Goal: Transaction & Acquisition: Purchase product/service

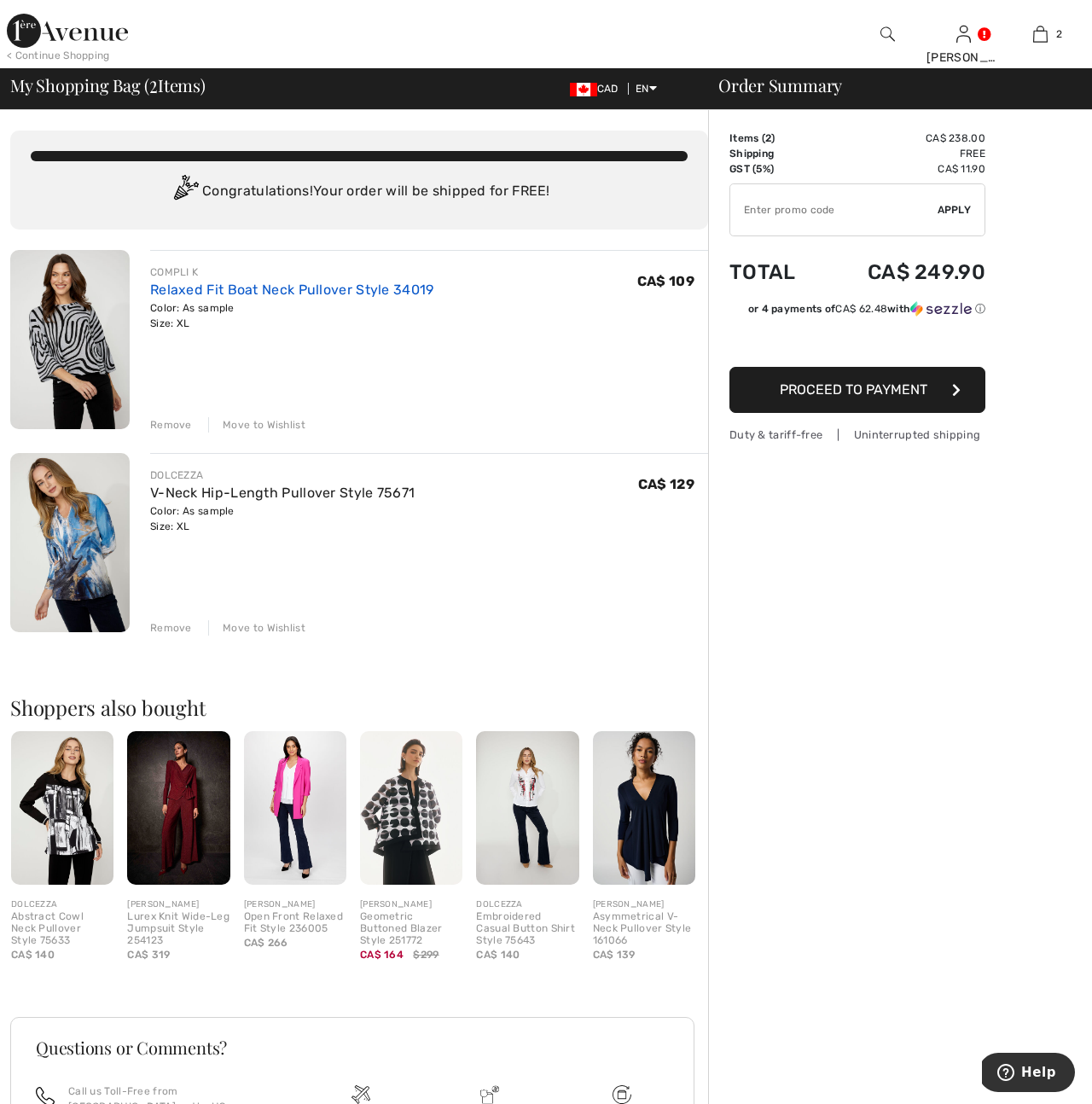
click at [258, 297] on link "Relaxed Fit Boat Neck Pullover Style 34019" at bounding box center [292, 289] width 284 height 16
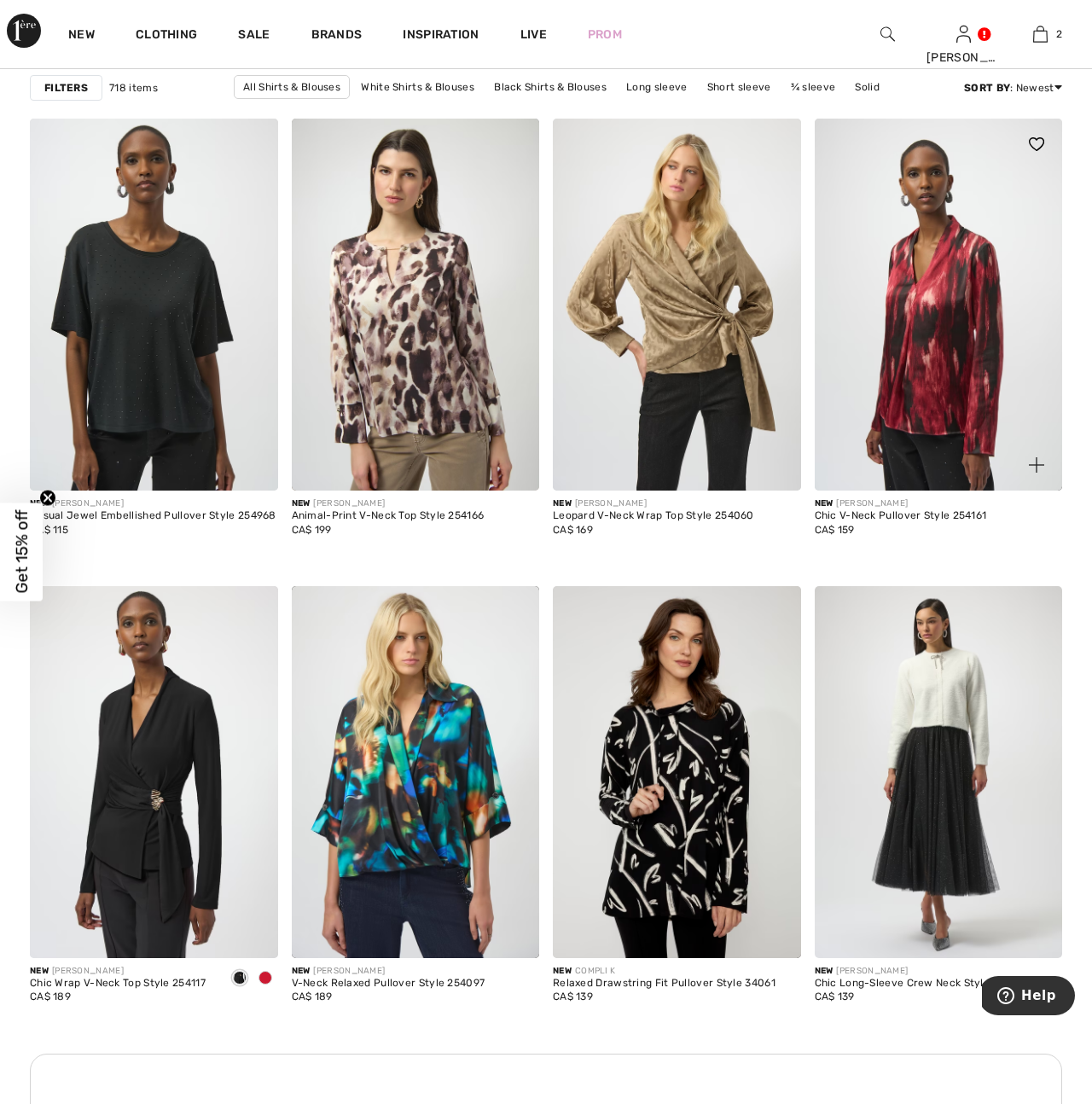
scroll to position [2639, 0]
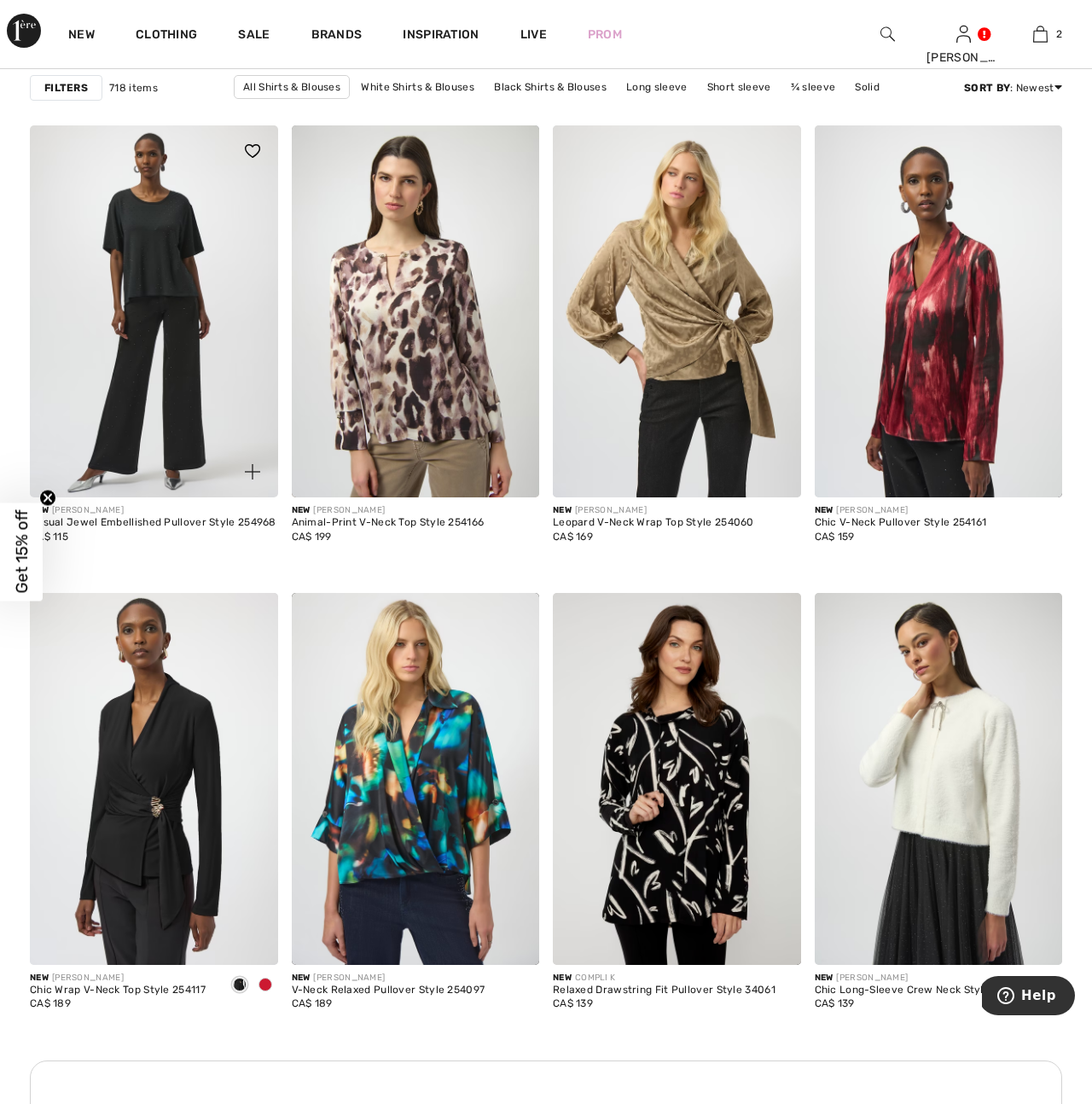
click at [153, 275] on img at bounding box center [154, 311] width 249 height 372
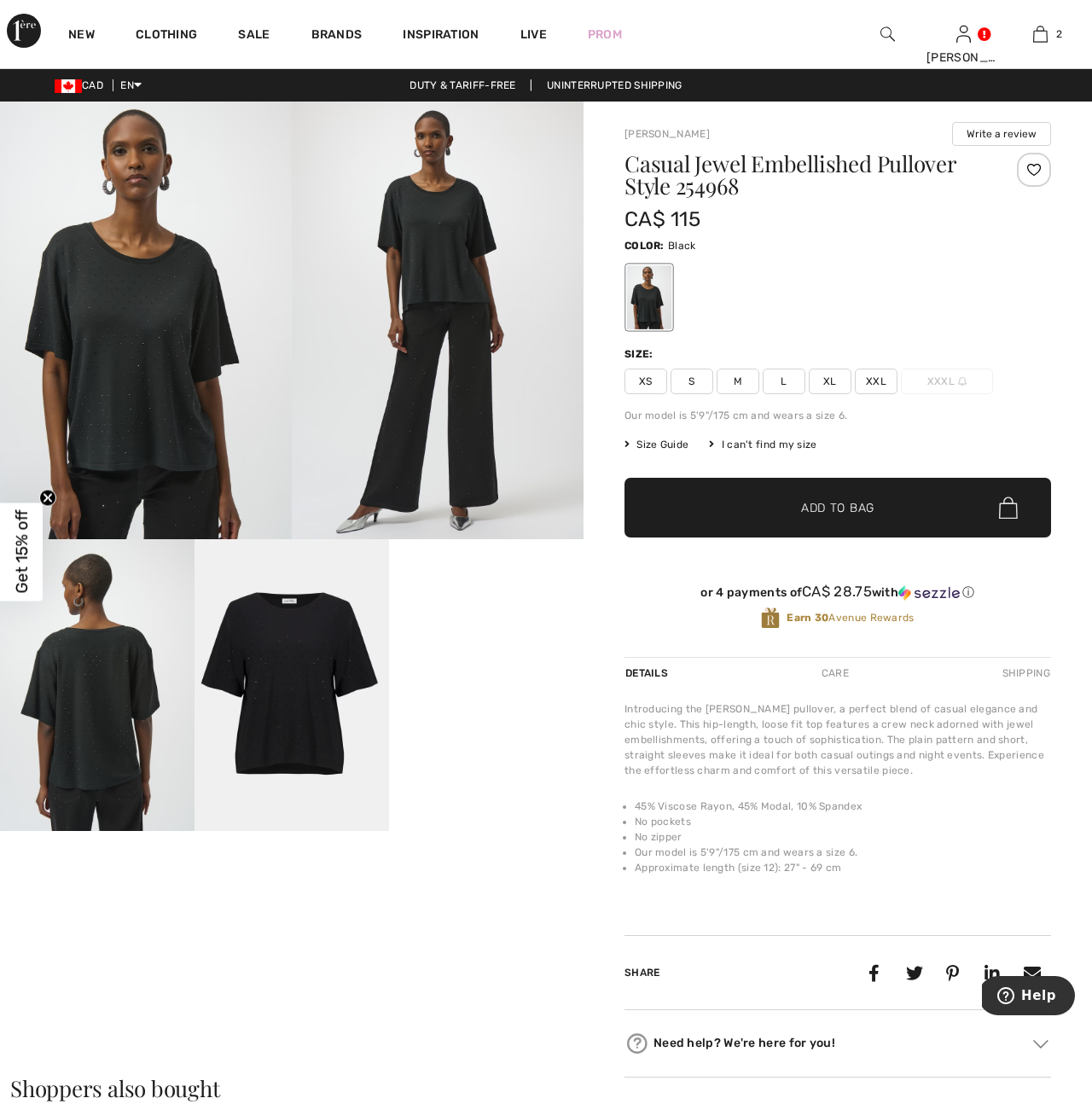
click at [323, 666] on img at bounding box center [291, 685] width 194 height 292
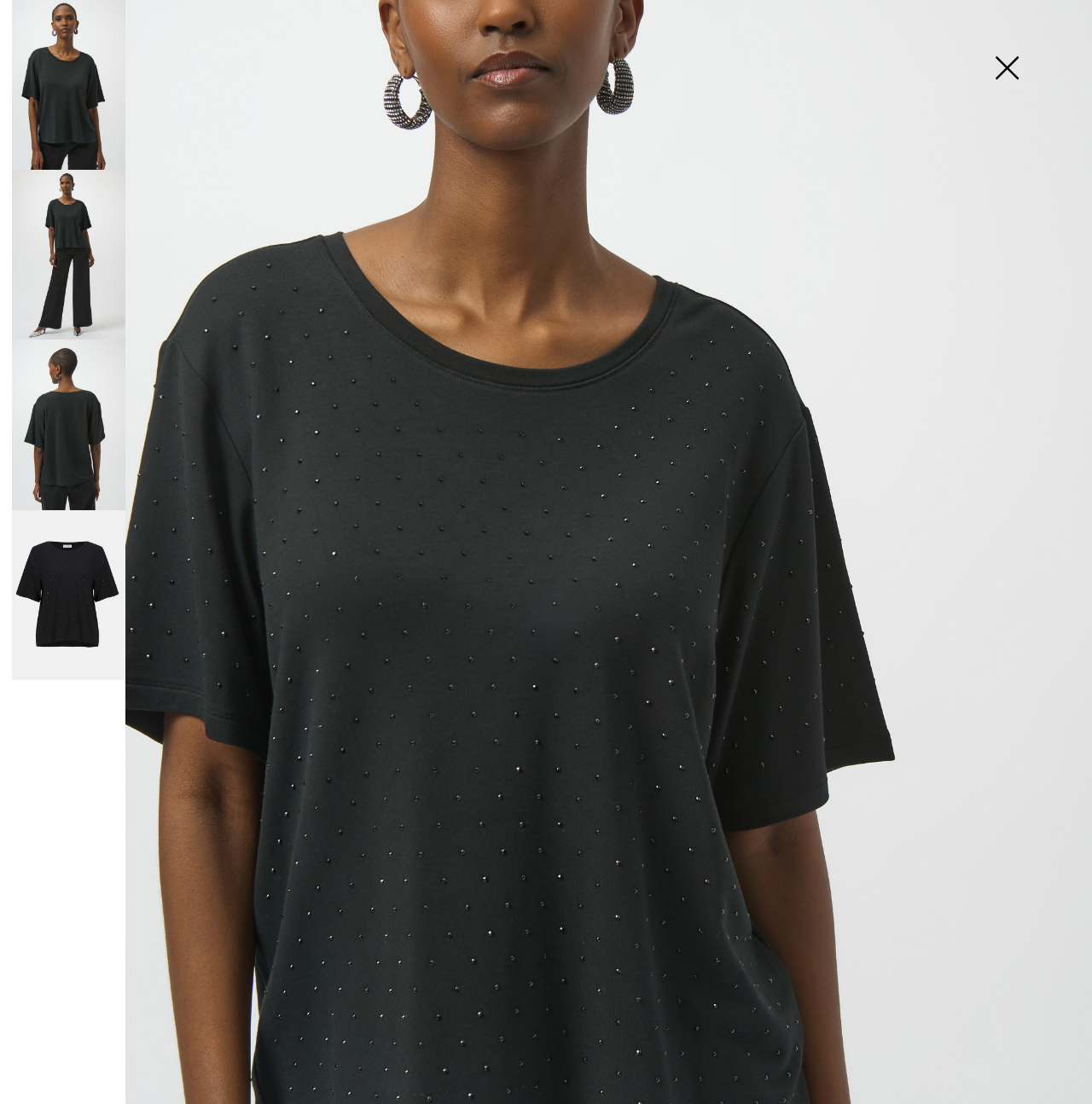
scroll to position [217, 0]
click at [70, 456] on img at bounding box center [68, 424] width 113 height 170
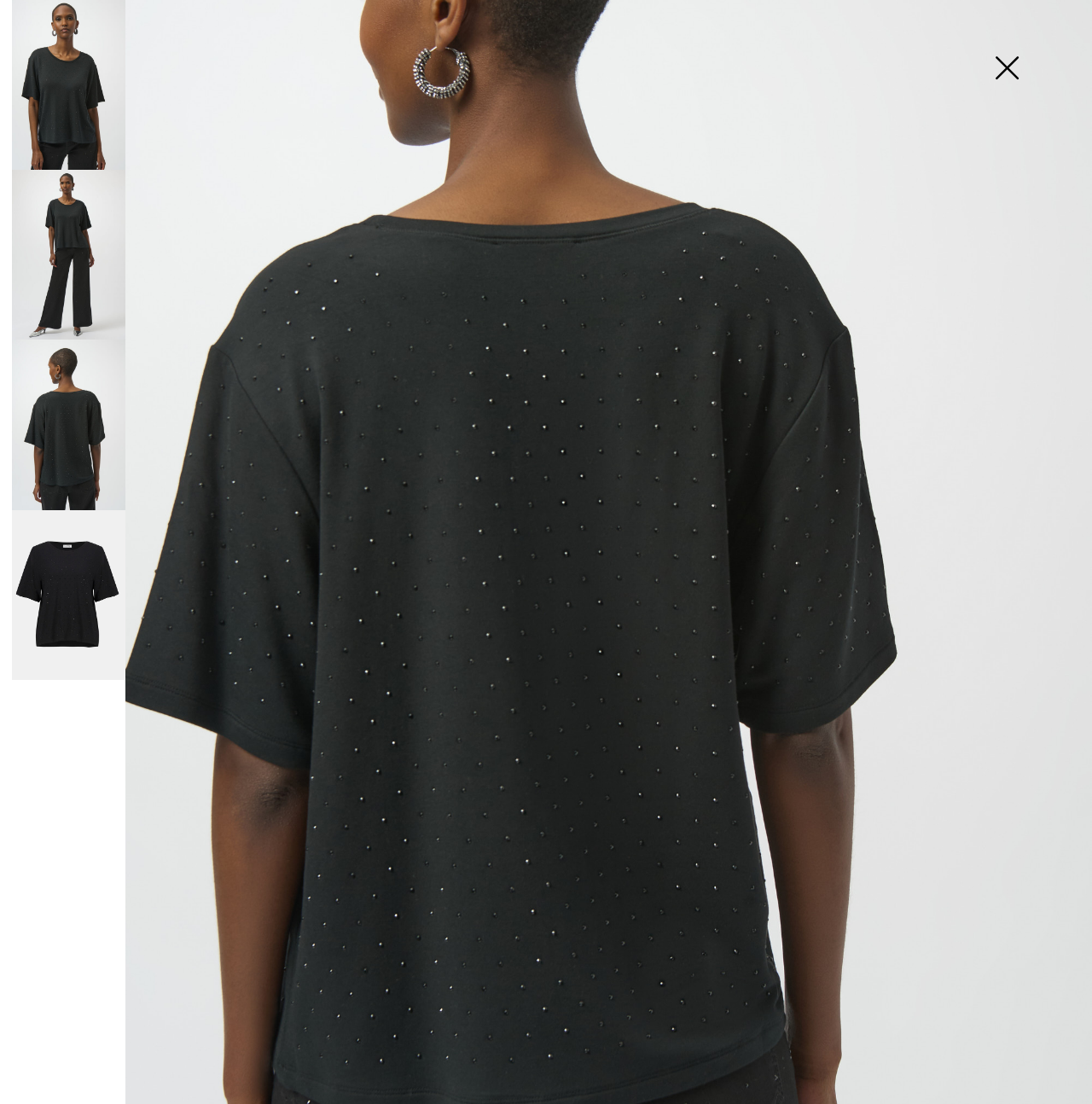
scroll to position [278, 0]
click at [99, 262] on img at bounding box center [68, 255] width 113 height 170
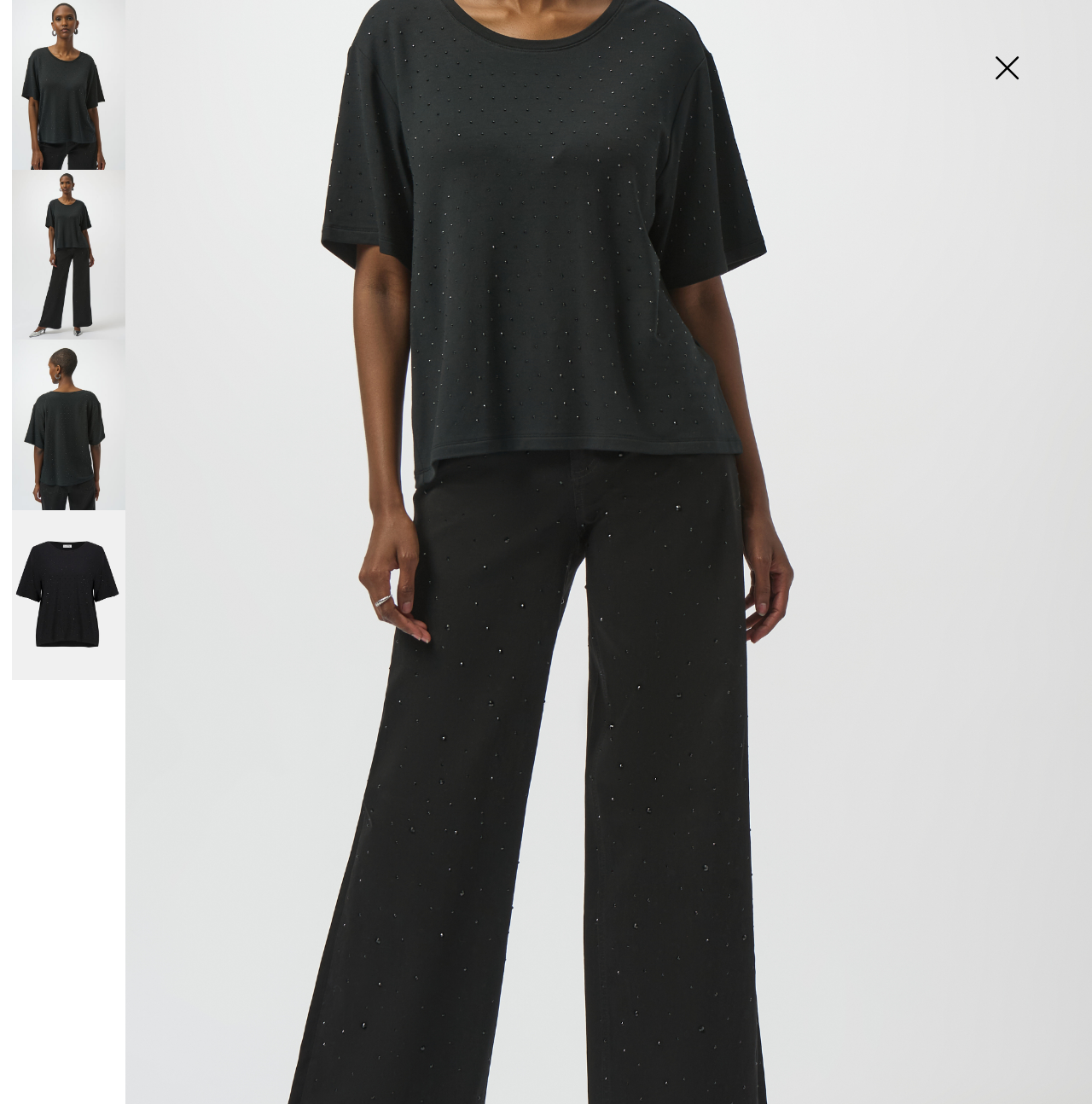
scroll to position [0, 0]
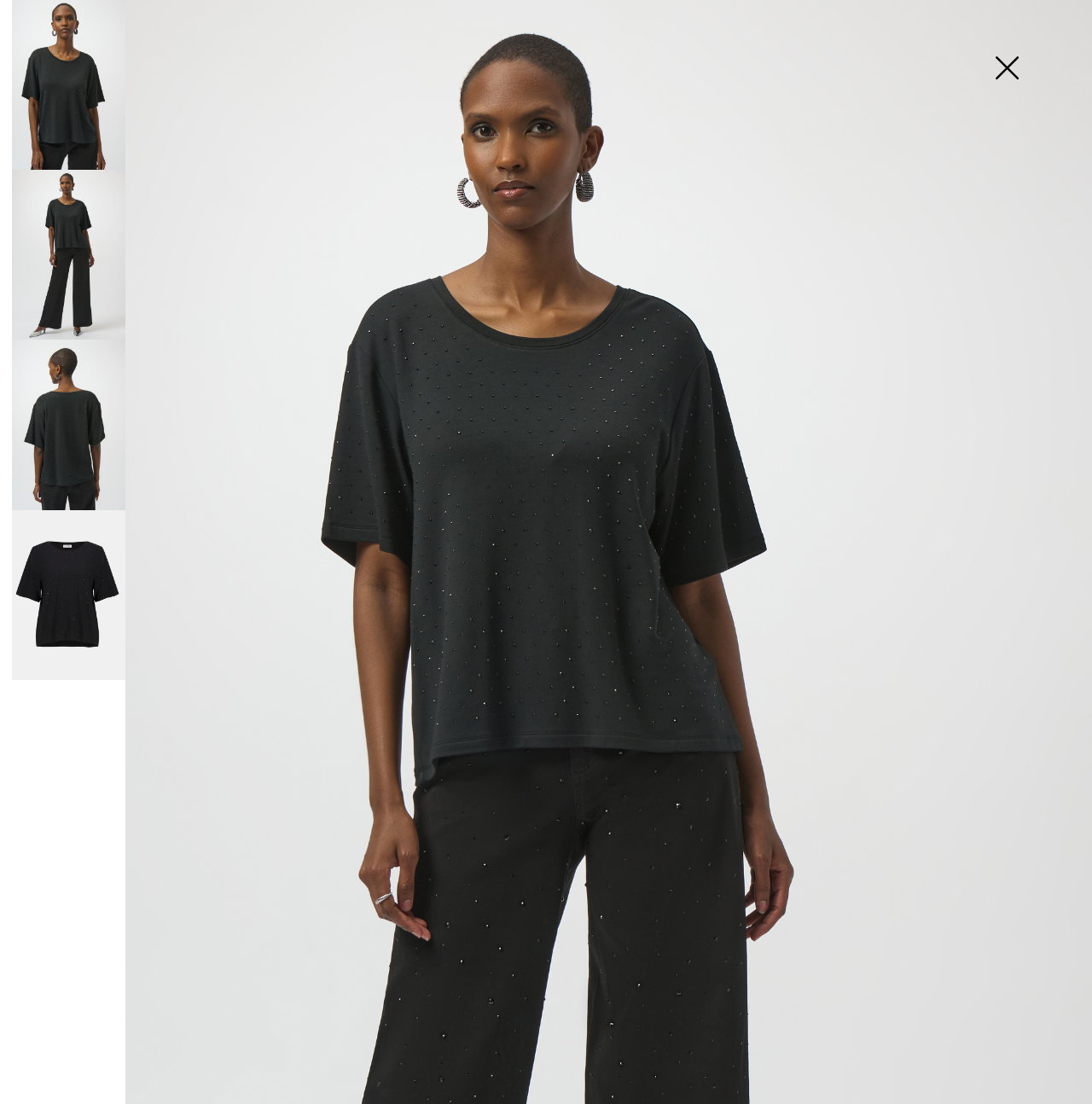
click at [1003, 66] on img at bounding box center [1006, 69] width 85 height 88
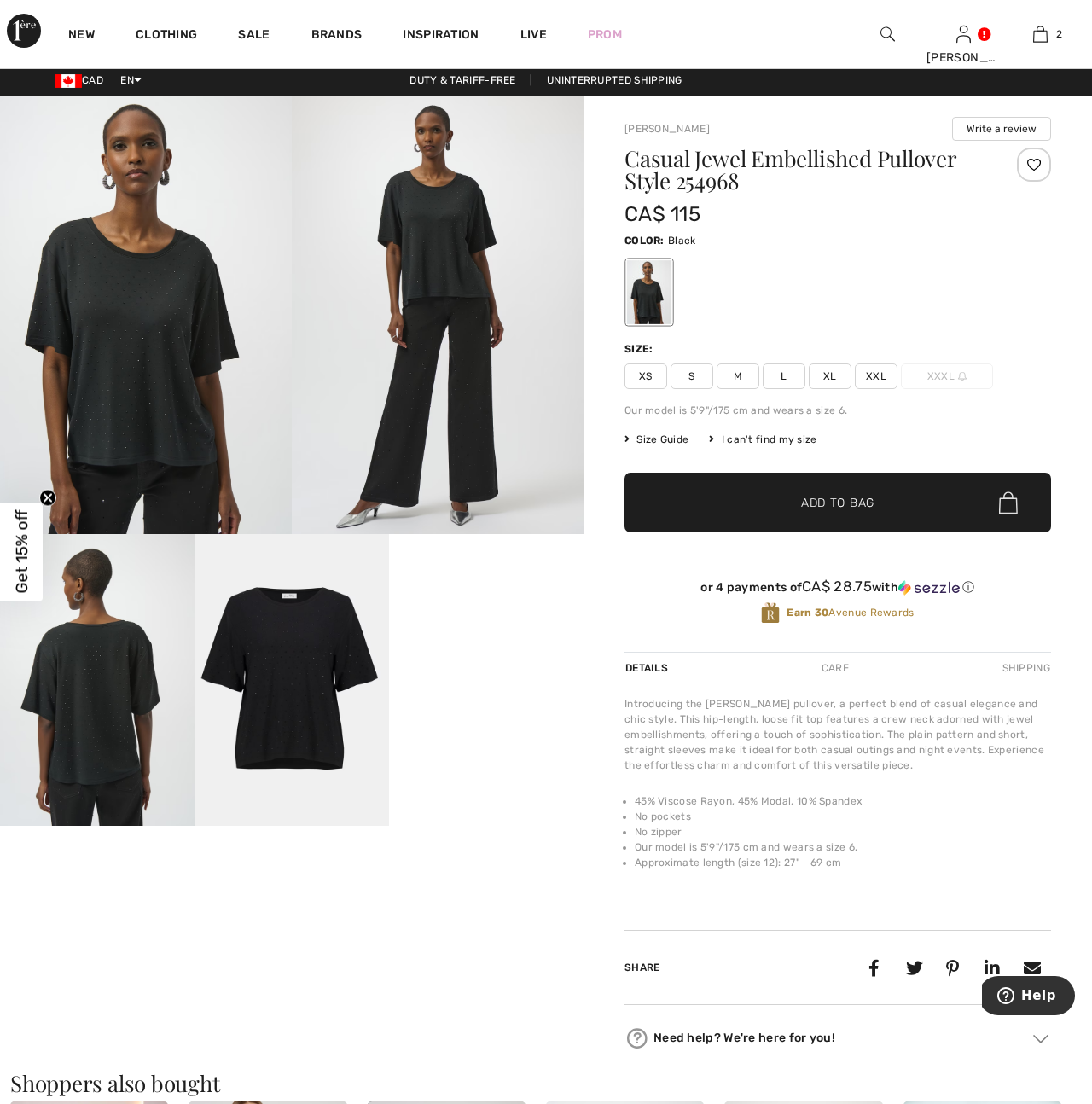
scroll to position [3, 0]
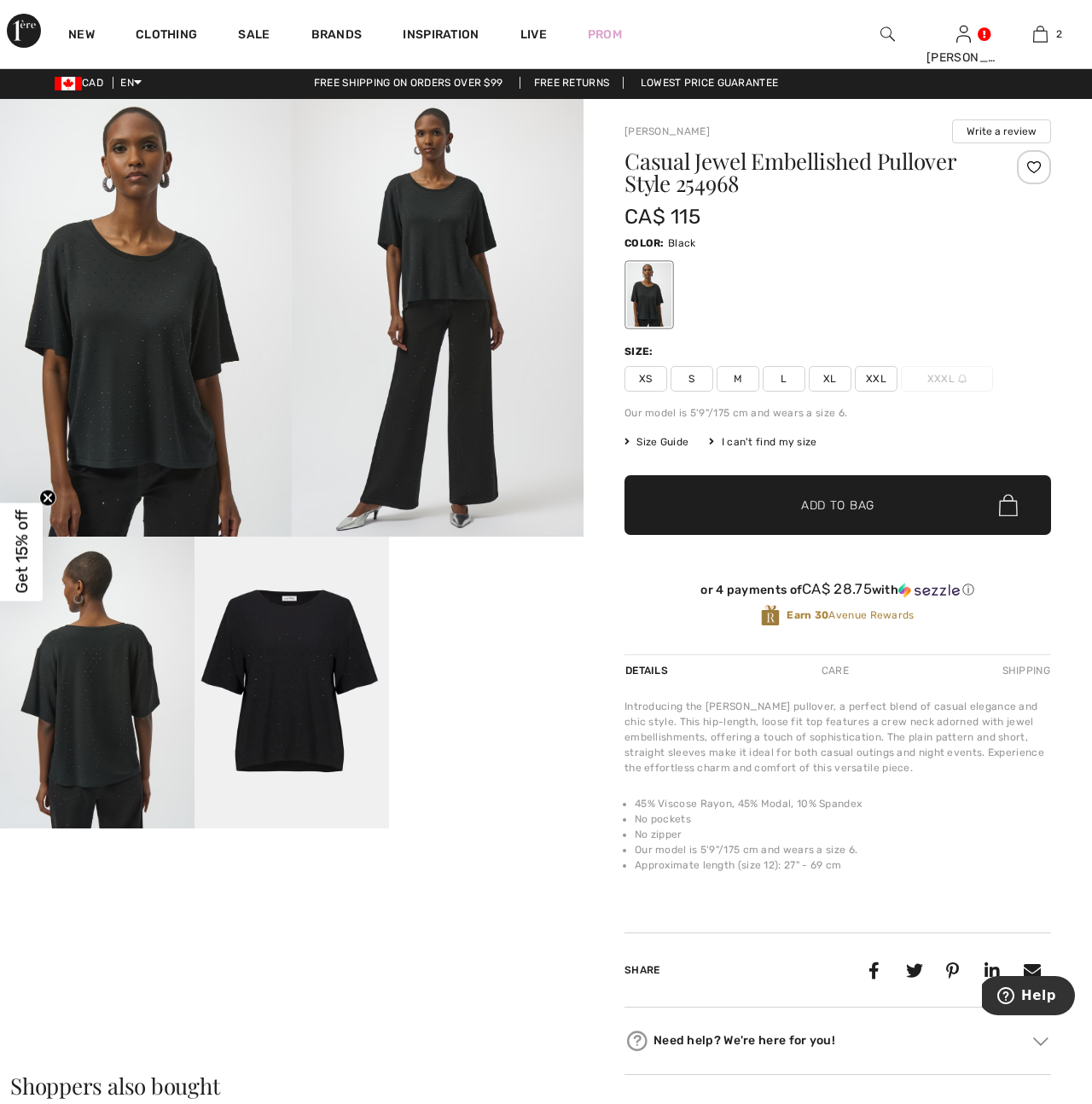
click at [825, 380] on span "XL" at bounding box center [830, 379] width 42 height 26
click at [801, 500] on span "Add to Bag" at bounding box center [837, 505] width 73 height 18
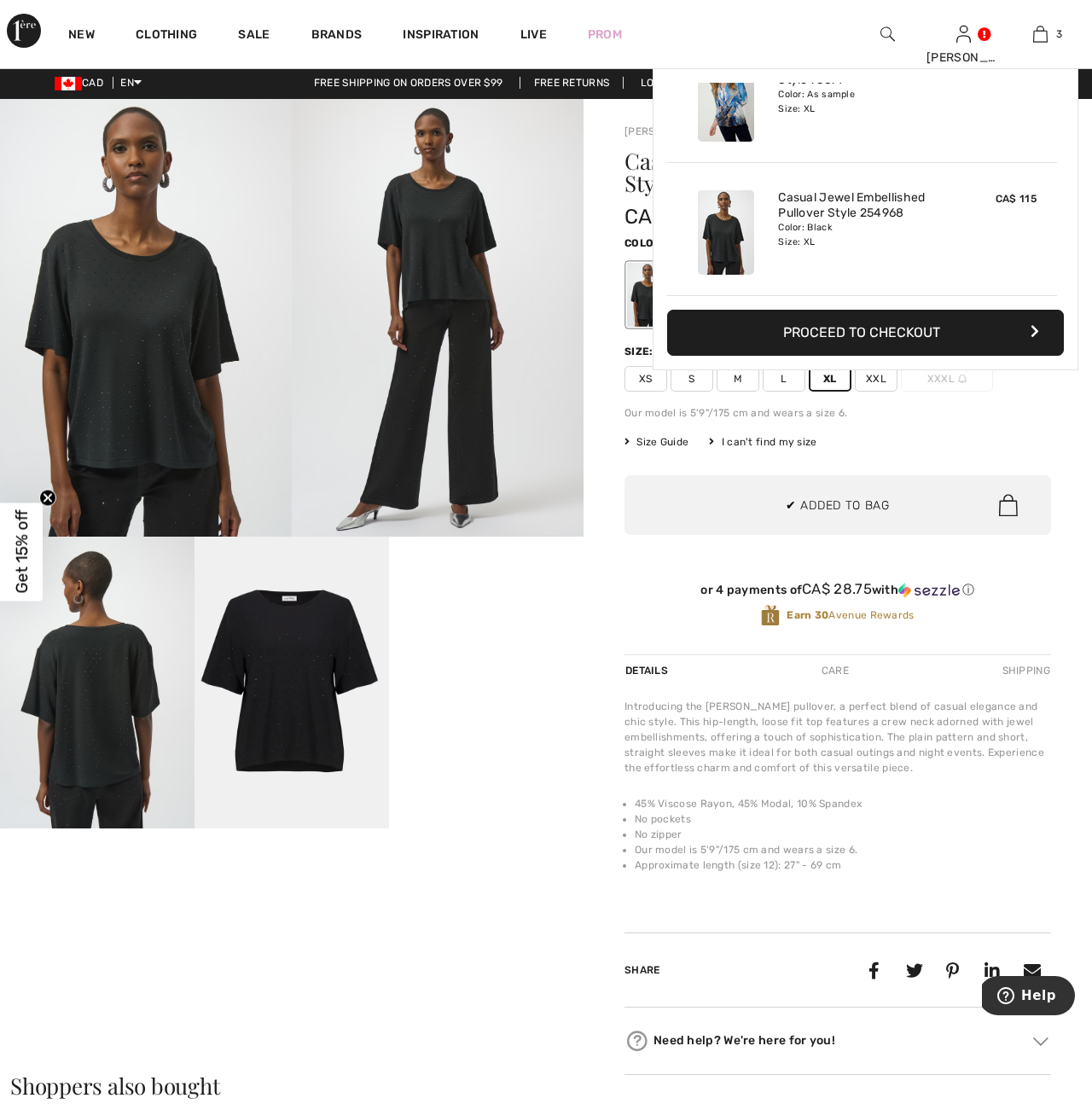
scroll to position [0, 0]
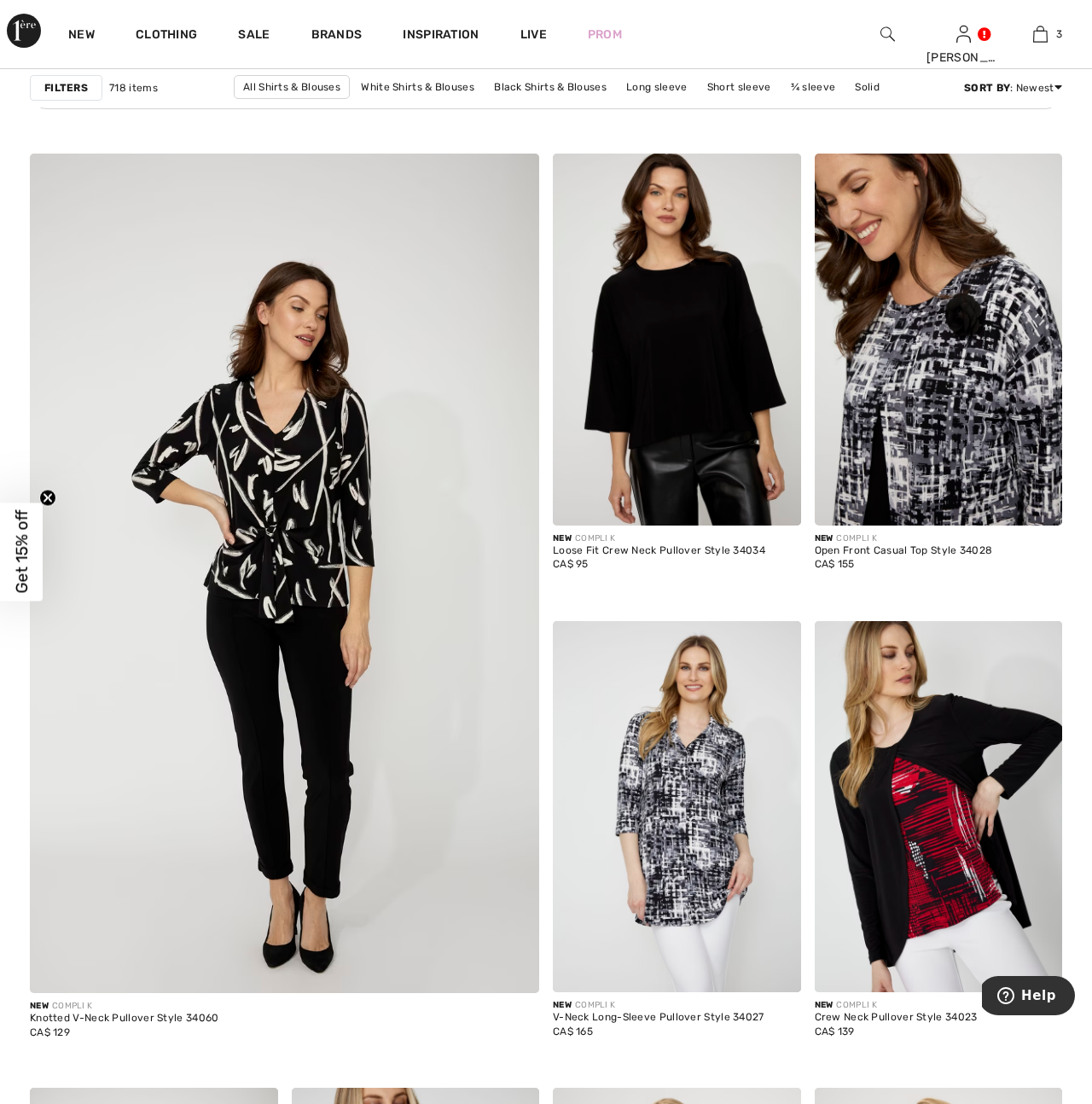
scroll to position [3769, 0]
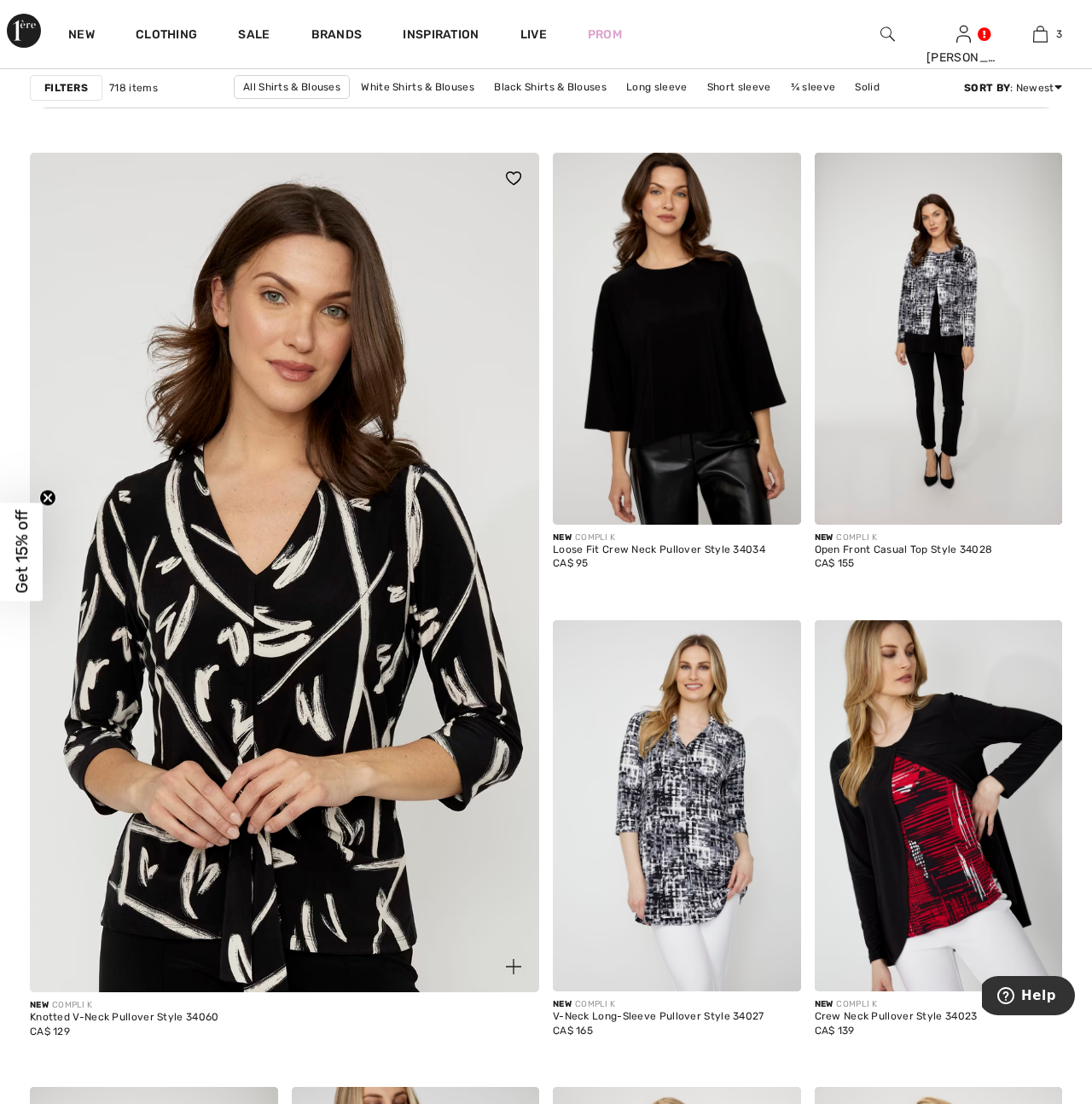
click at [325, 717] on img at bounding box center [283, 611] width 611 height 917
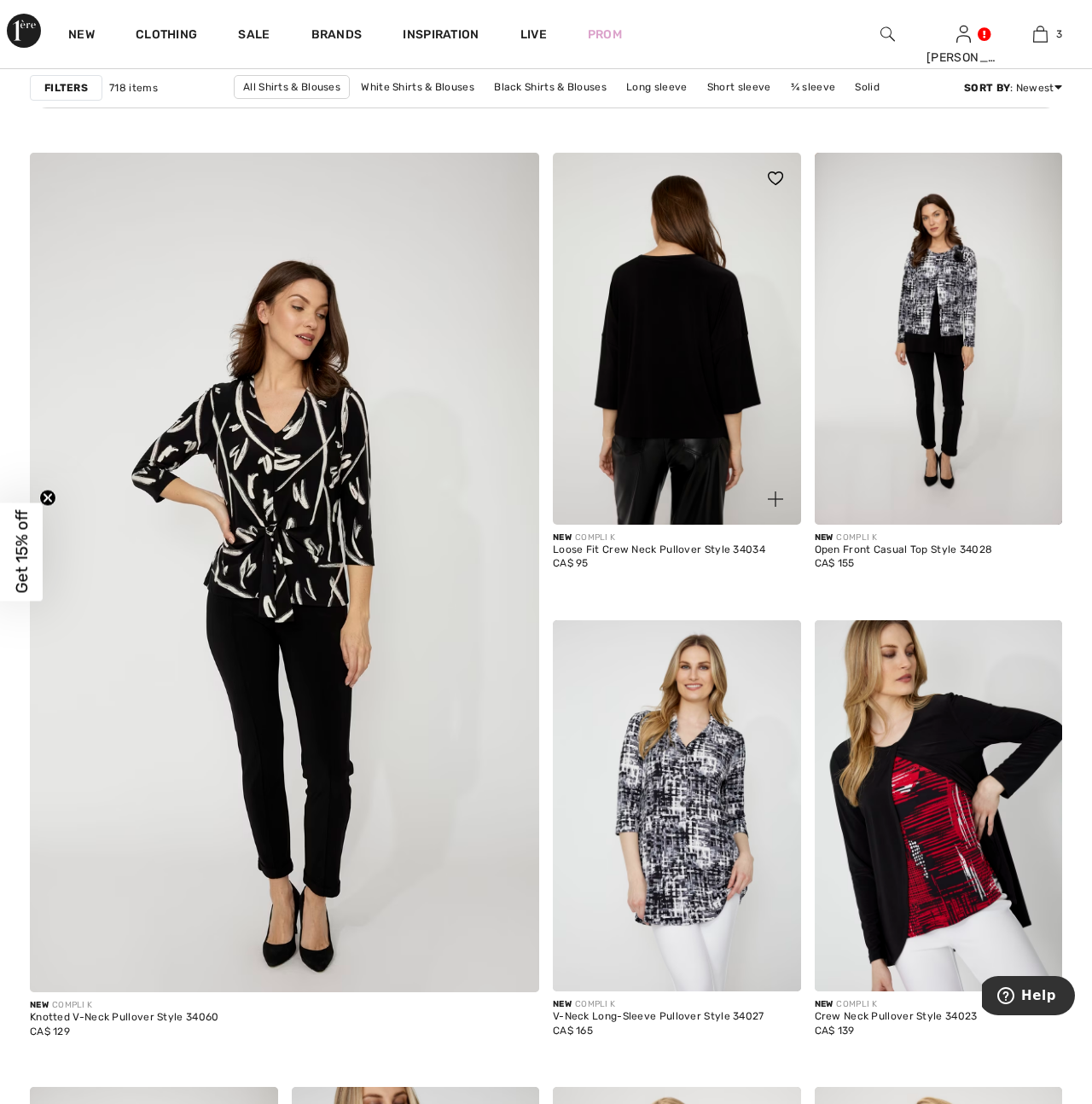
click at [679, 399] on img at bounding box center [677, 338] width 249 height 372
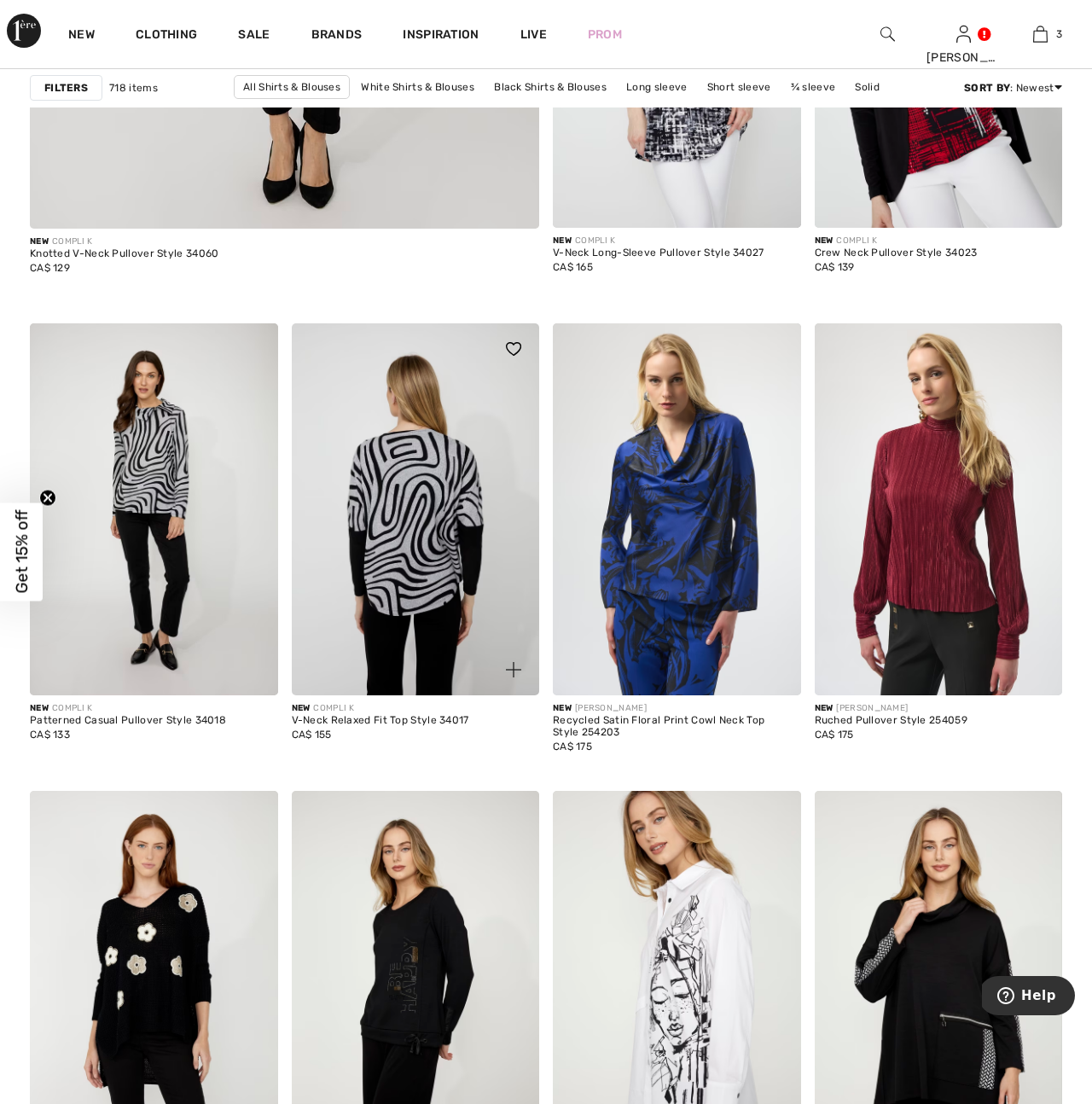
scroll to position [4531, 0]
click at [425, 575] on img at bounding box center [416, 510] width 249 height 372
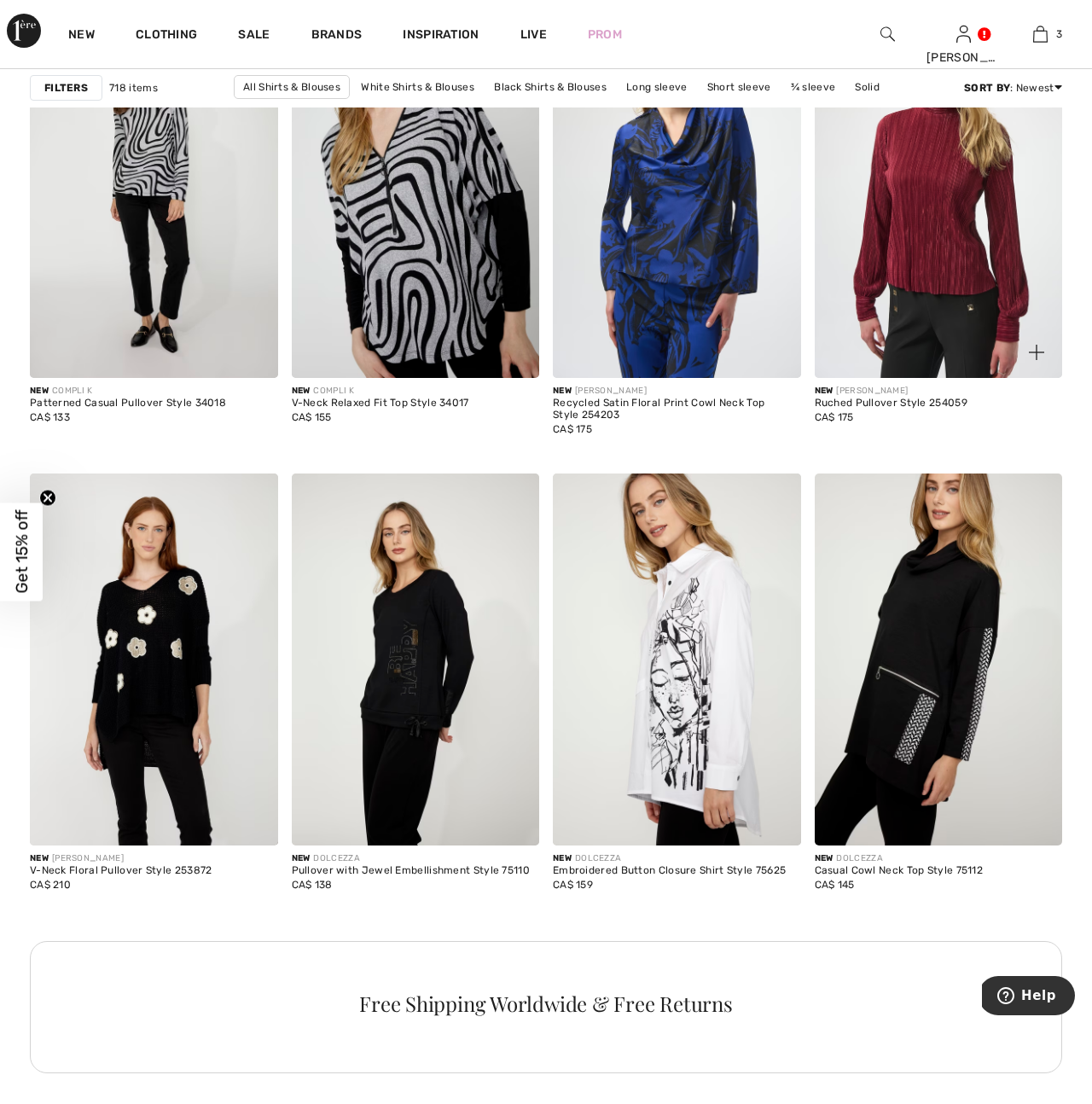
scroll to position [4848, 0]
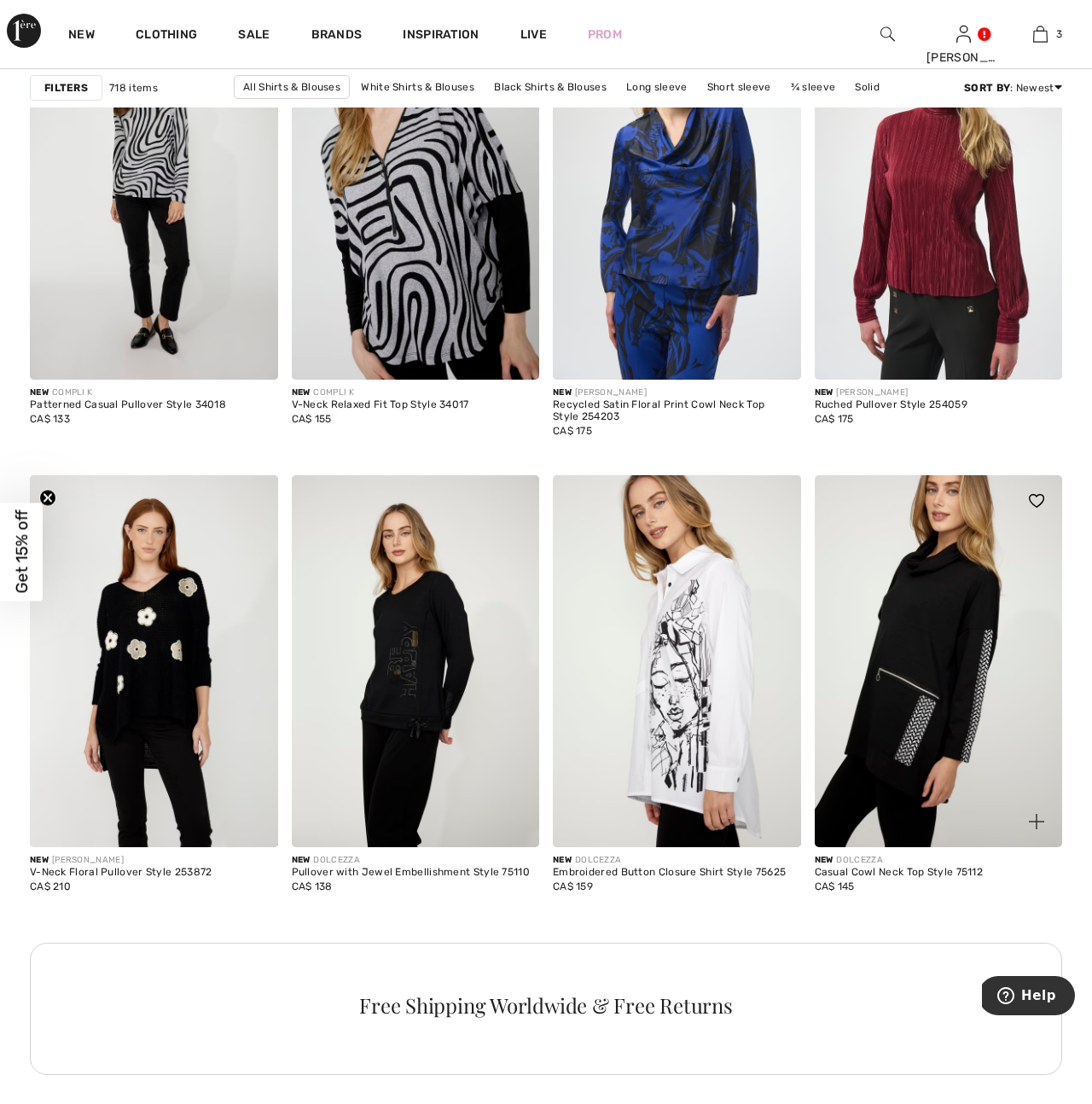
click at [934, 707] on img at bounding box center [939, 661] width 249 height 372
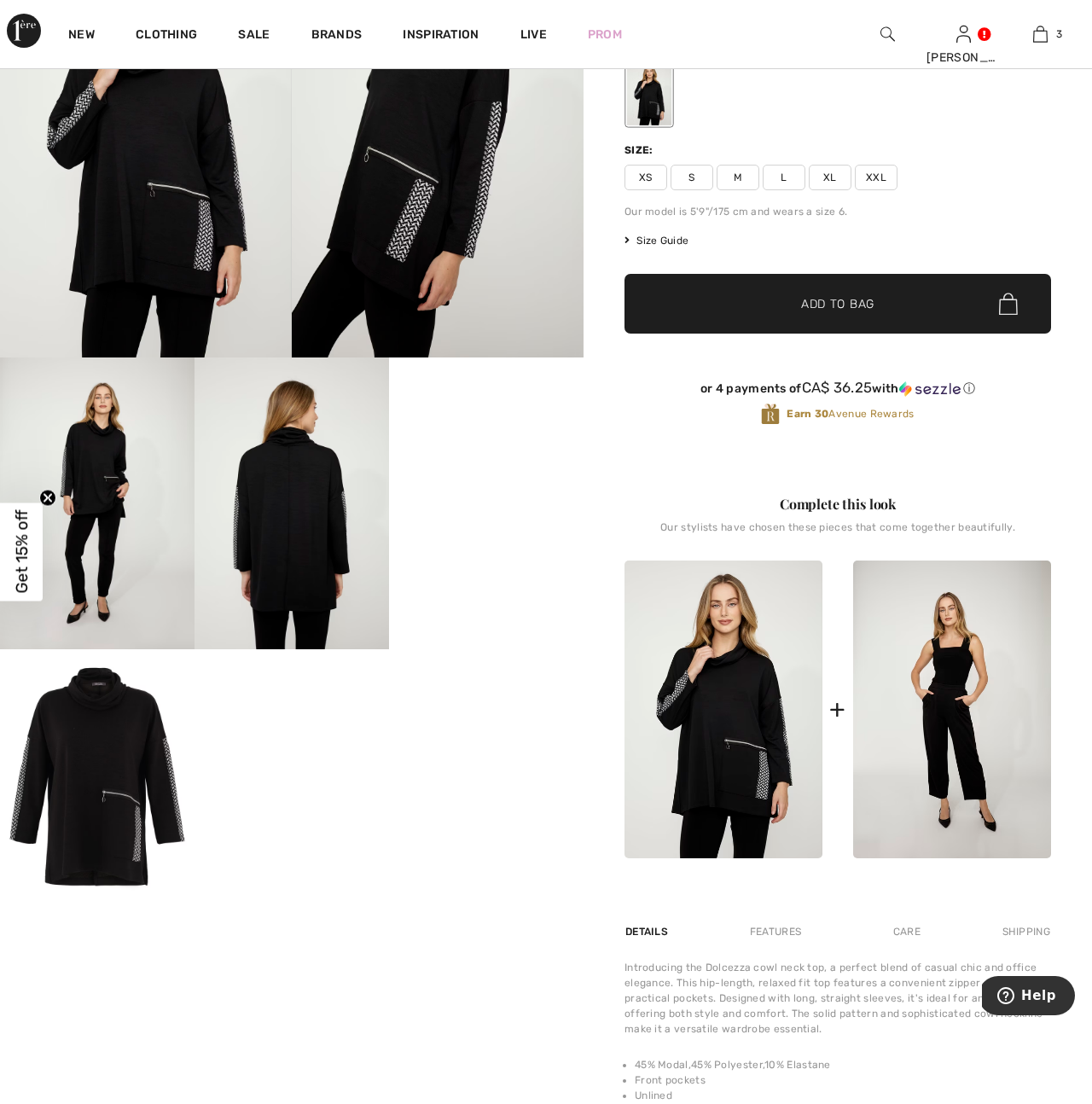
scroll to position [184, 0]
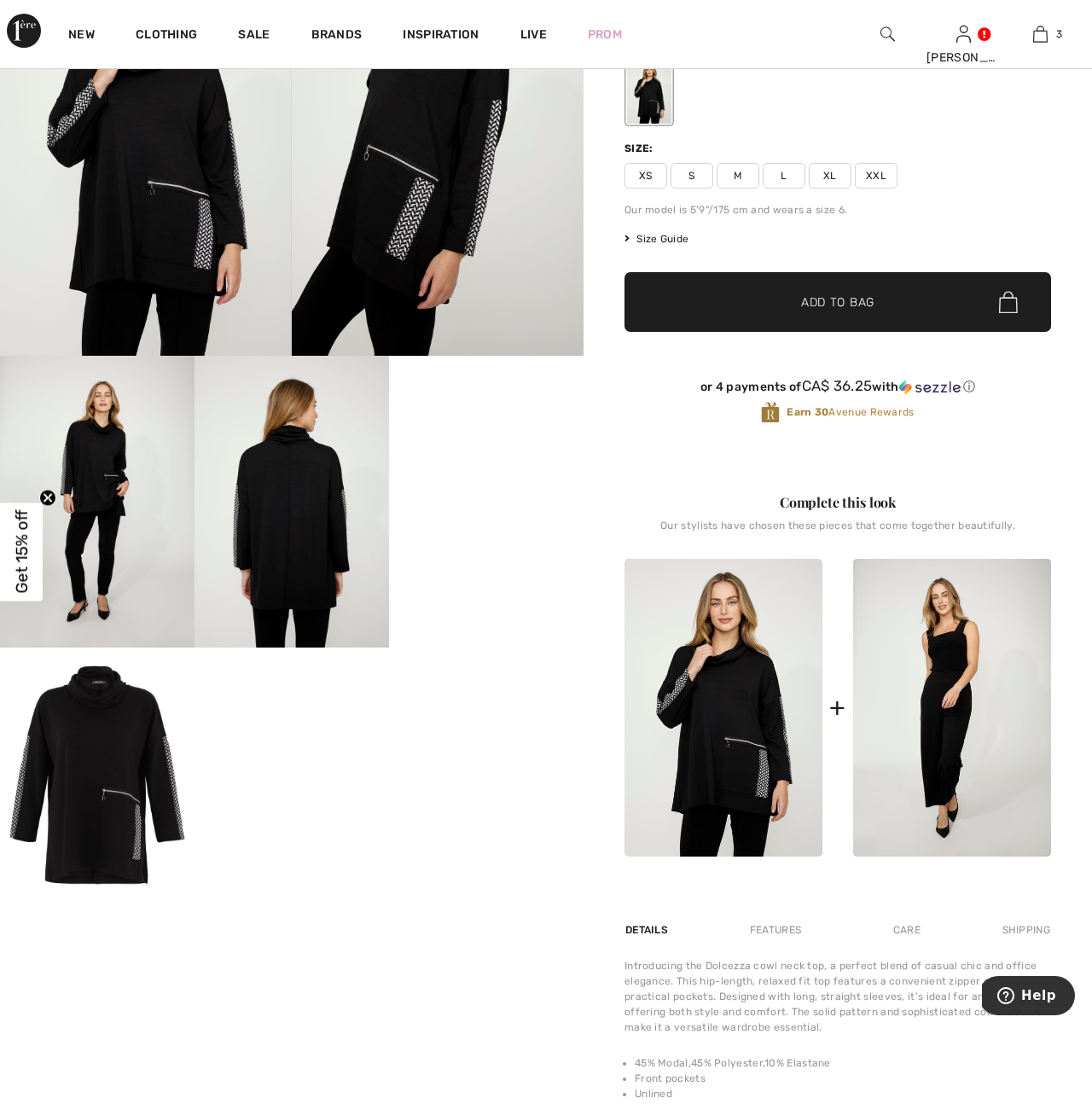
click at [116, 788] on img at bounding box center [97, 776] width 194 height 259
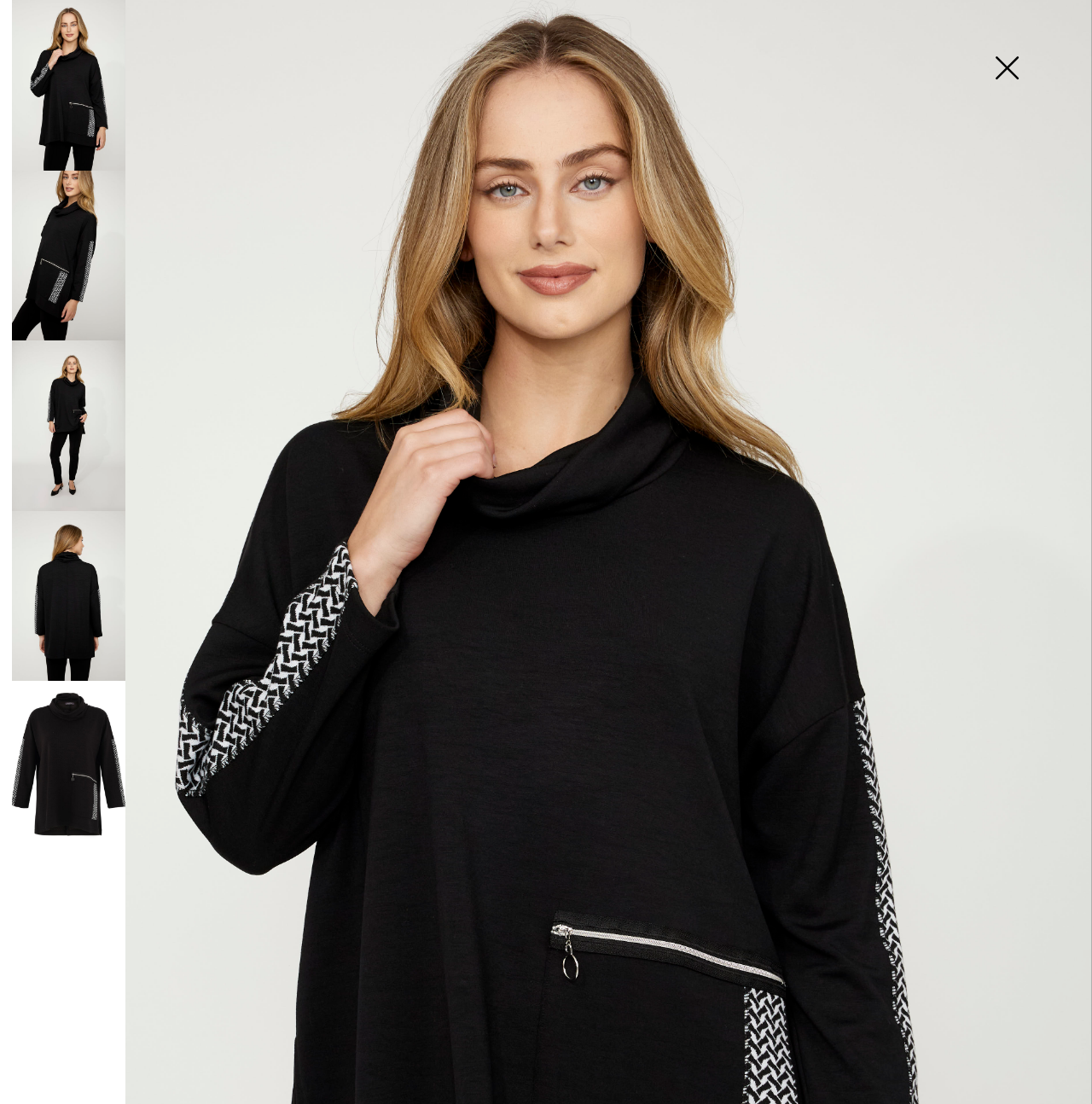
scroll to position [0, 0]
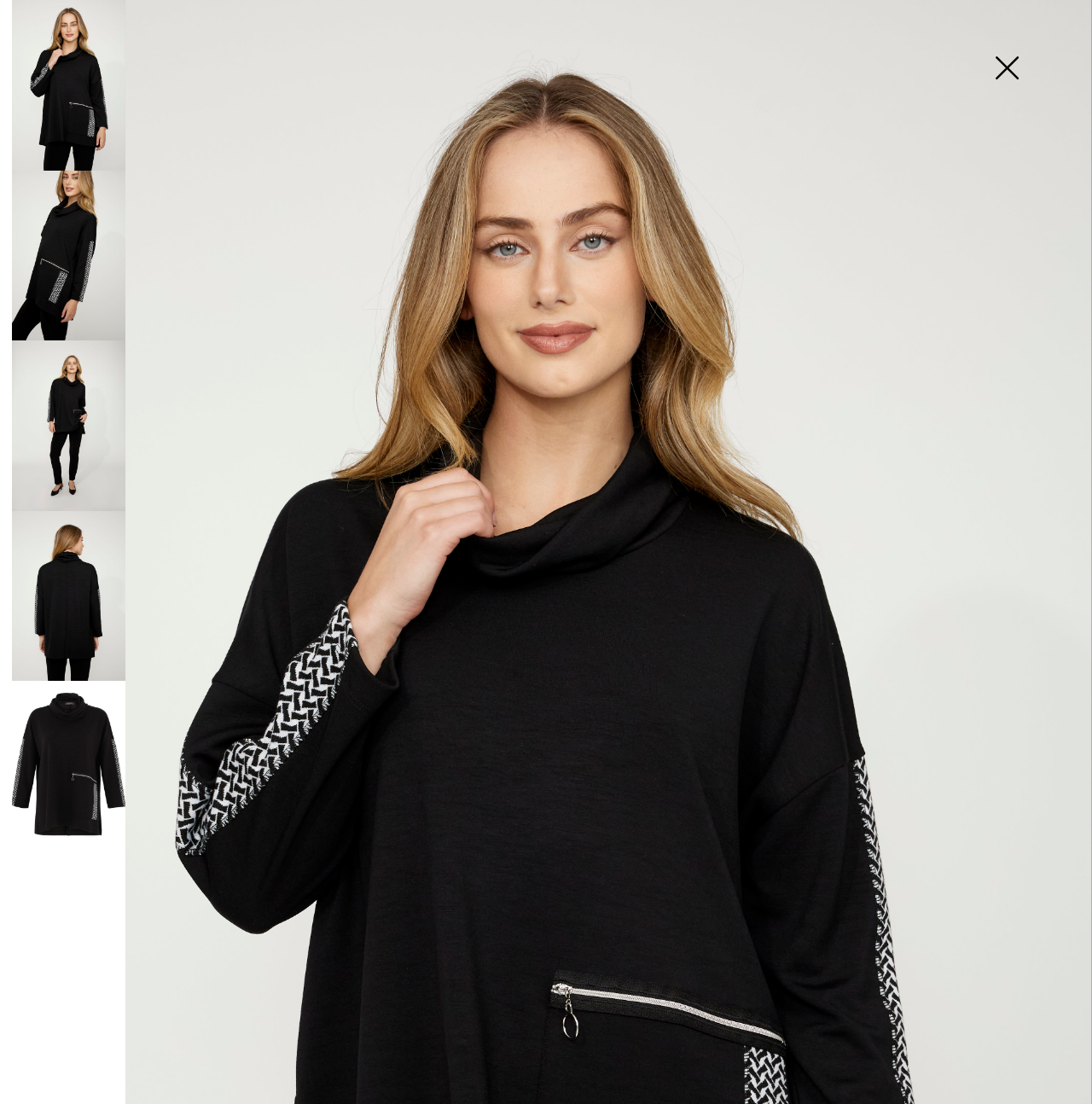
click at [100, 596] on img at bounding box center [68, 596] width 113 height 171
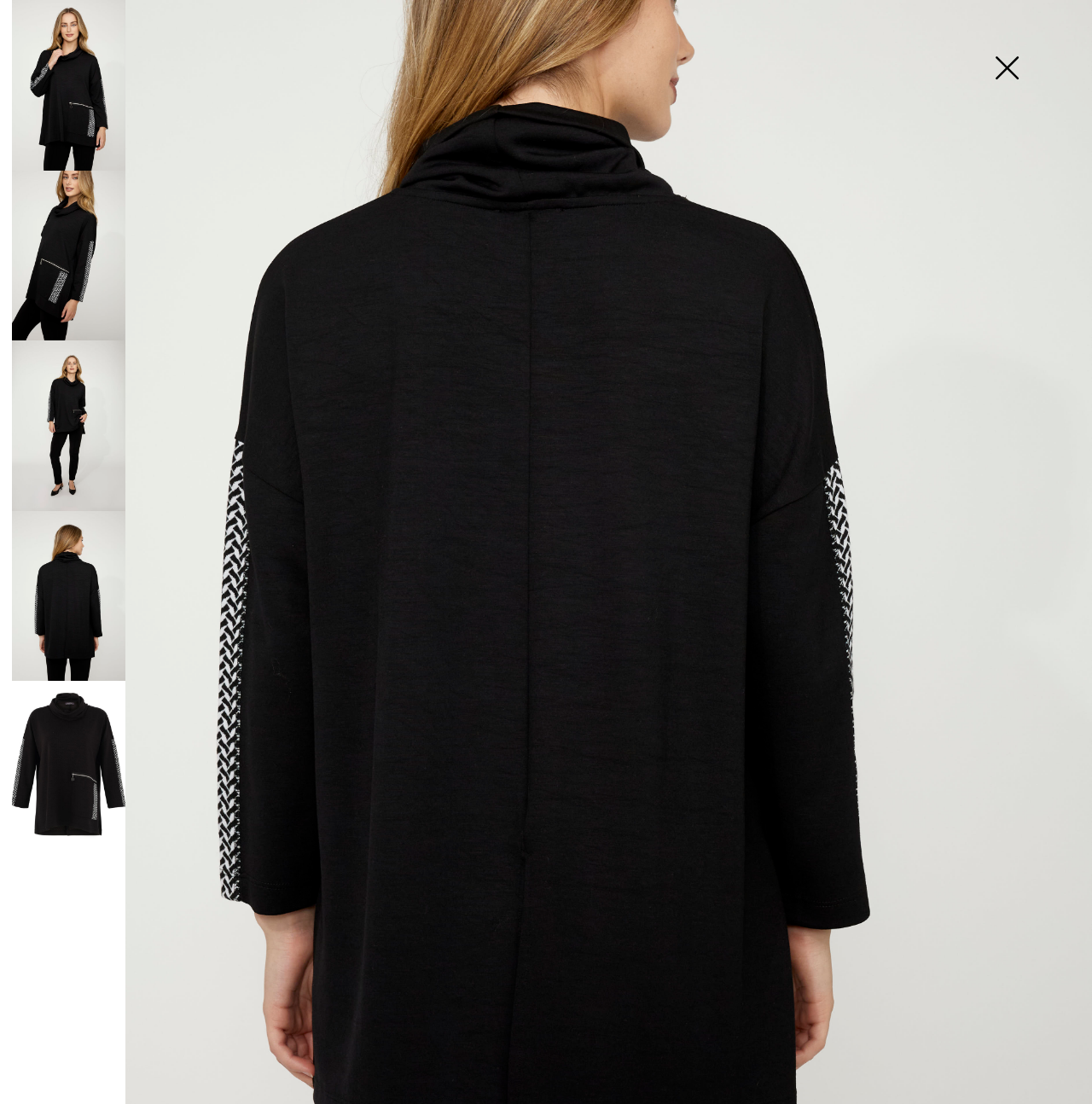
scroll to position [292, 0]
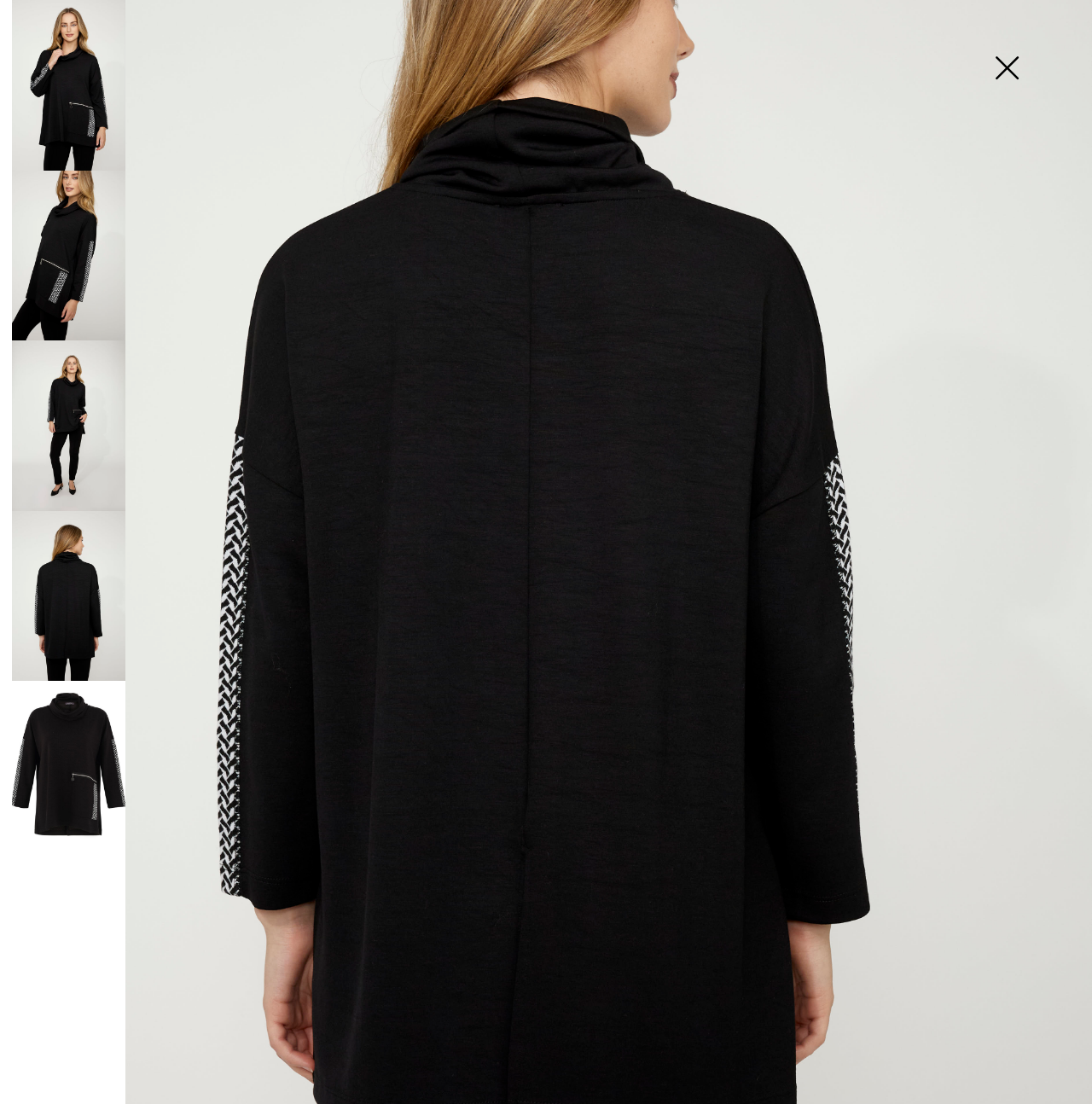
click at [94, 128] on img at bounding box center [68, 85] width 113 height 171
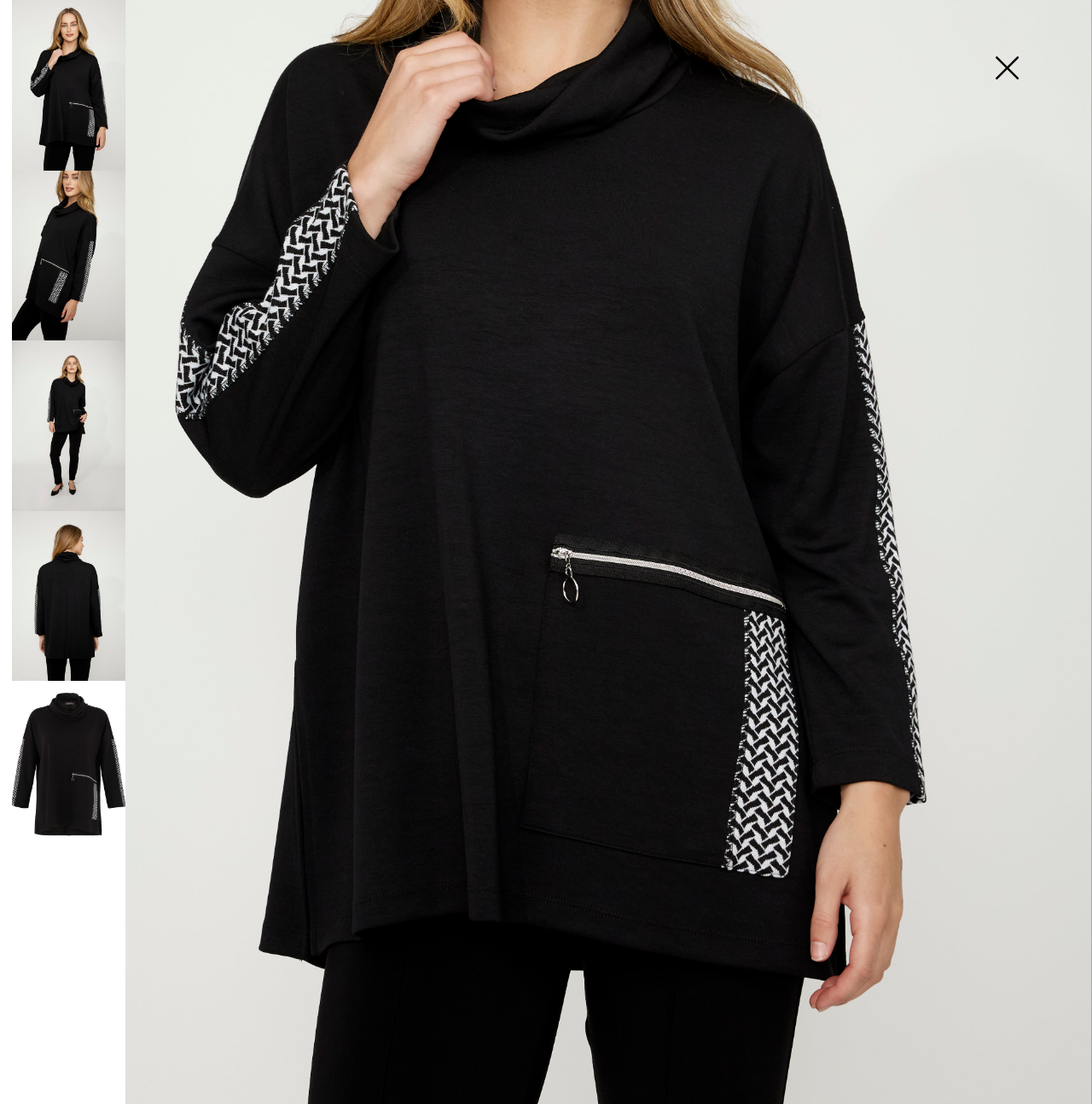
scroll to position [534, 0]
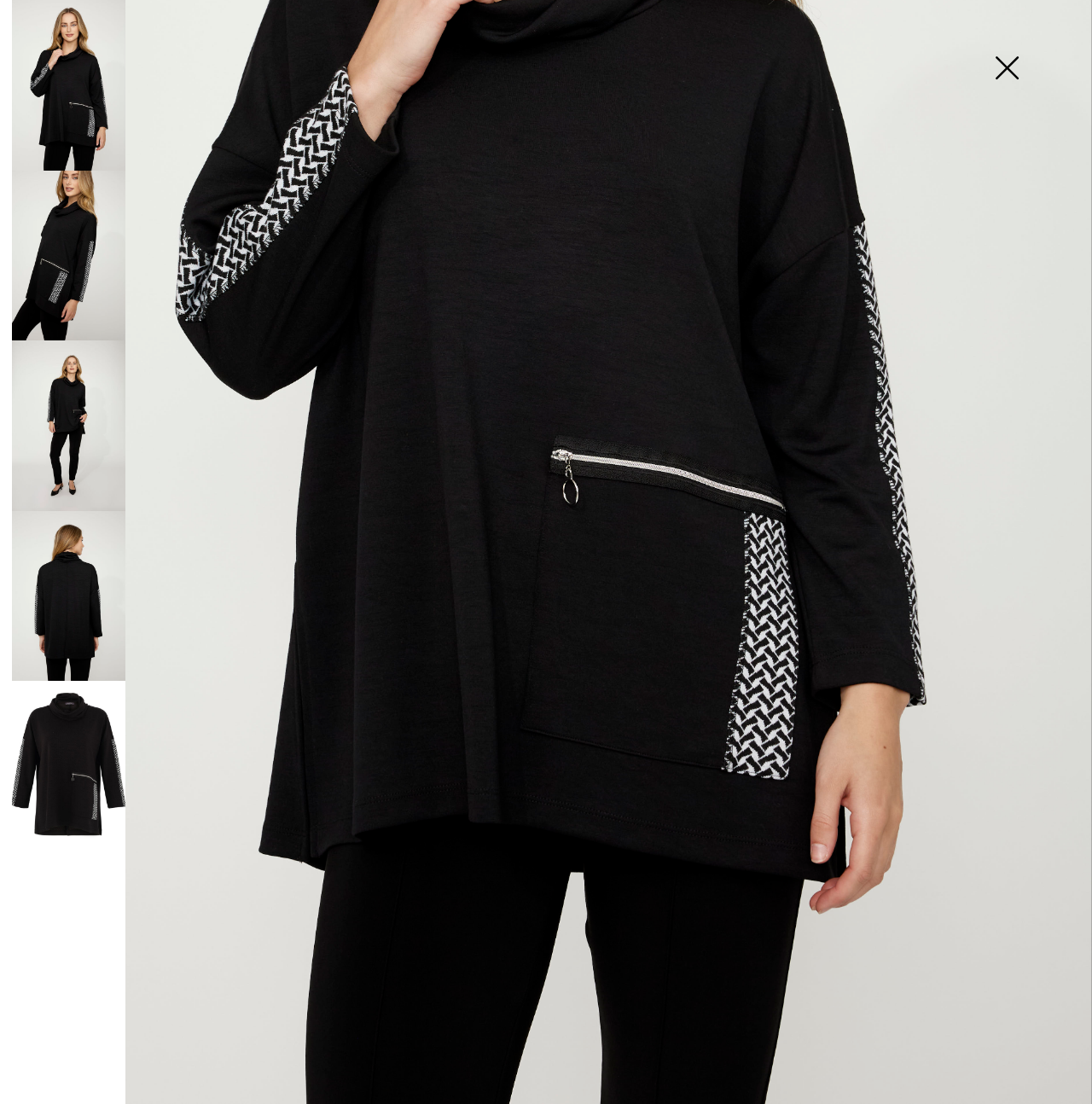
click at [53, 460] on img at bounding box center [68, 425] width 113 height 171
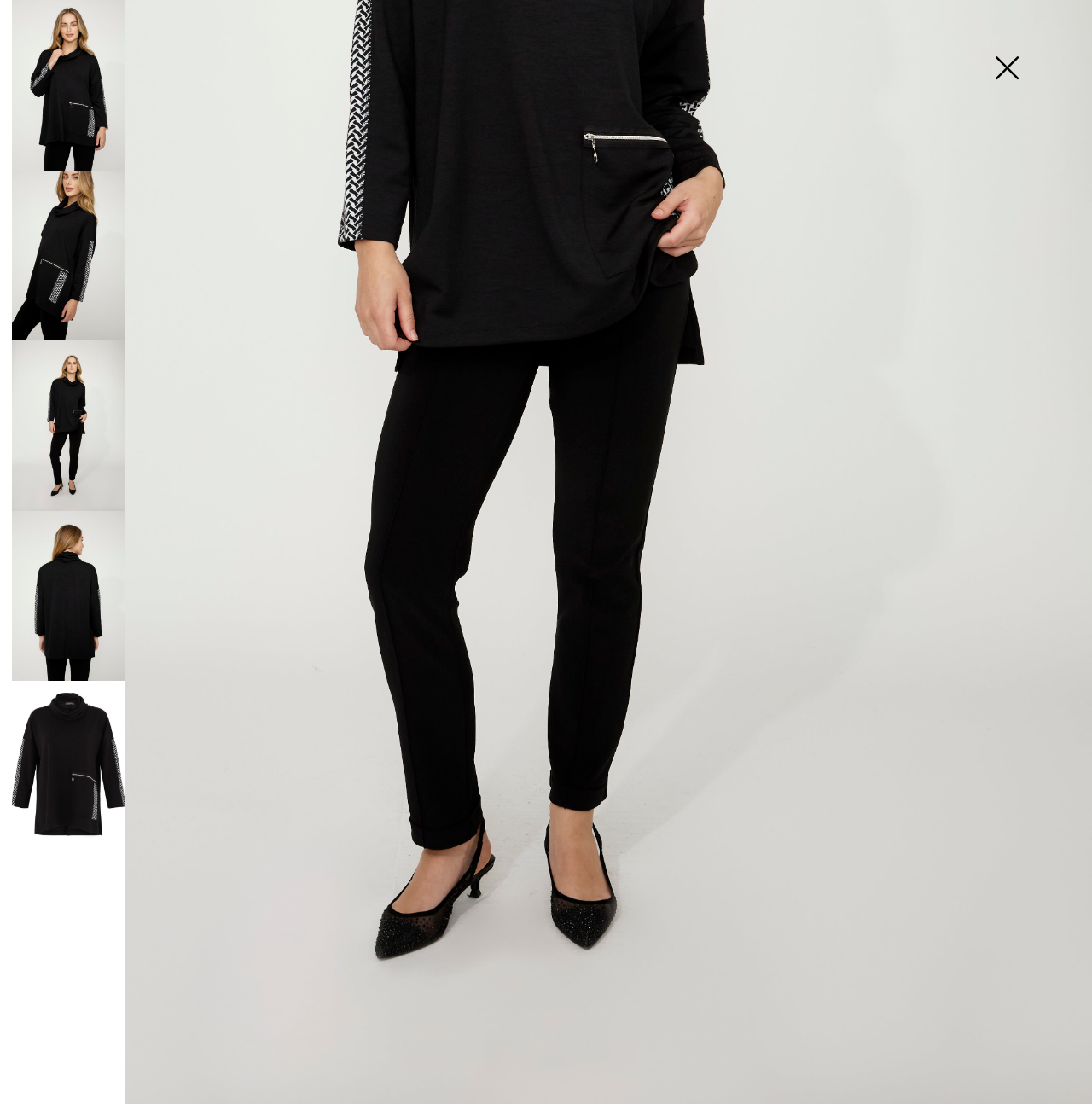
click at [1005, 69] on img at bounding box center [1006, 69] width 85 height 88
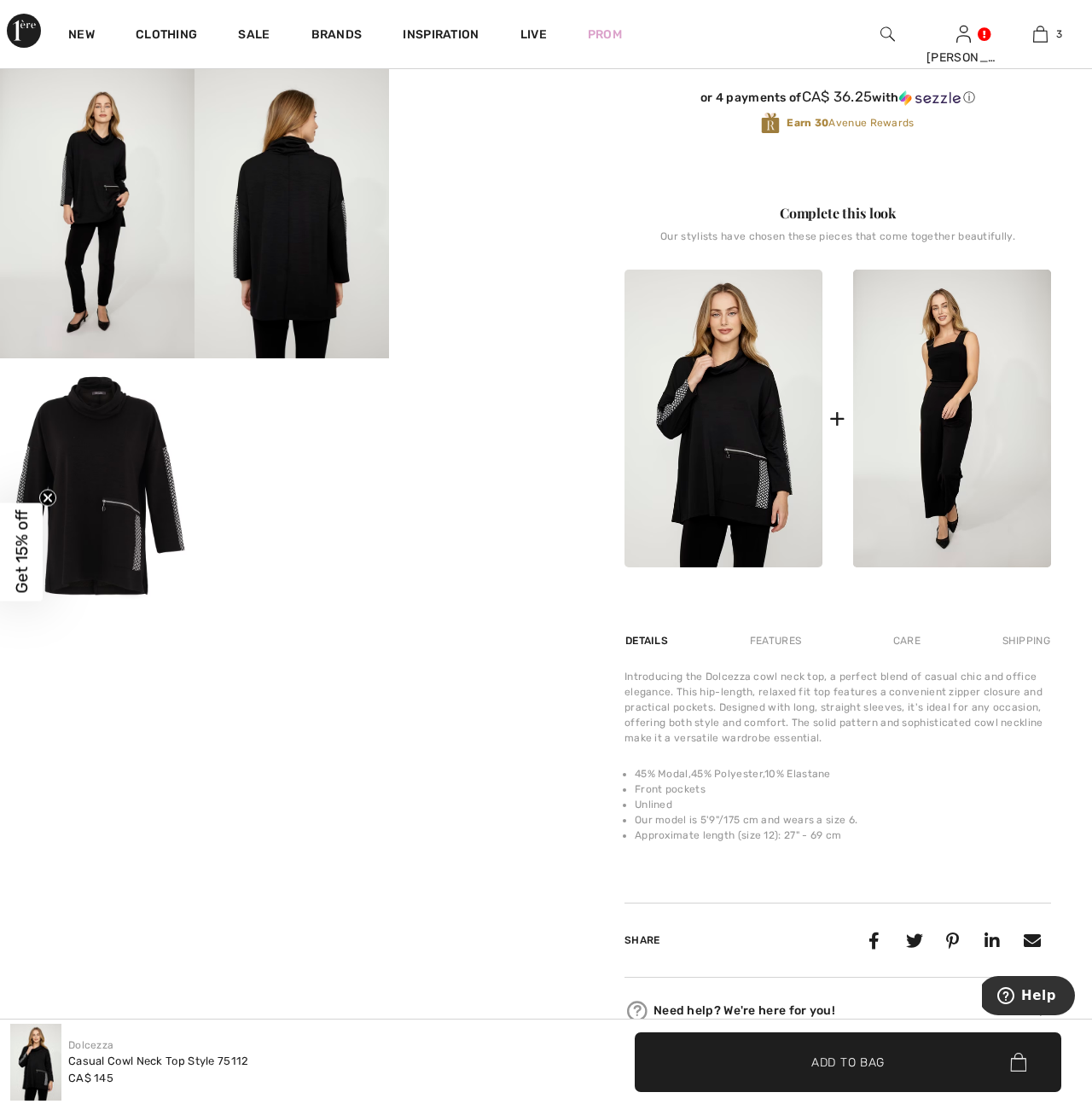
scroll to position [471, 0]
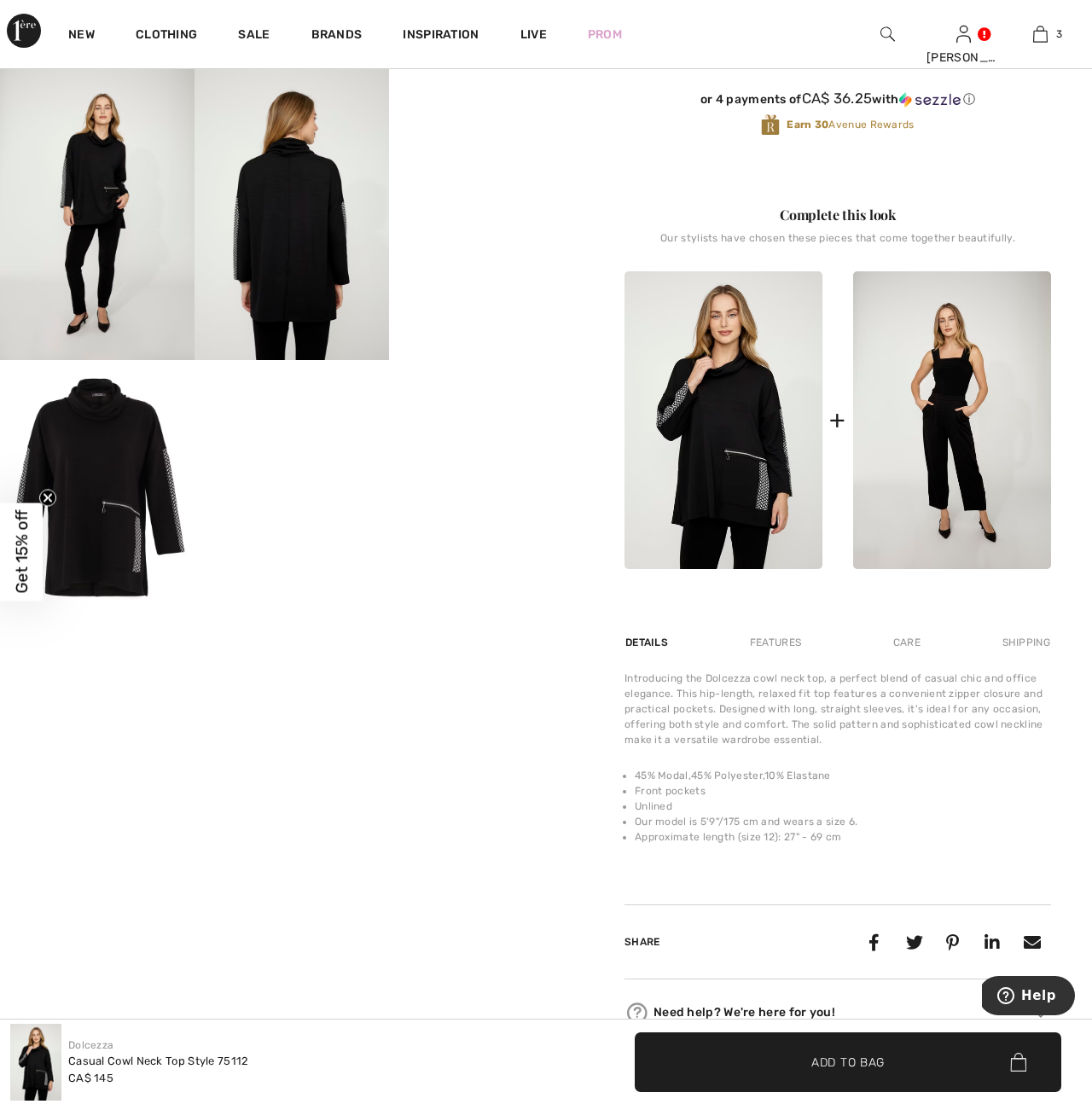
click at [948, 483] on img at bounding box center [952, 420] width 198 height 298
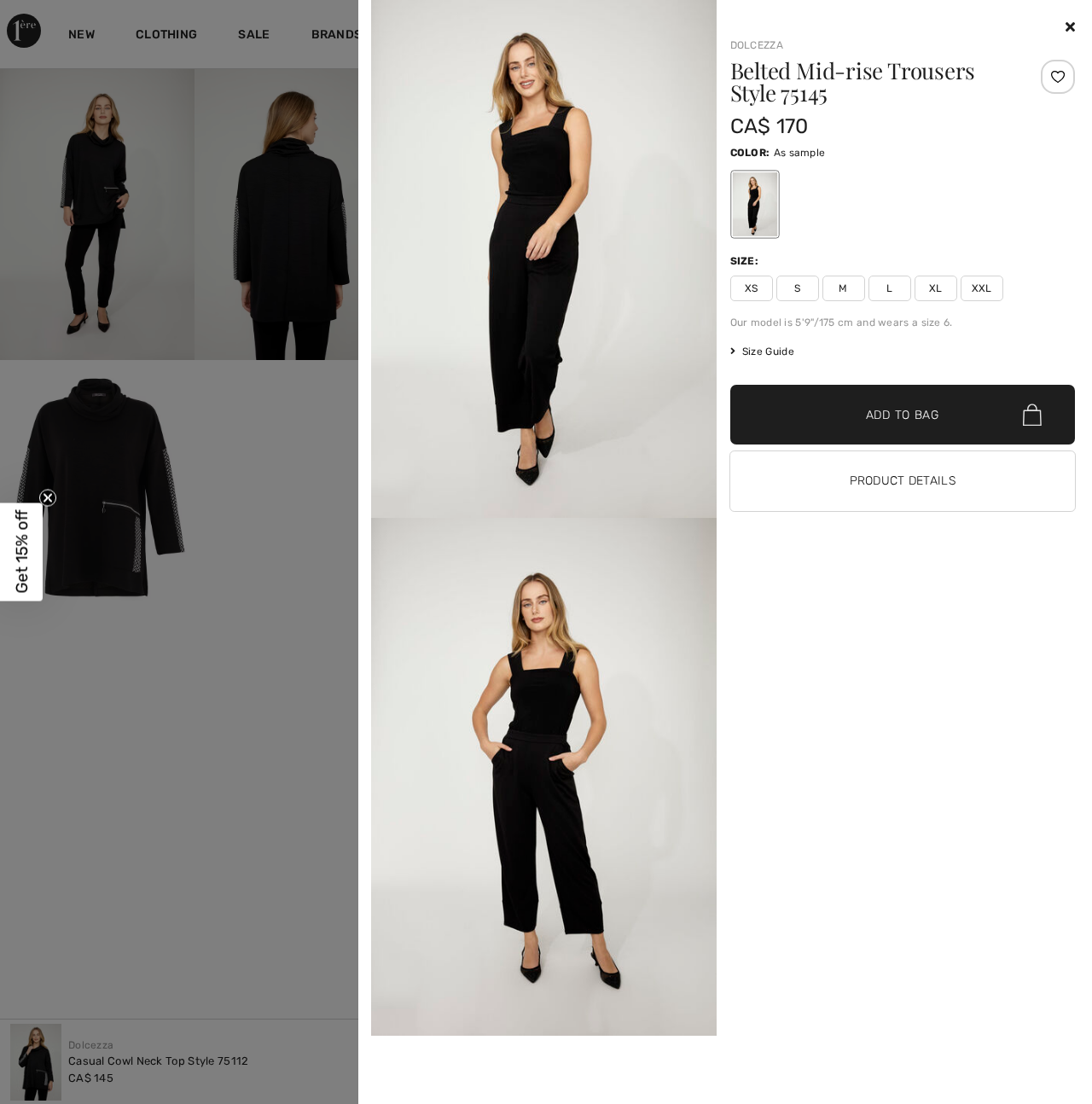
click at [508, 349] on img at bounding box center [544, 258] width 345 height 518
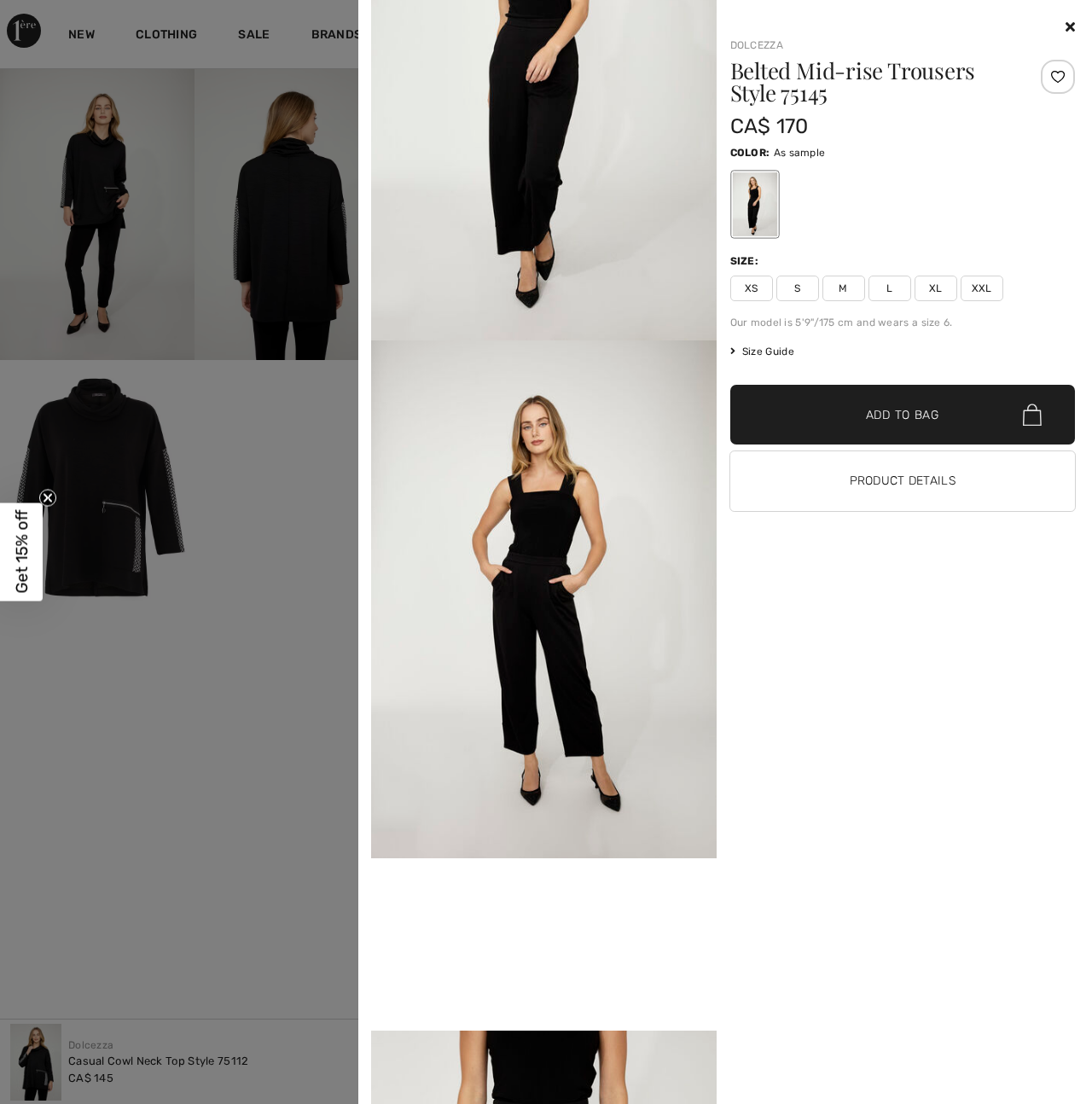
scroll to position [0, 0]
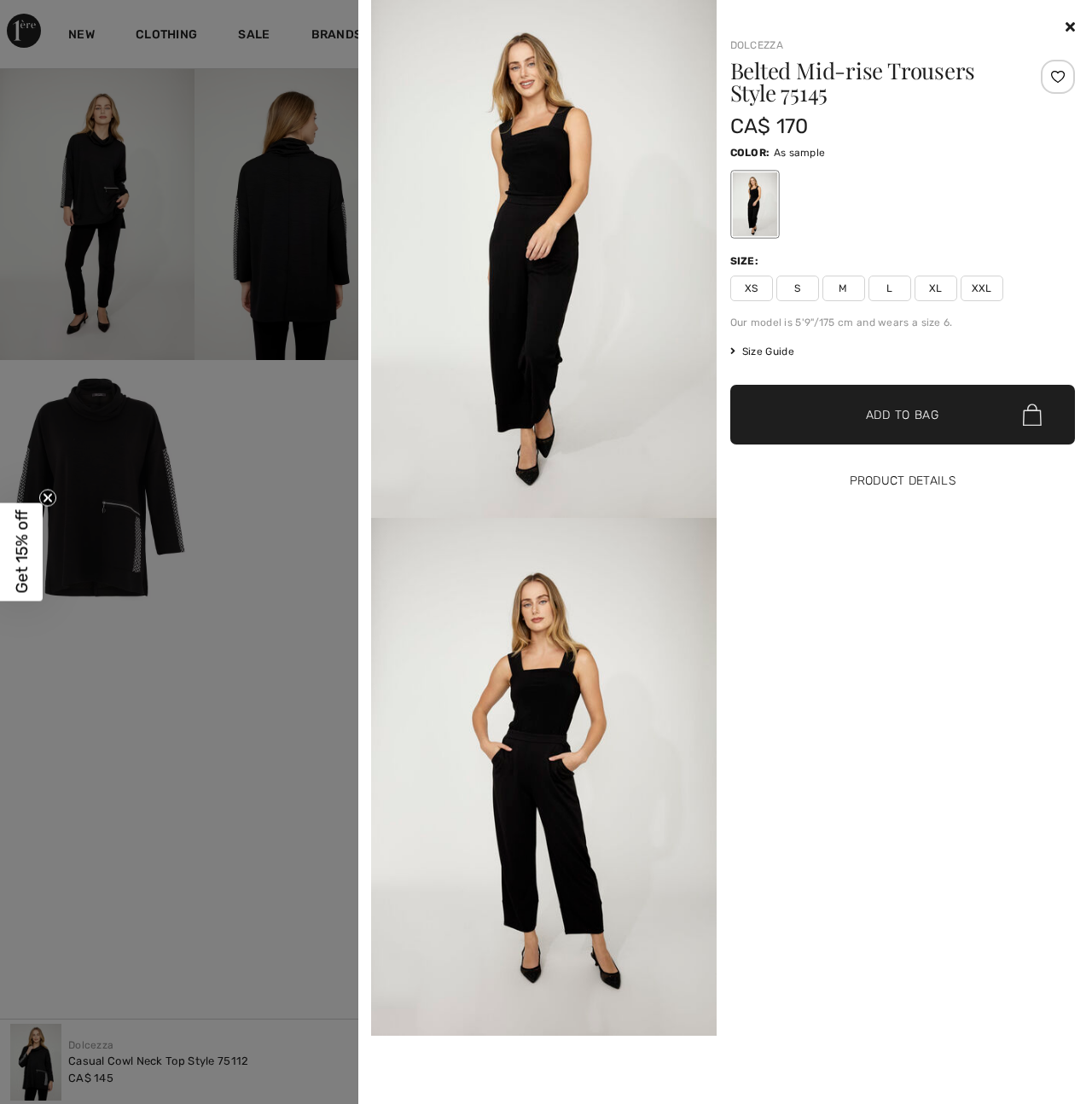
click at [898, 487] on button "Product Details" at bounding box center [903, 480] width 345 height 60
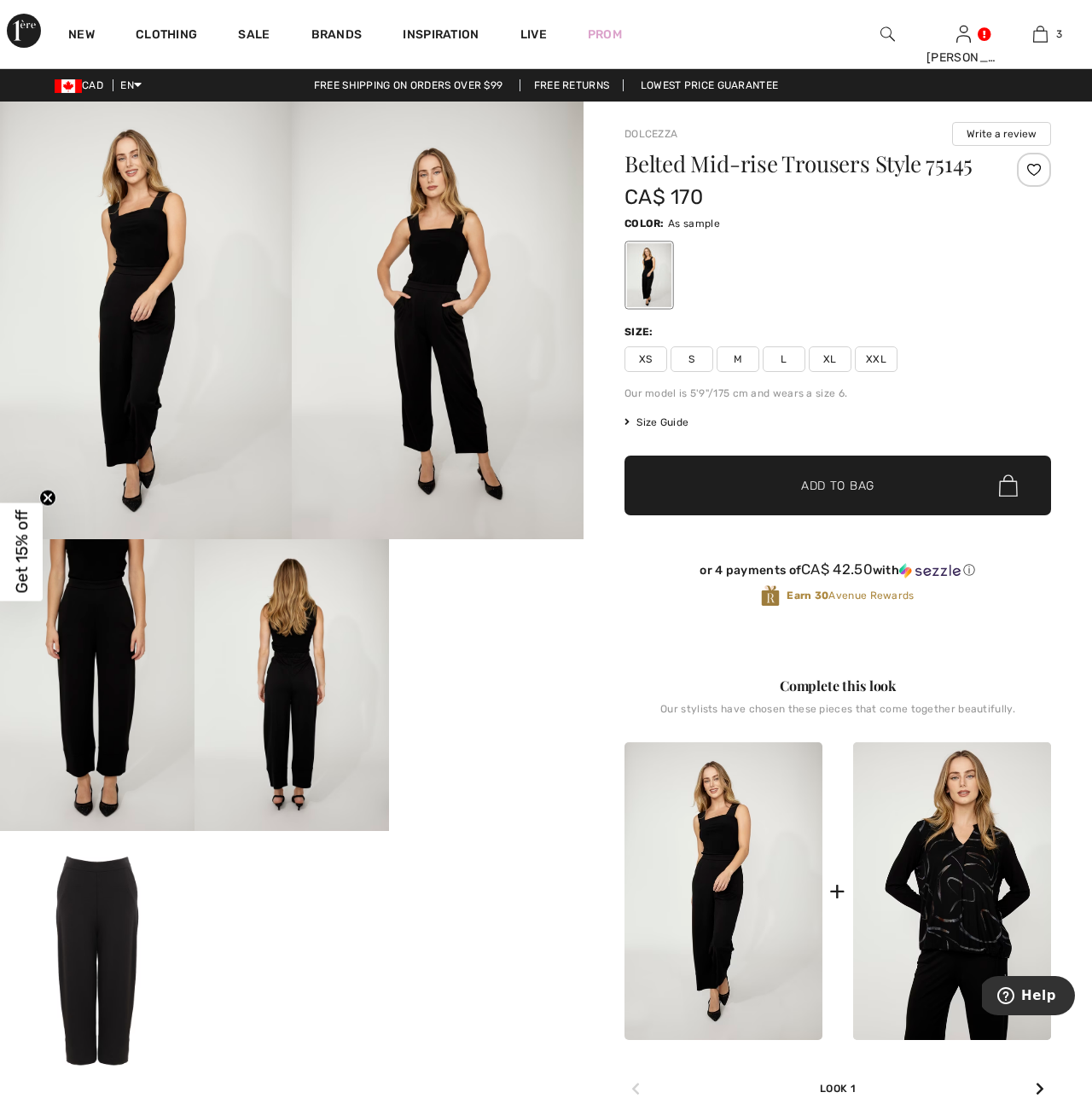
click at [131, 382] on img at bounding box center [146, 321] width 292 height 438
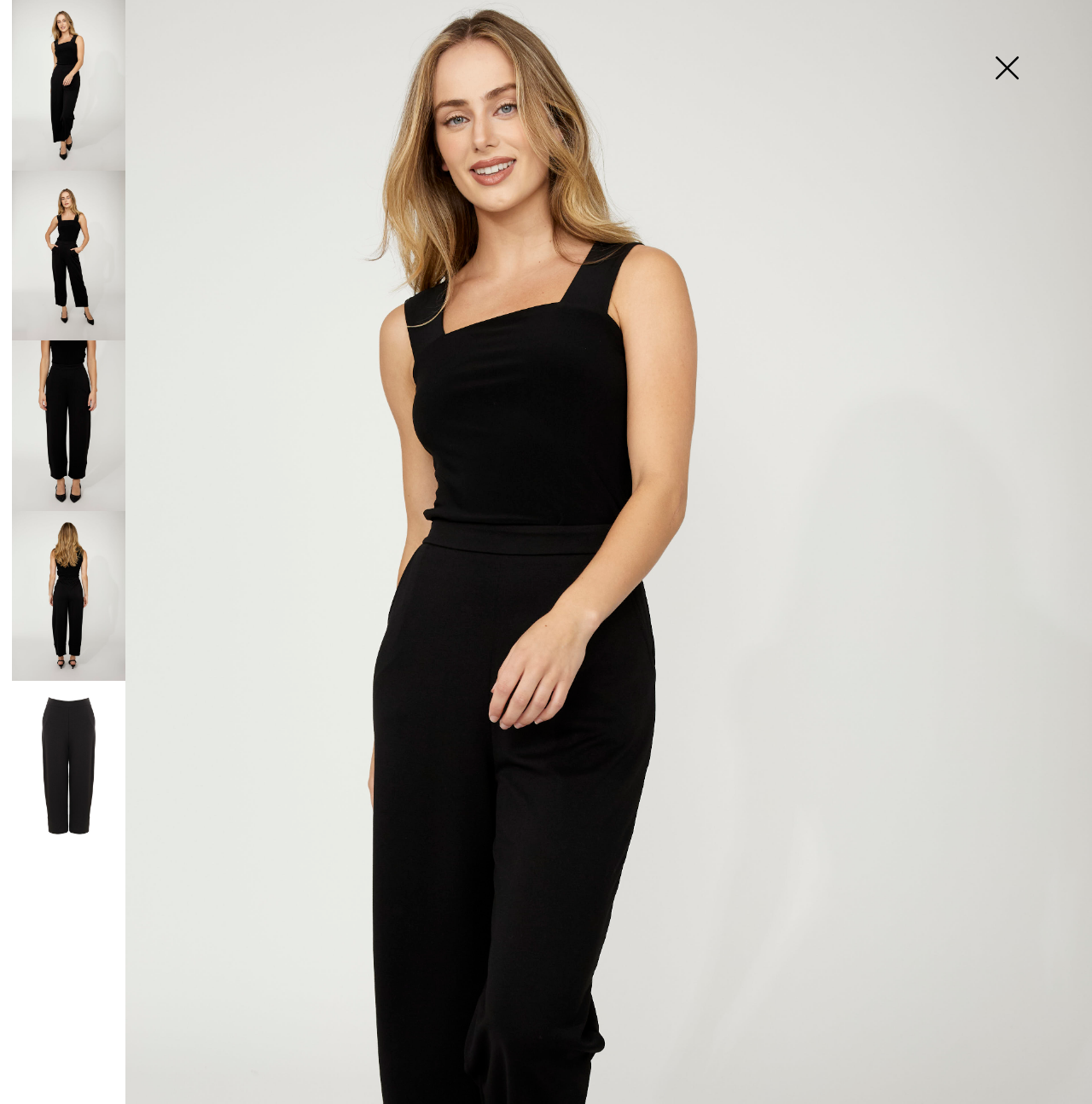
scroll to position [94, 0]
click at [57, 285] on img at bounding box center [68, 256] width 113 height 171
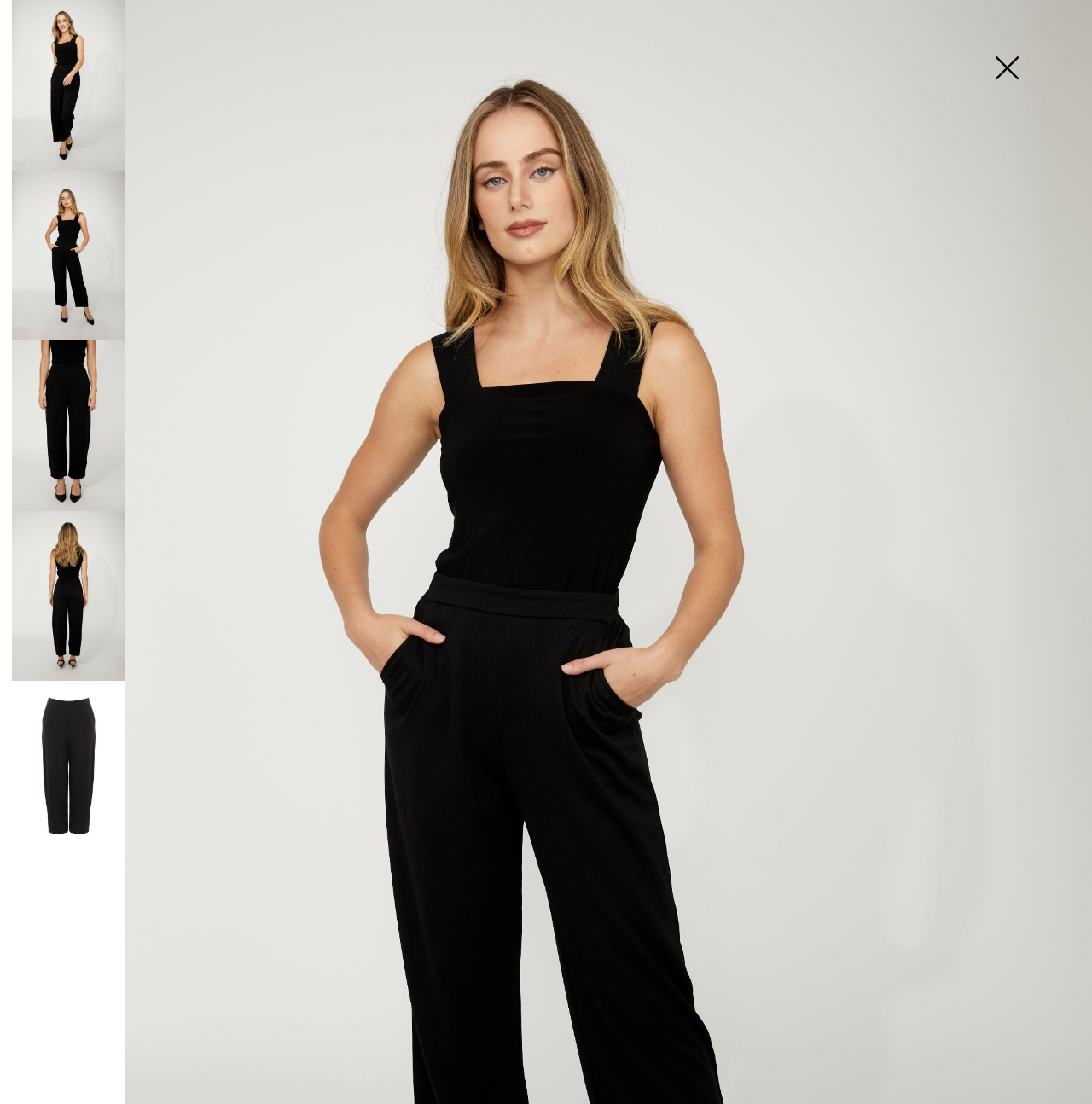
click at [71, 596] on img at bounding box center [68, 596] width 113 height 171
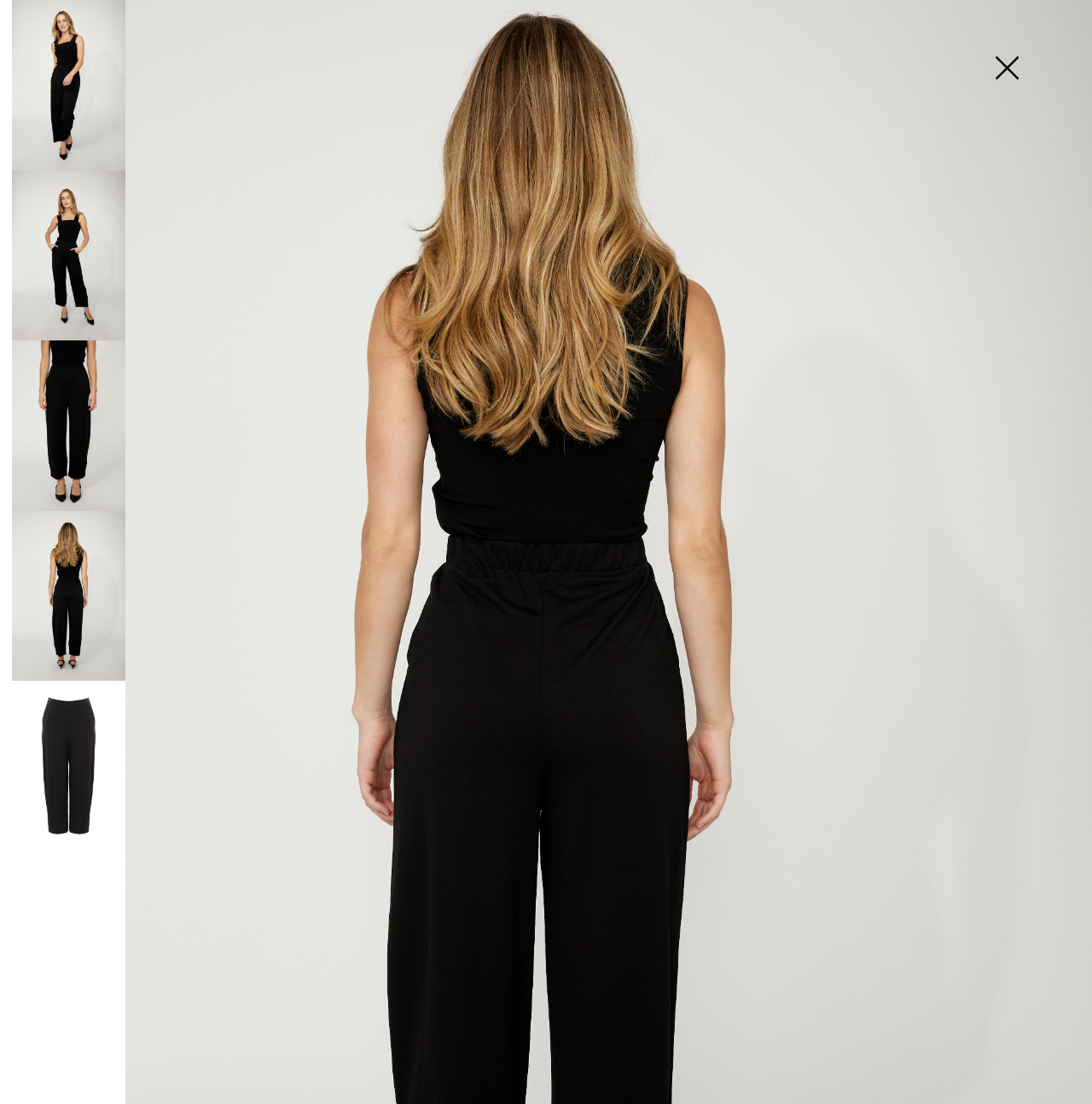
click at [72, 762] on img at bounding box center [68, 766] width 113 height 170
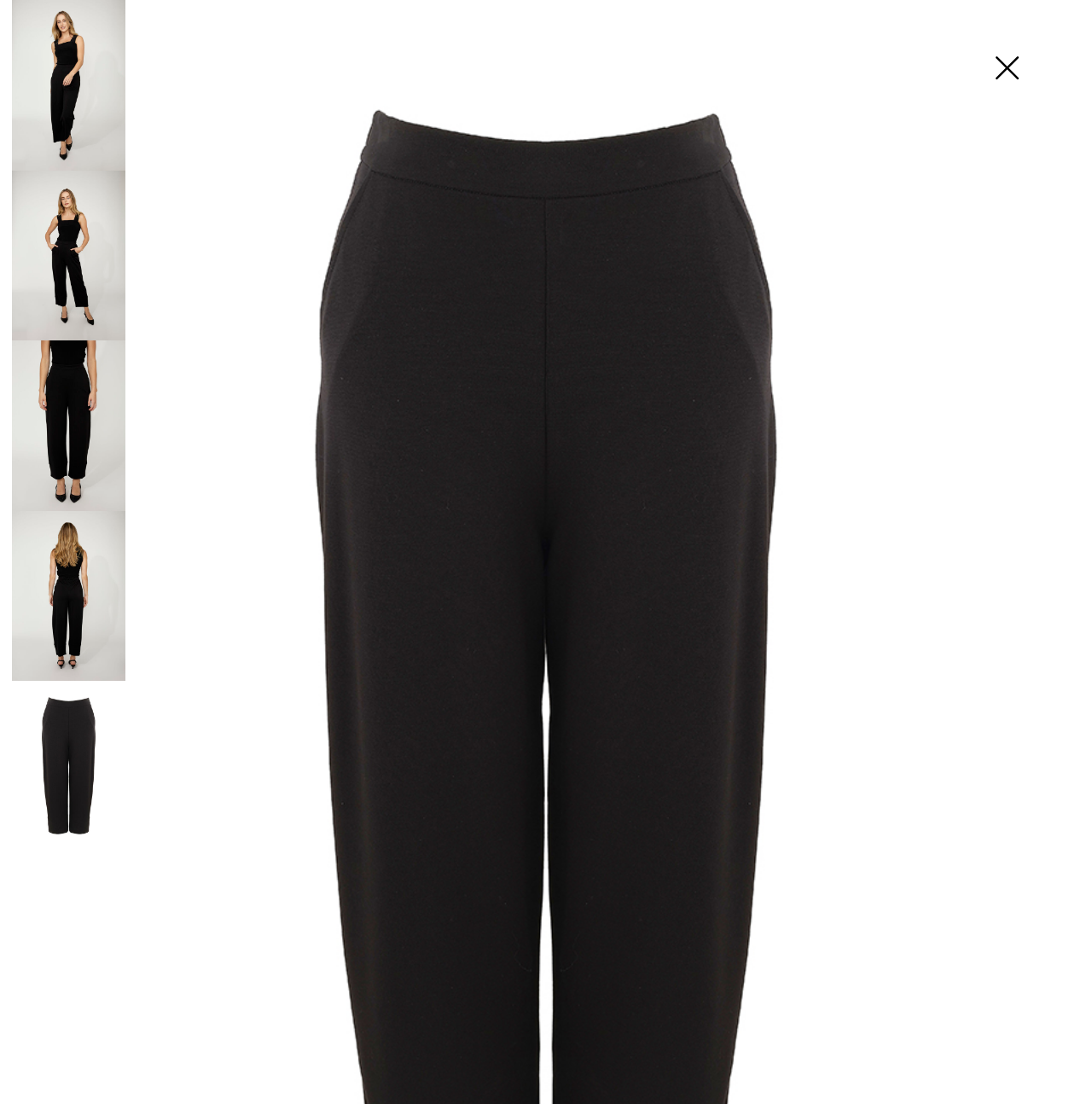
scroll to position [0, 0]
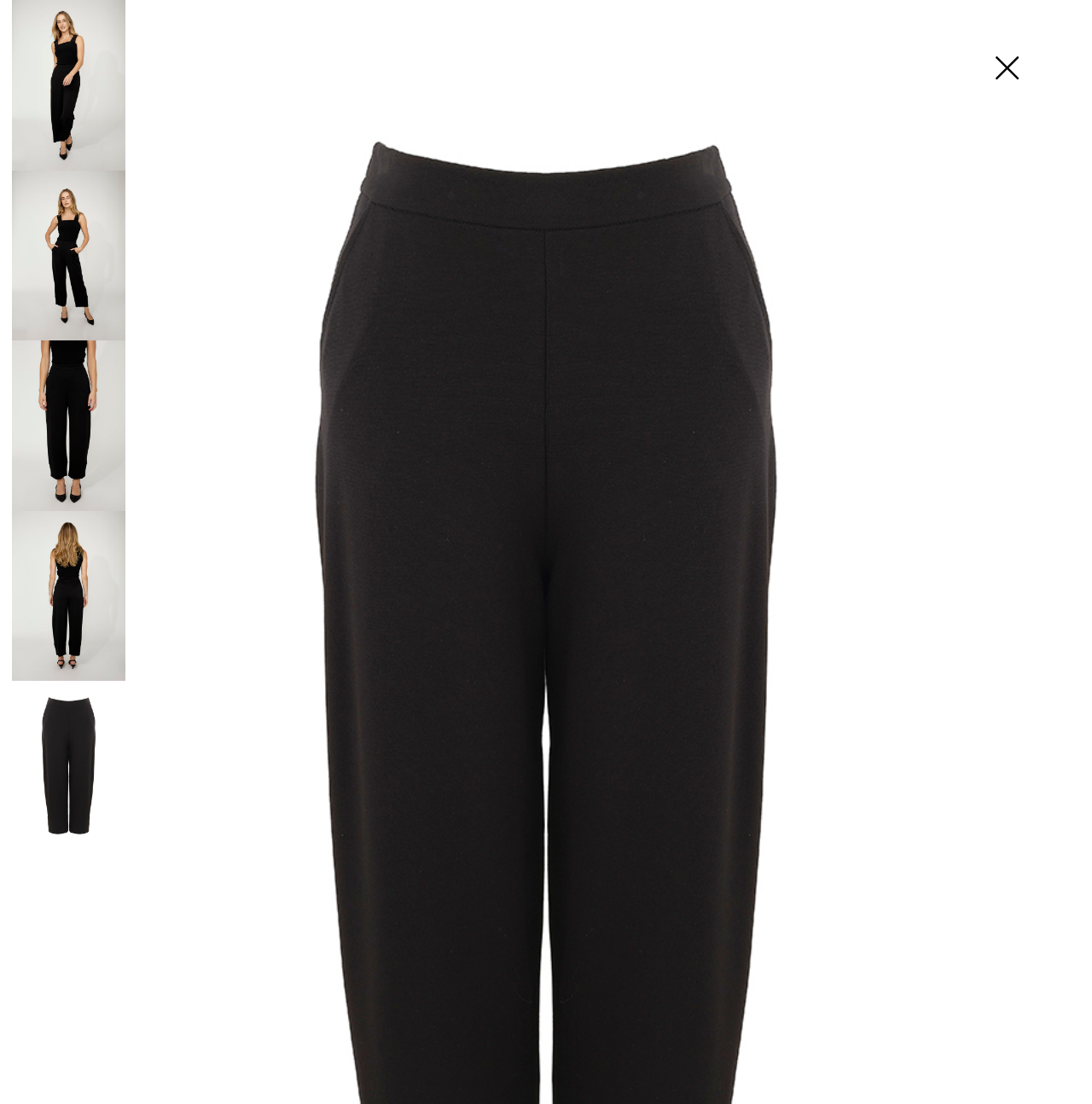
click at [1008, 65] on img at bounding box center [1006, 69] width 85 height 88
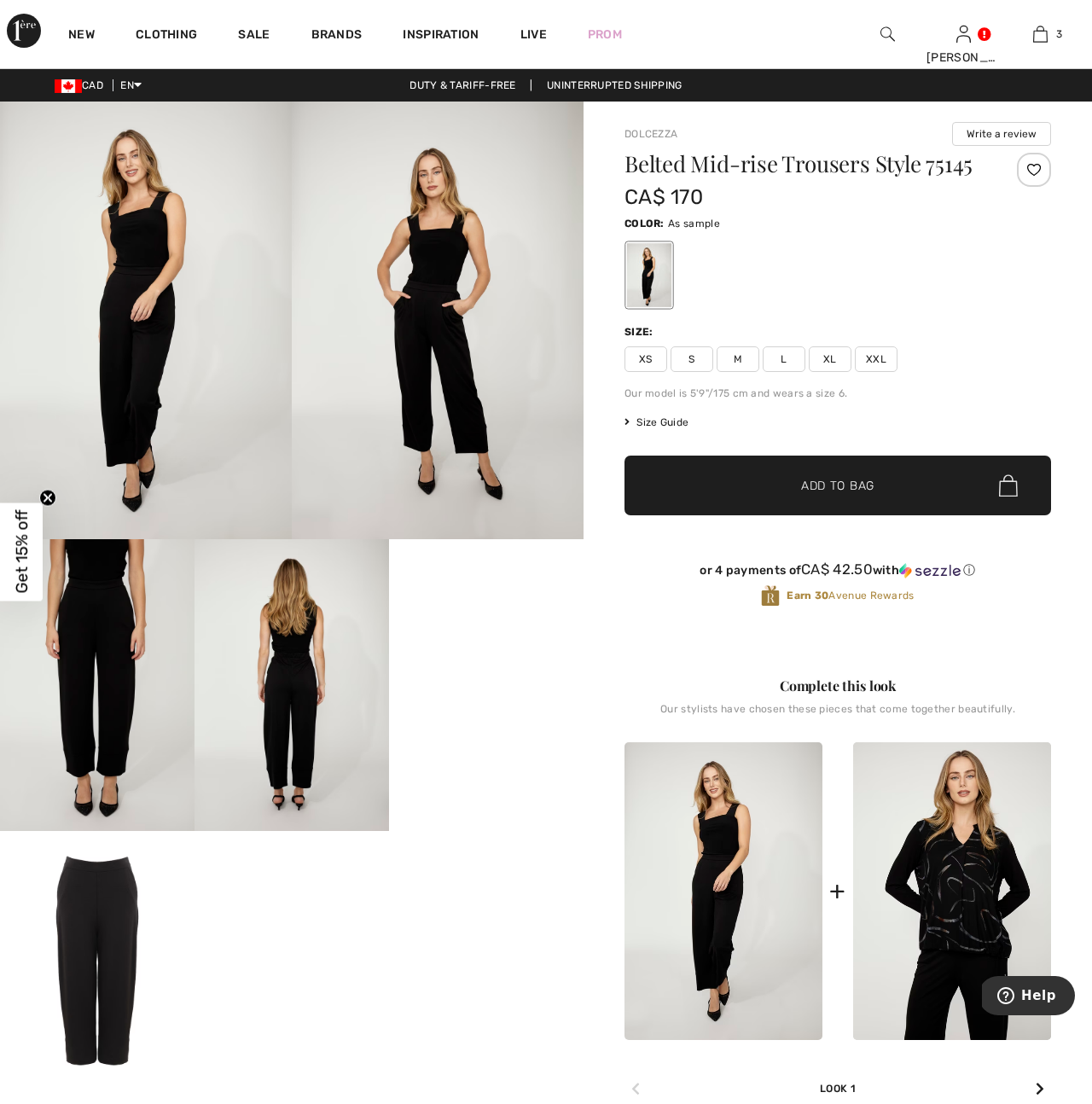
click at [778, 360] on span "L" at bounding box center [783, 359] width 42 height 26
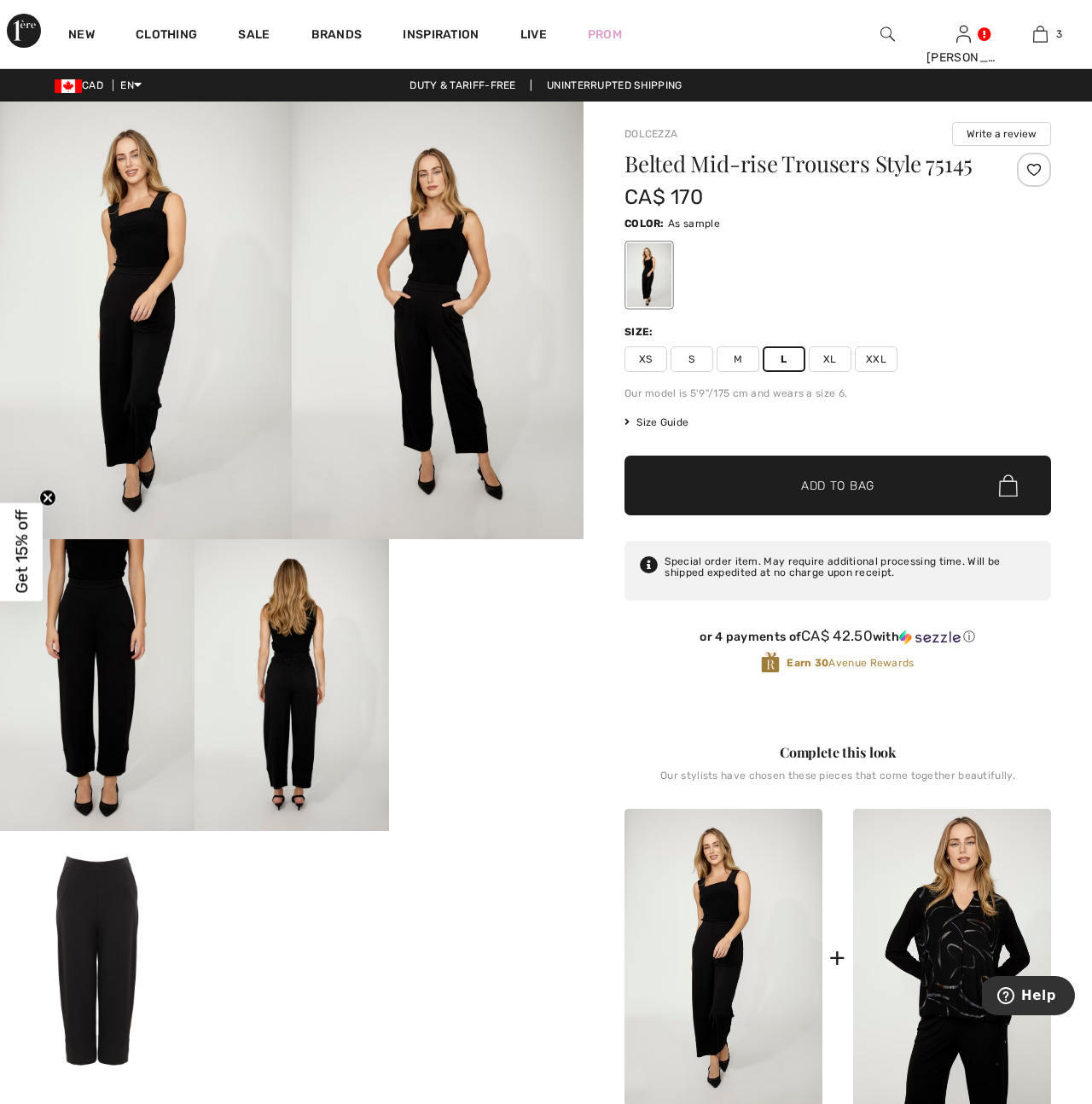
click at [825, 495] on span "✔ Added to Bag Add to Bag" at bounding box center [837, 485] width 426 height 60
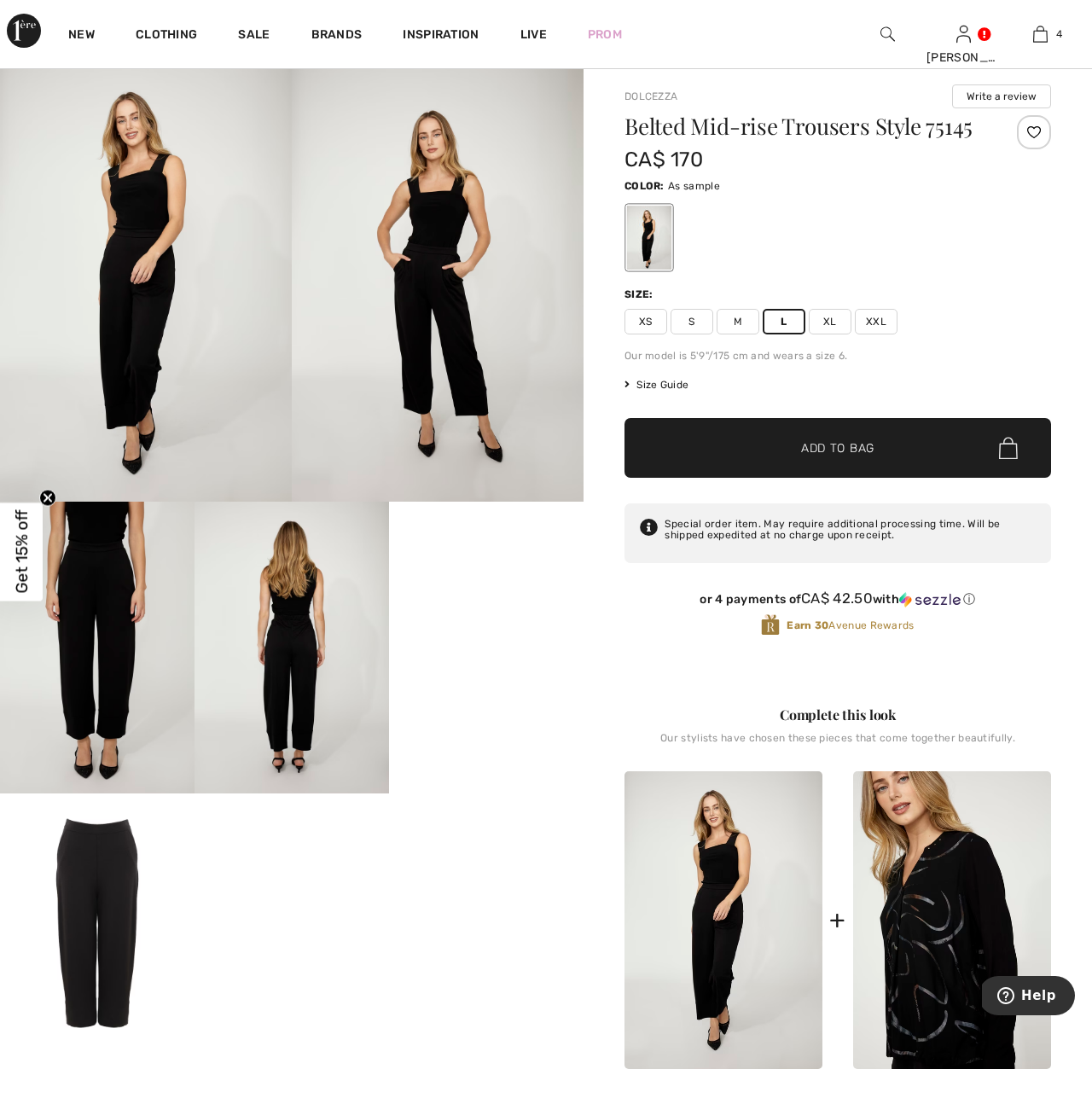
scroll to position [36, 0]
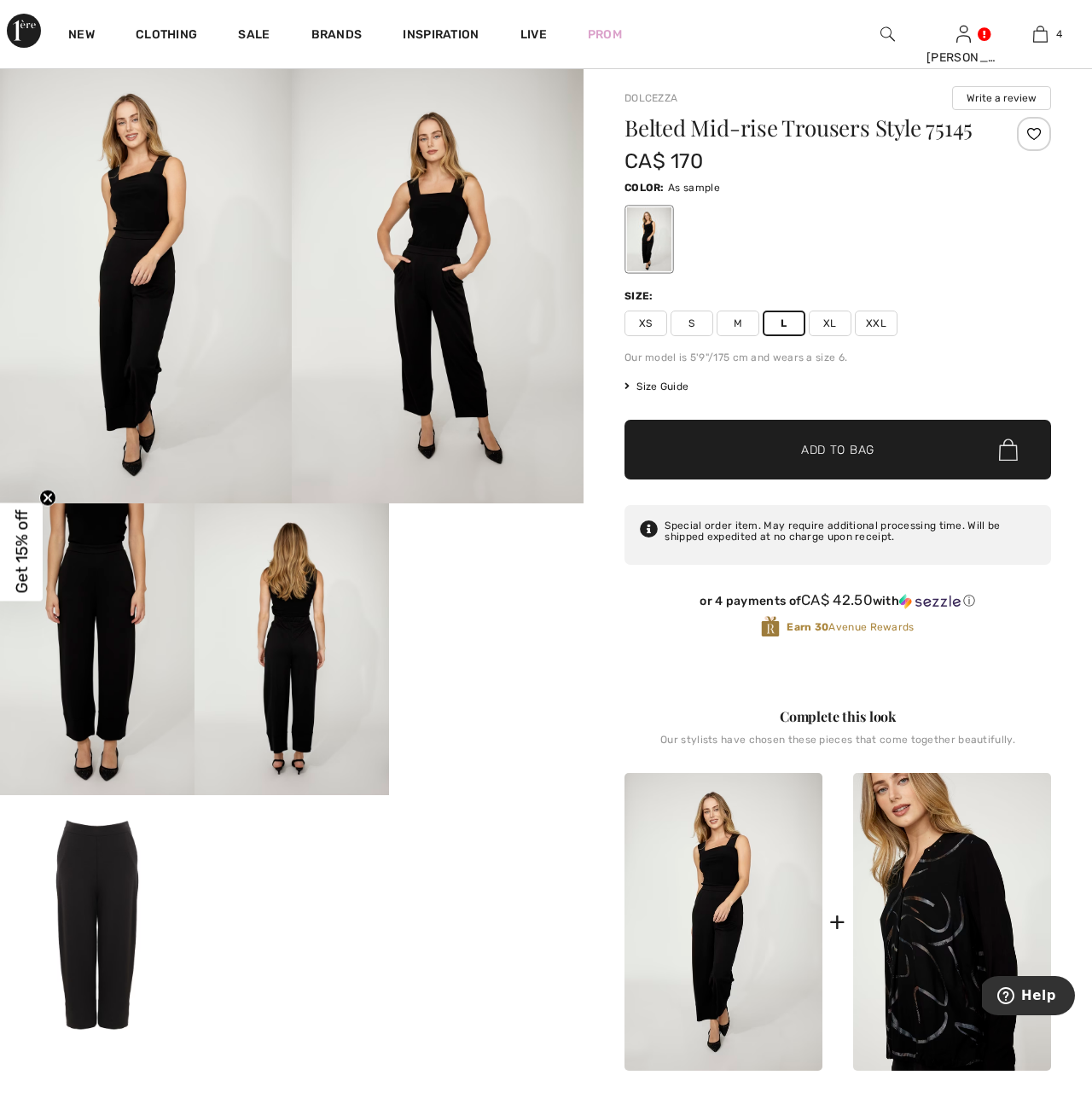
click at [935, 978] on img at bounding box center [952, 921] width 198 height 298
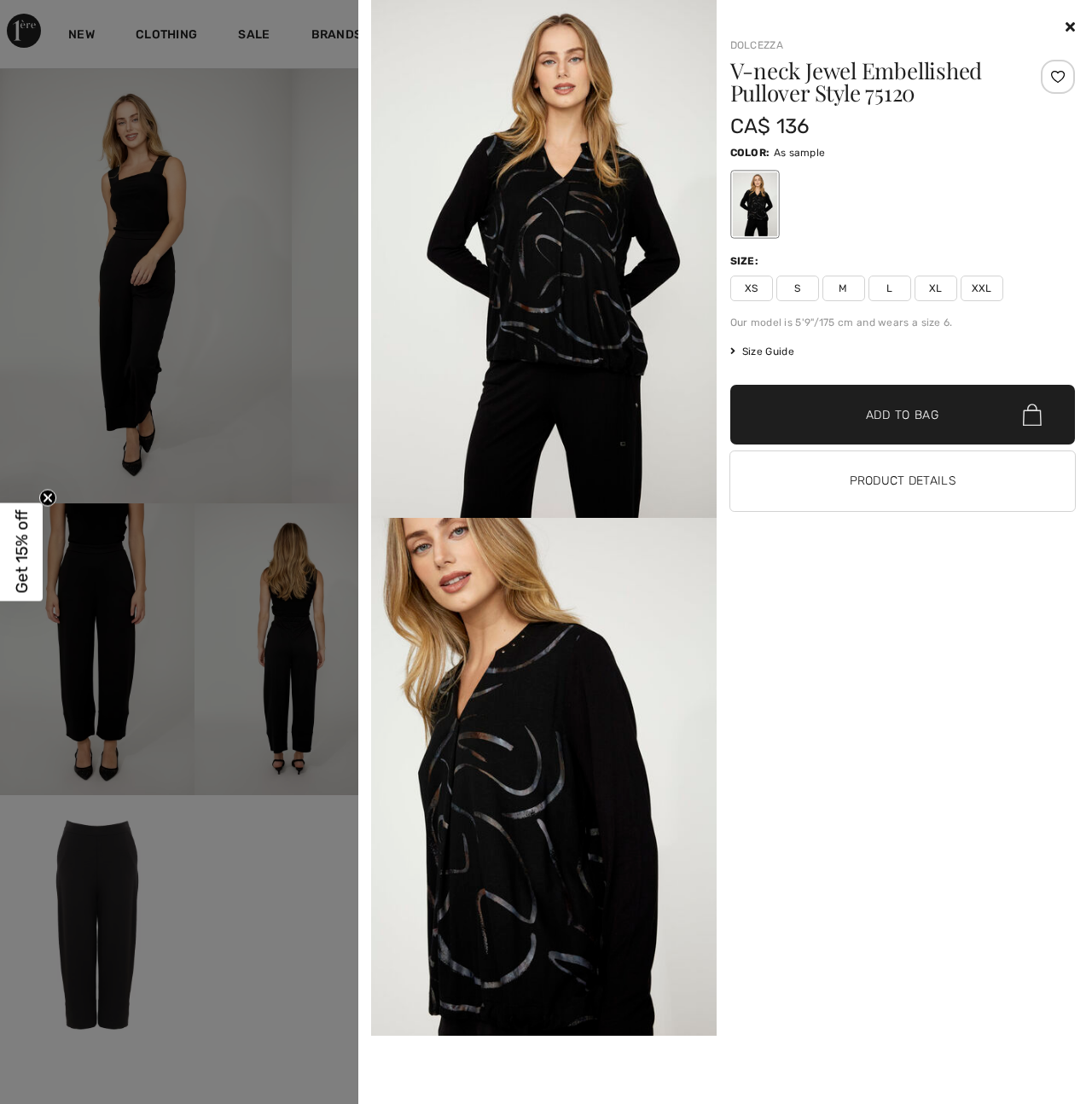
scroll to position [37, 0]
click at [501, 853] on img at bounding box center [544, 776] width 345 height 518
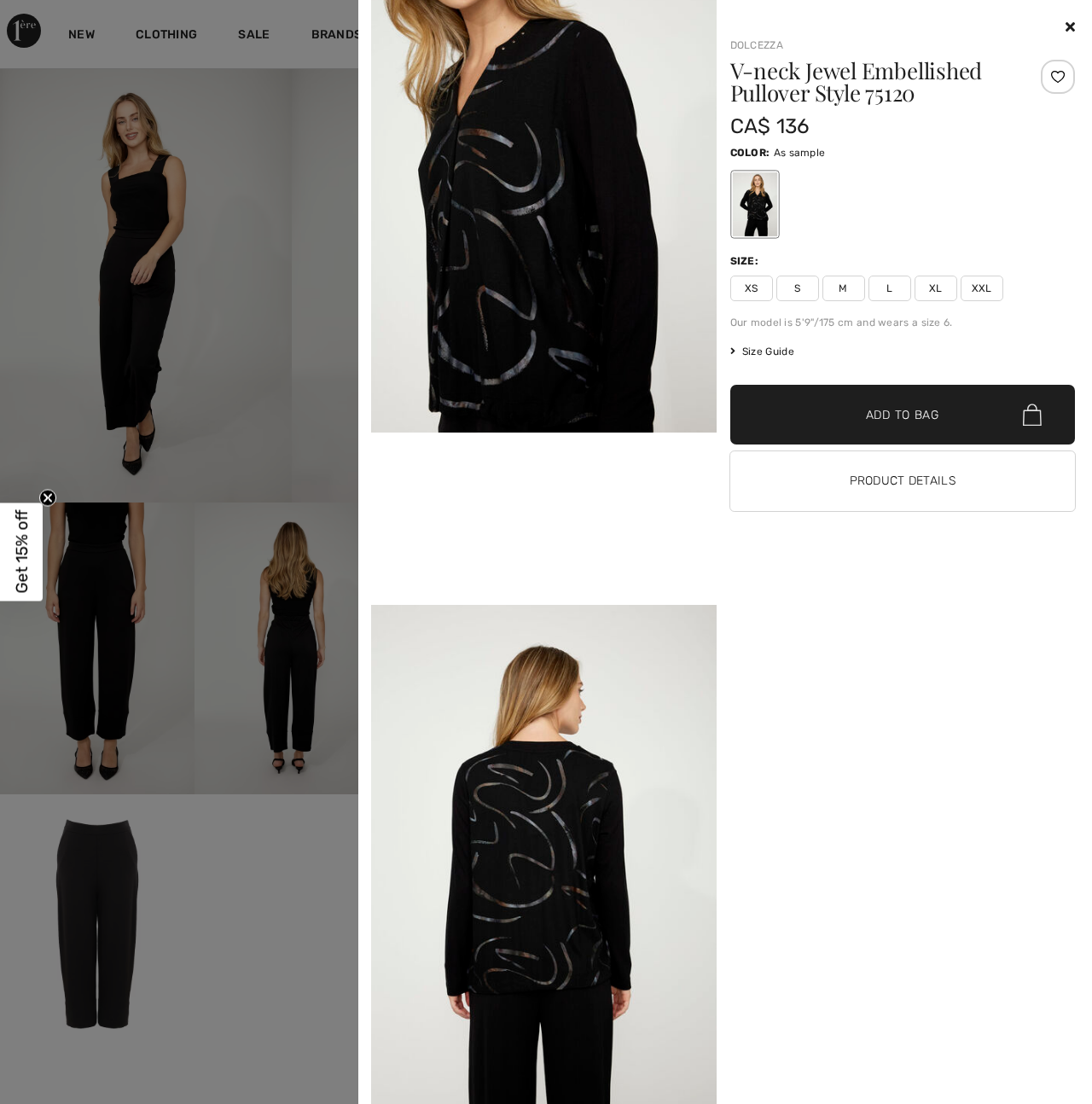
scroll to position [627, 0]
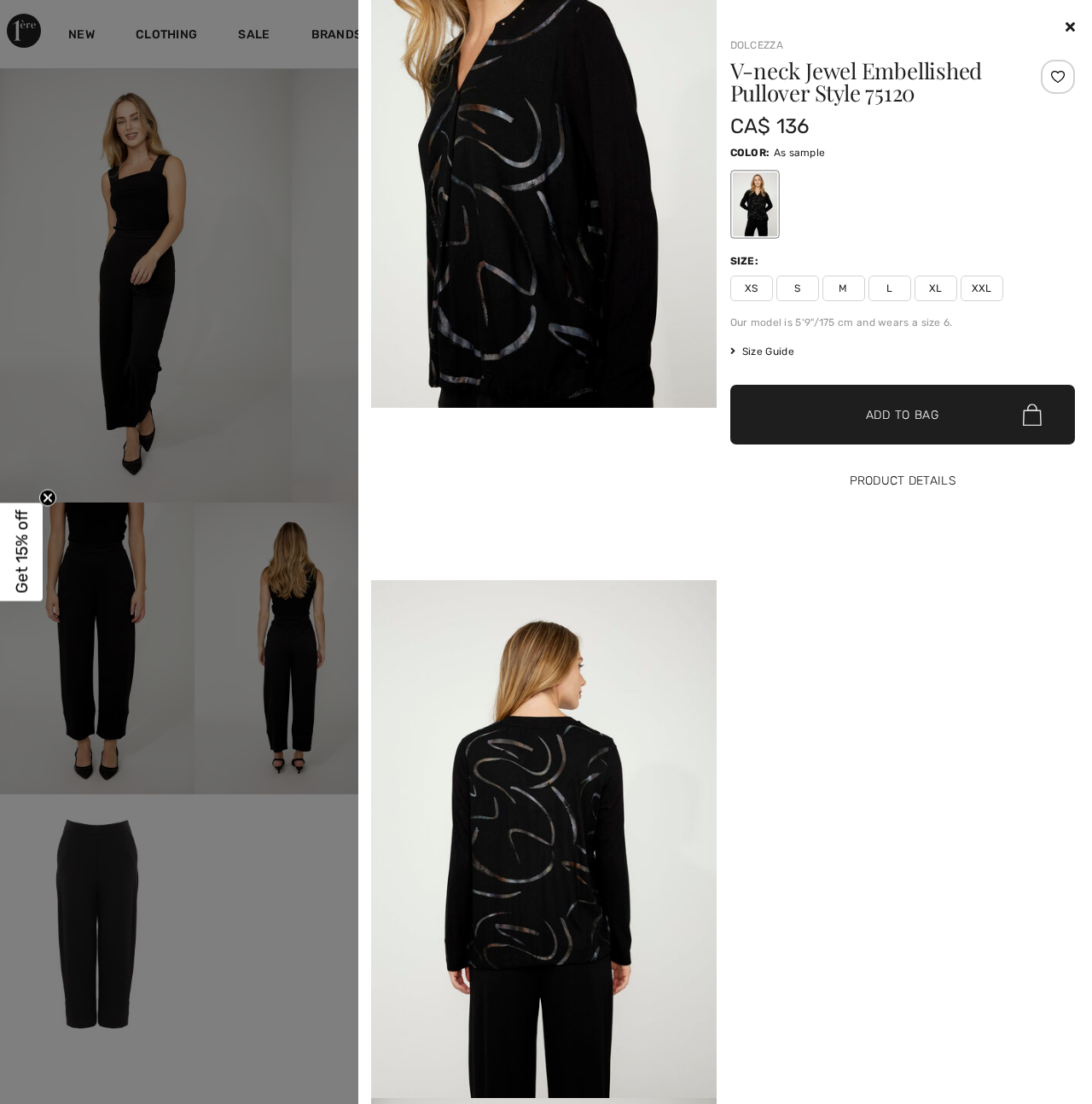
click at [913, 483] on button "Product Details" at bounding box center [903, 480] width 345 height 60
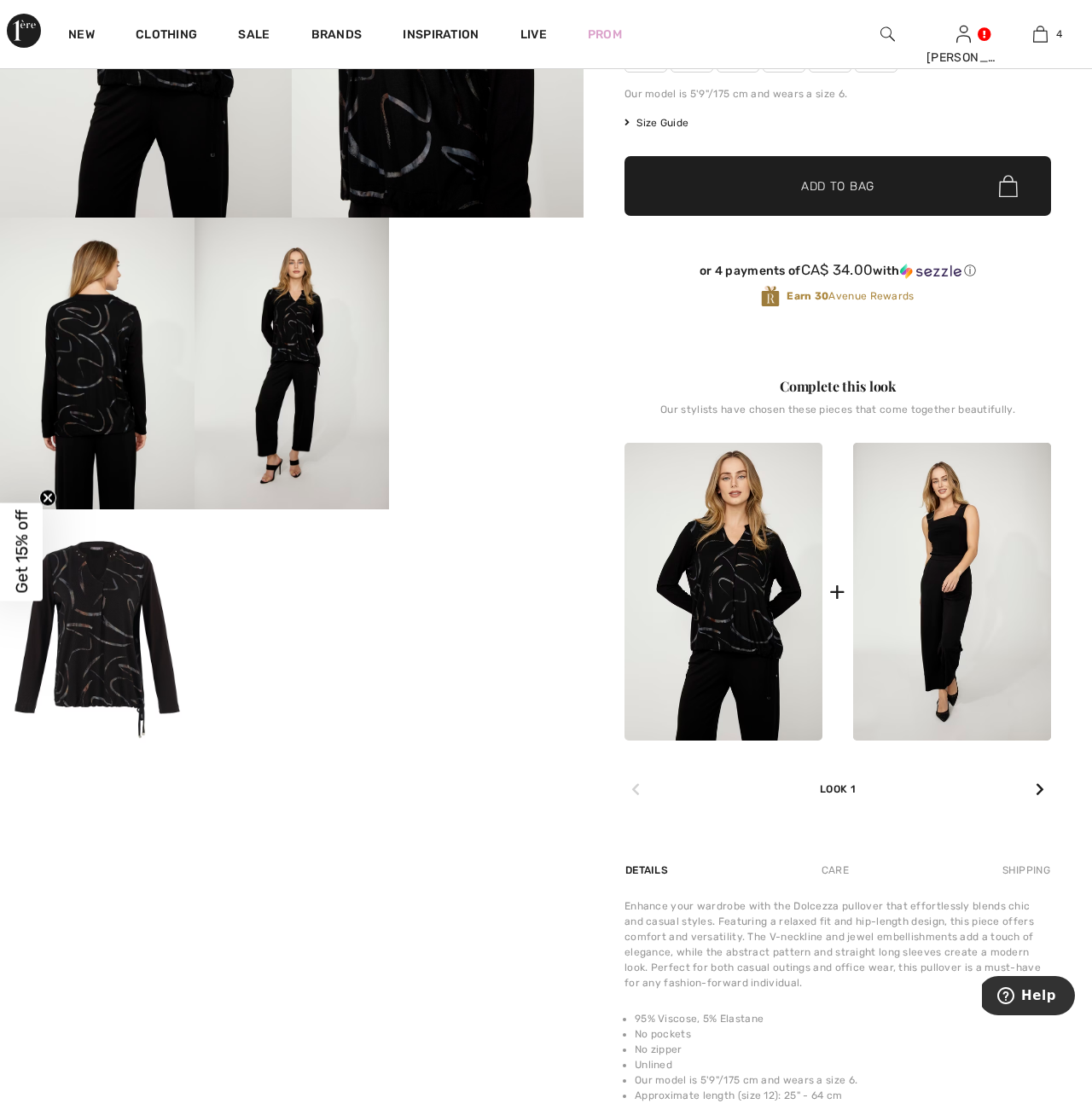
scroll to position [258, 0]
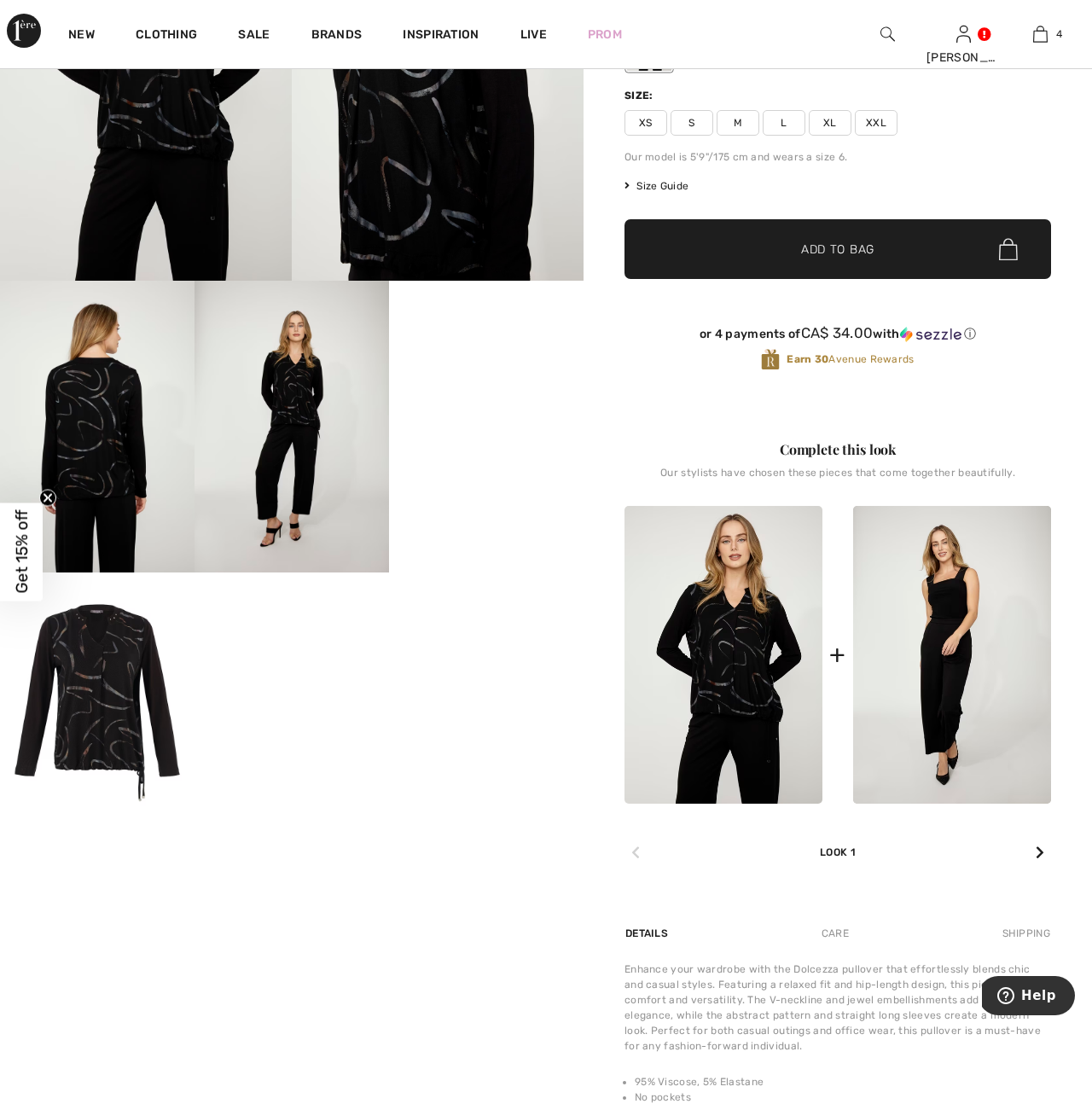
click at [116, 735] on img at bounding box center [97, 701] width 194 height 259
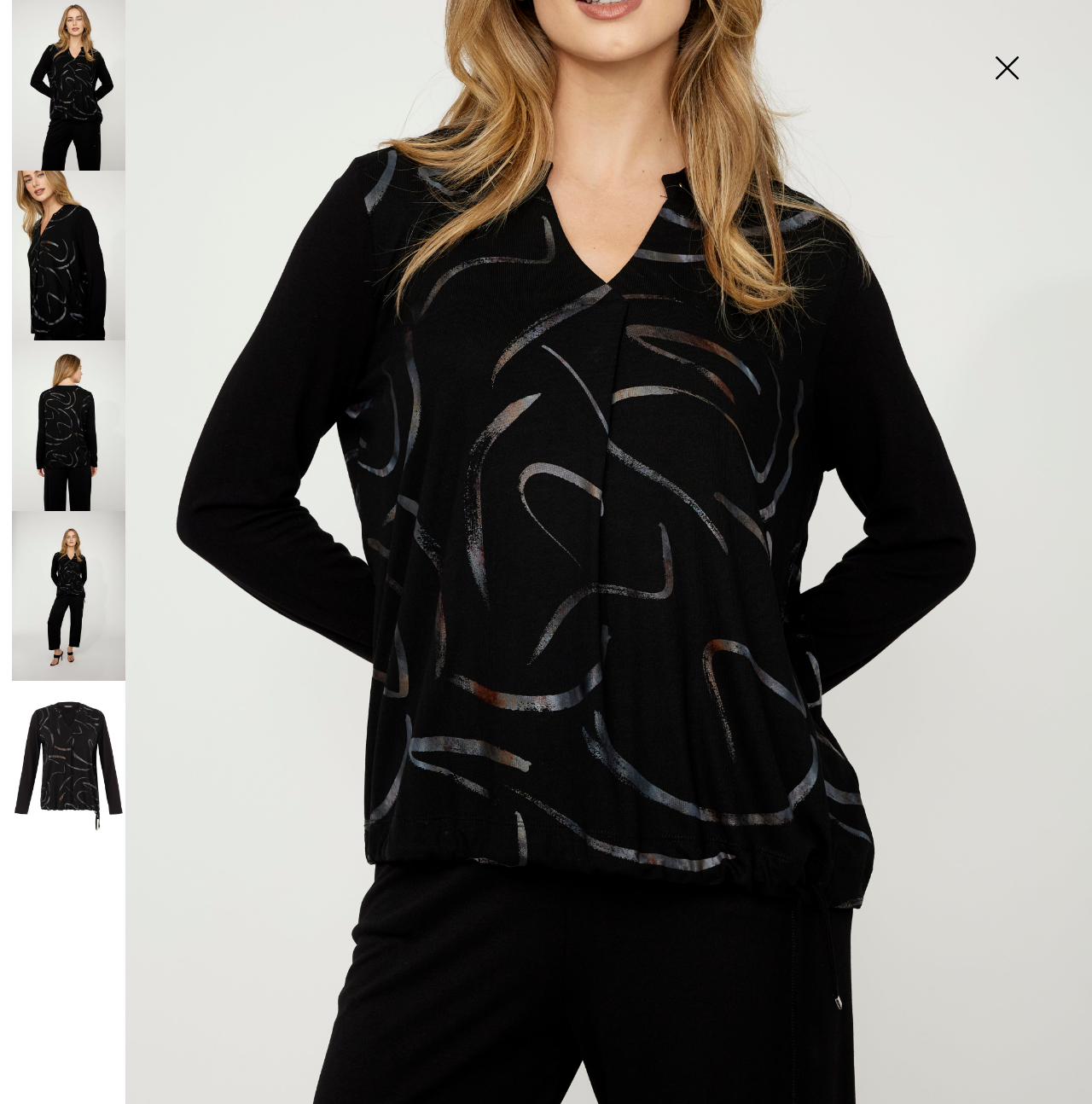
scroll to position [0, 0]
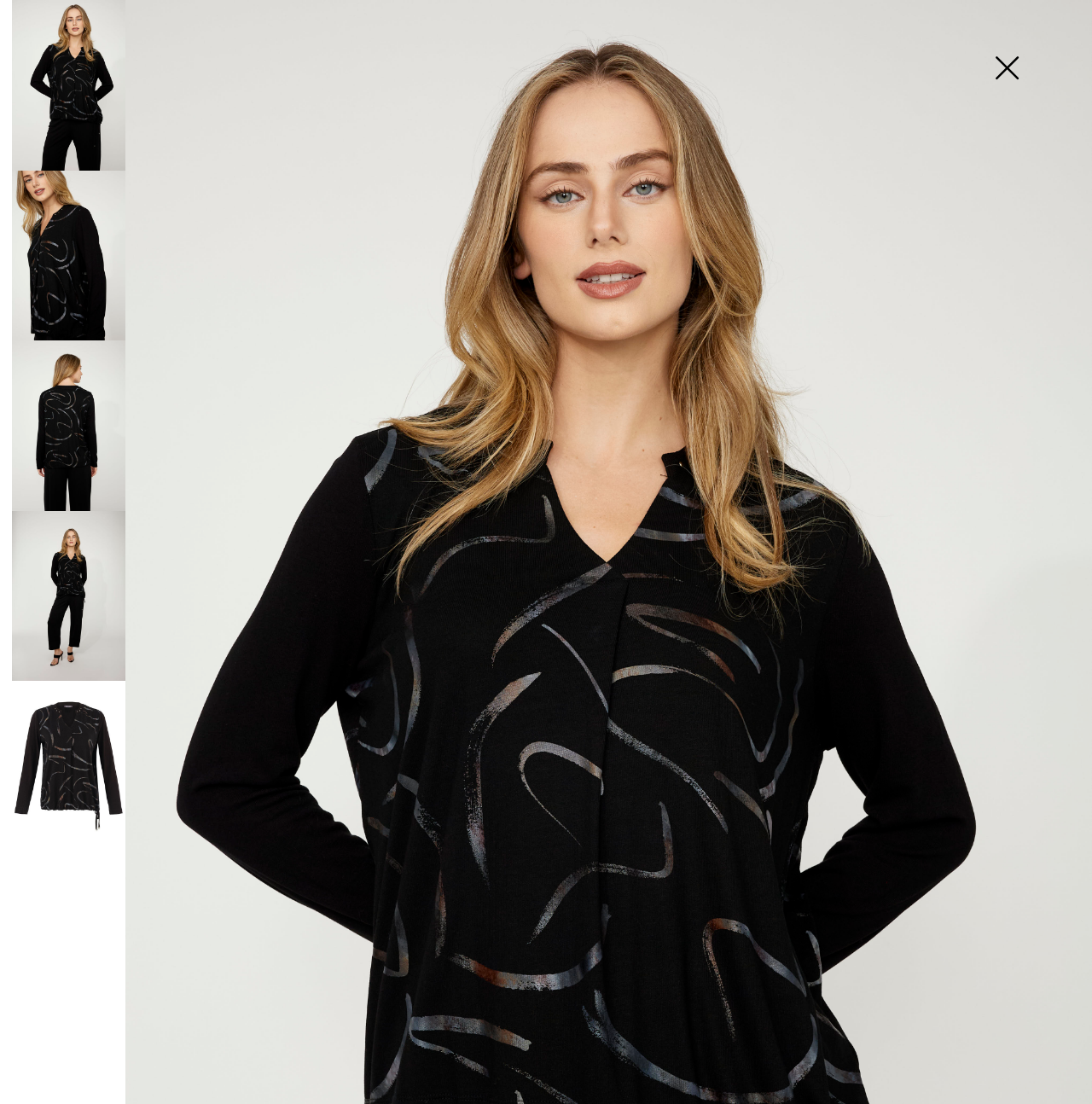
click at [998, 72] on img at bounding box center [1006, 69] width 85 height 88
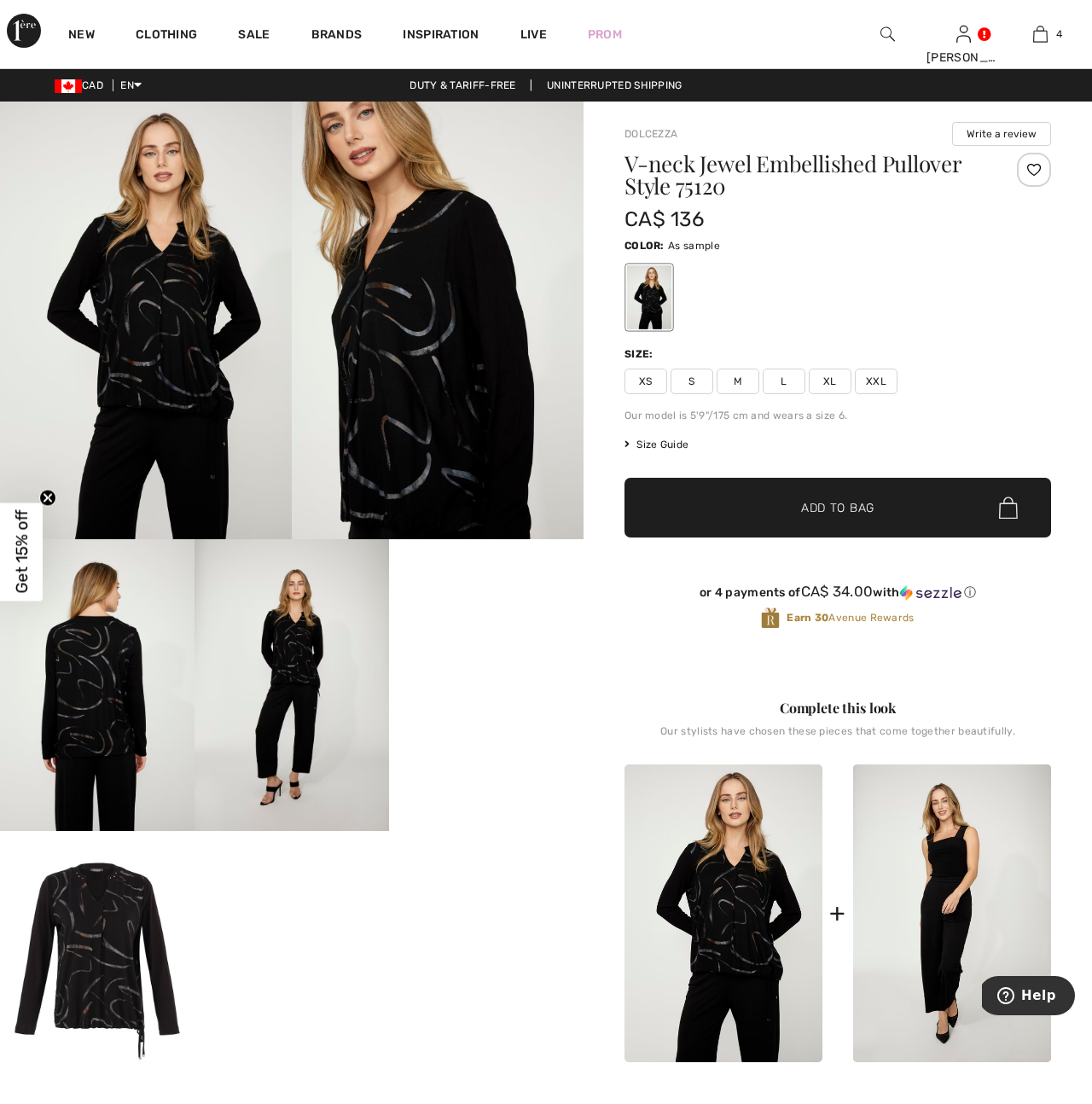
click at [824, 386] on span "XL" at bounding box center [830, 382] width 42 height 26
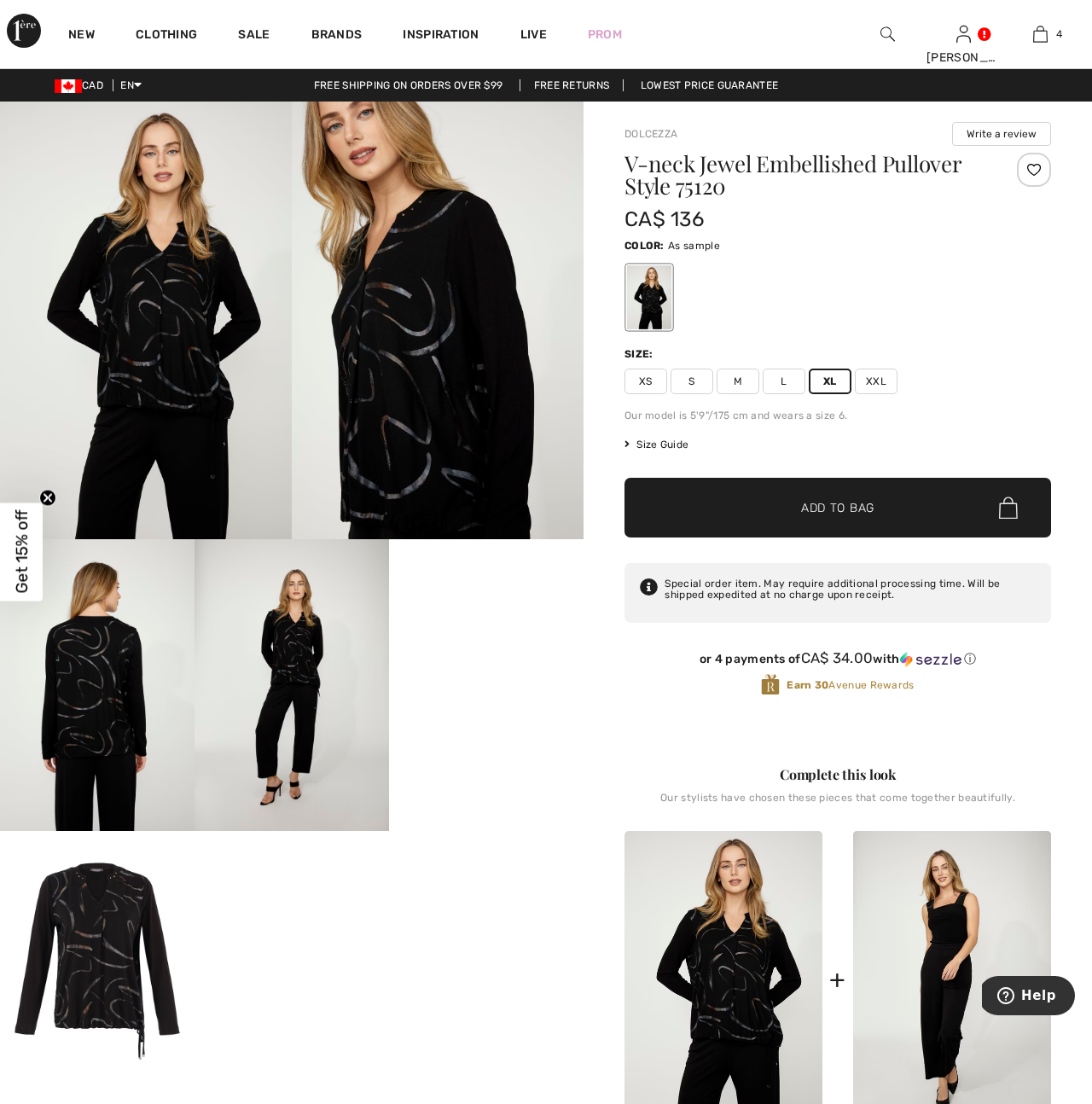
click at [837, 506] on span "Add to Bag" at bounding box center [837, 508] width 73 height 18
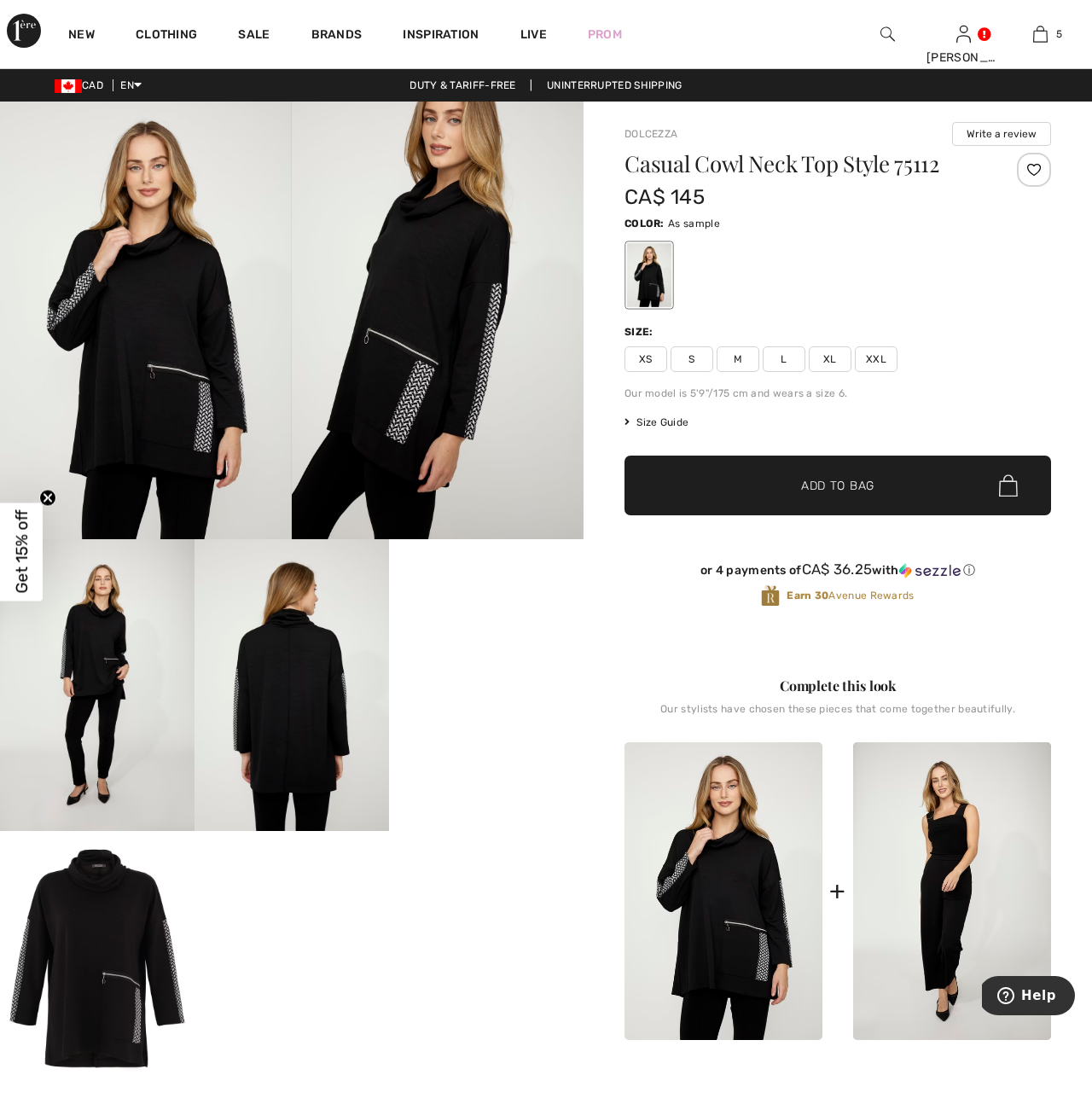
click at [834, 358] on span "XL" at bounding box center [830, 359] width 42 height 26
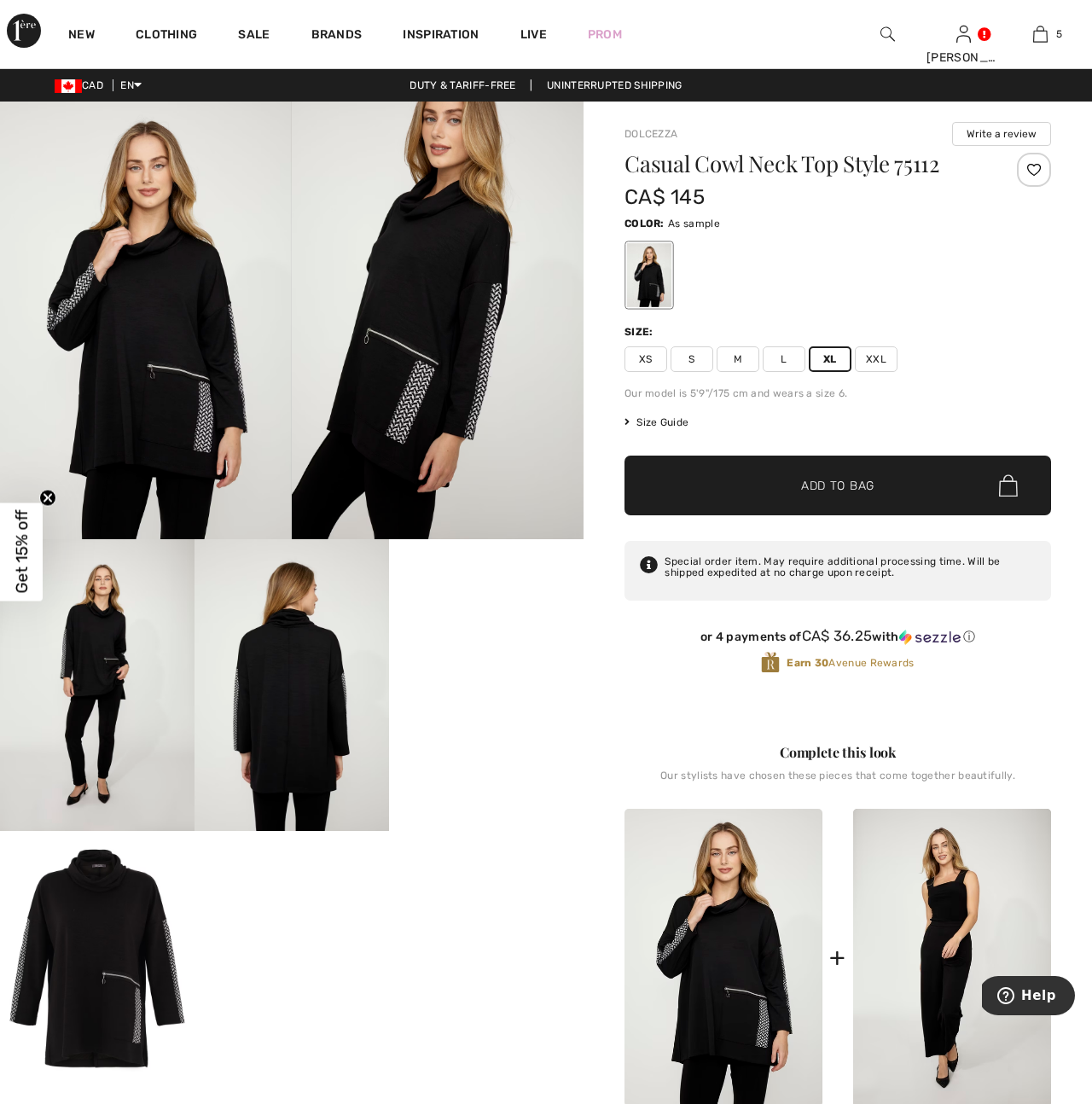
click at [866, 490] on span "Add to Bag" at bounding box center [837, 485] width 73 height 18
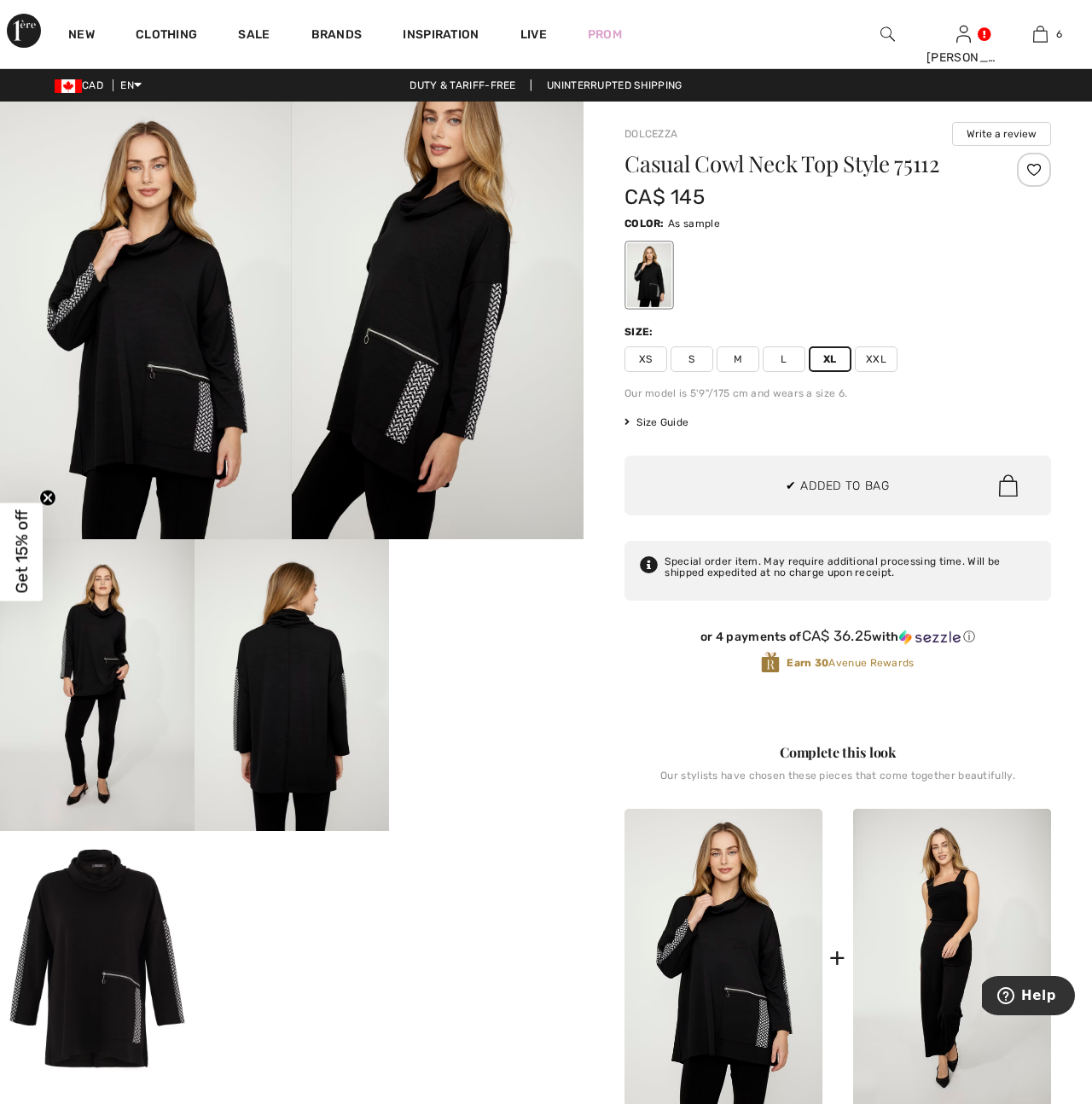
scroll to position [585, 0]
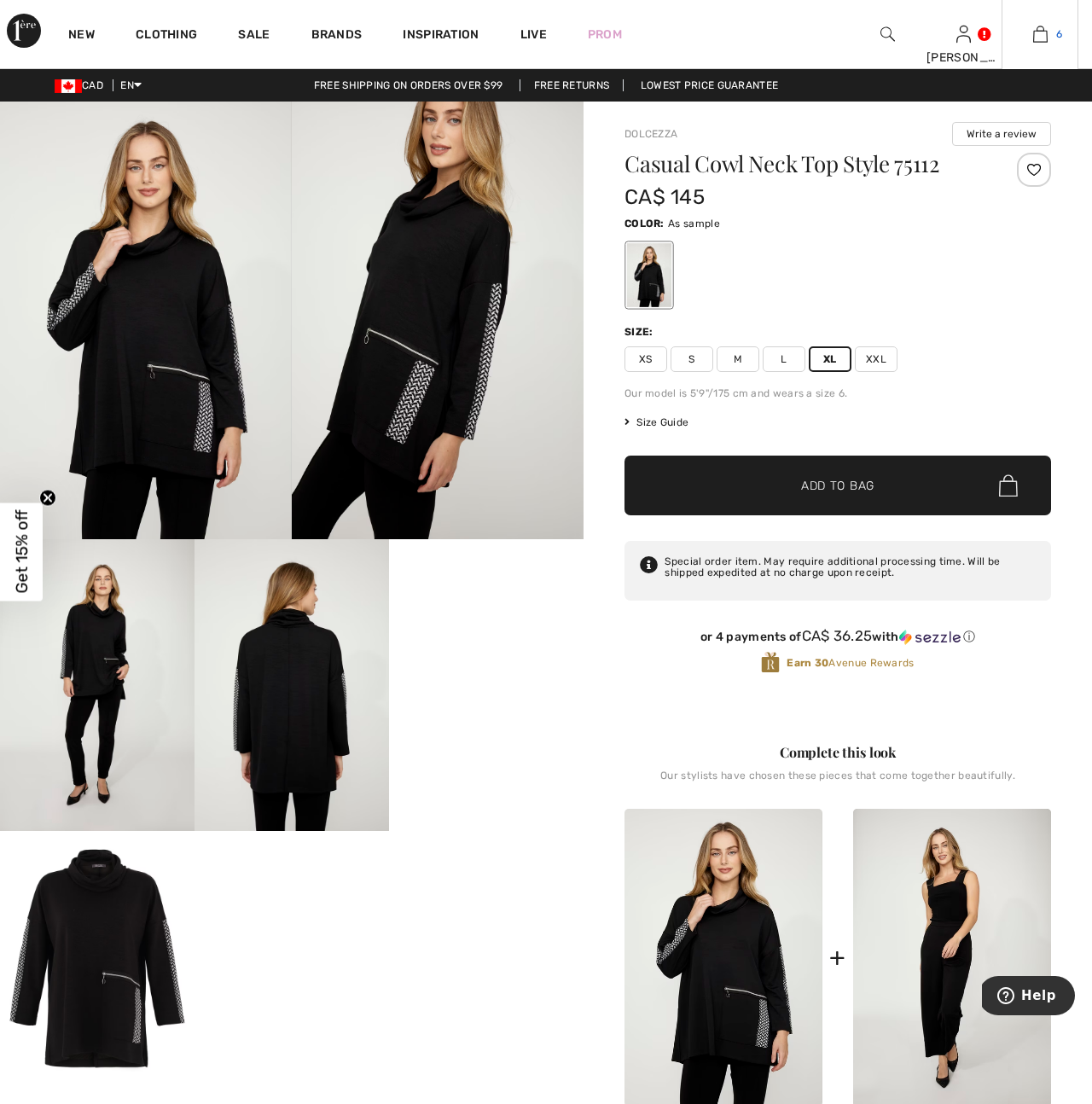
click at [1037, 31] on img at bounding box center [1040, 34] width 15 height 21
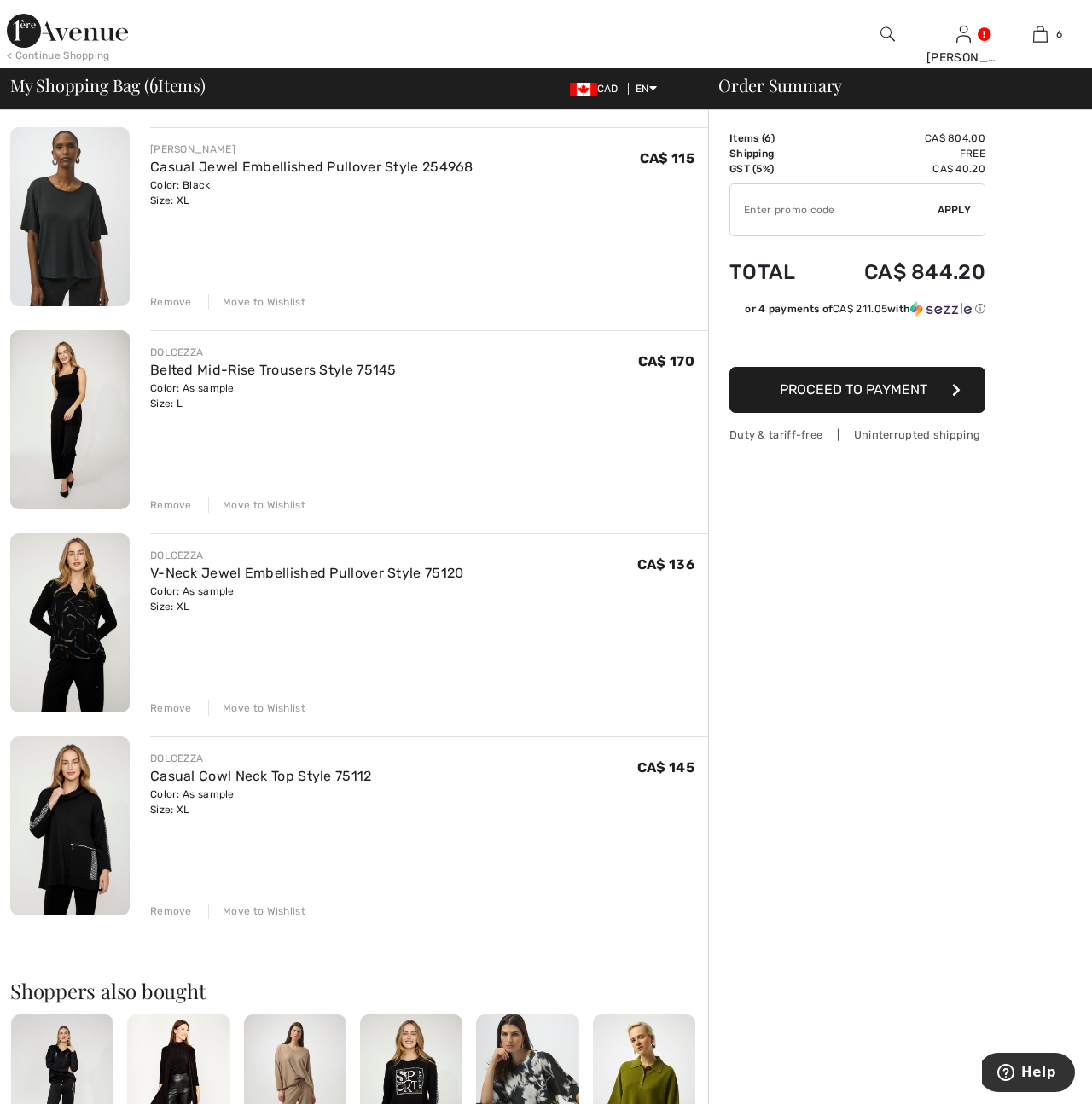
scroll to position [531, 0]
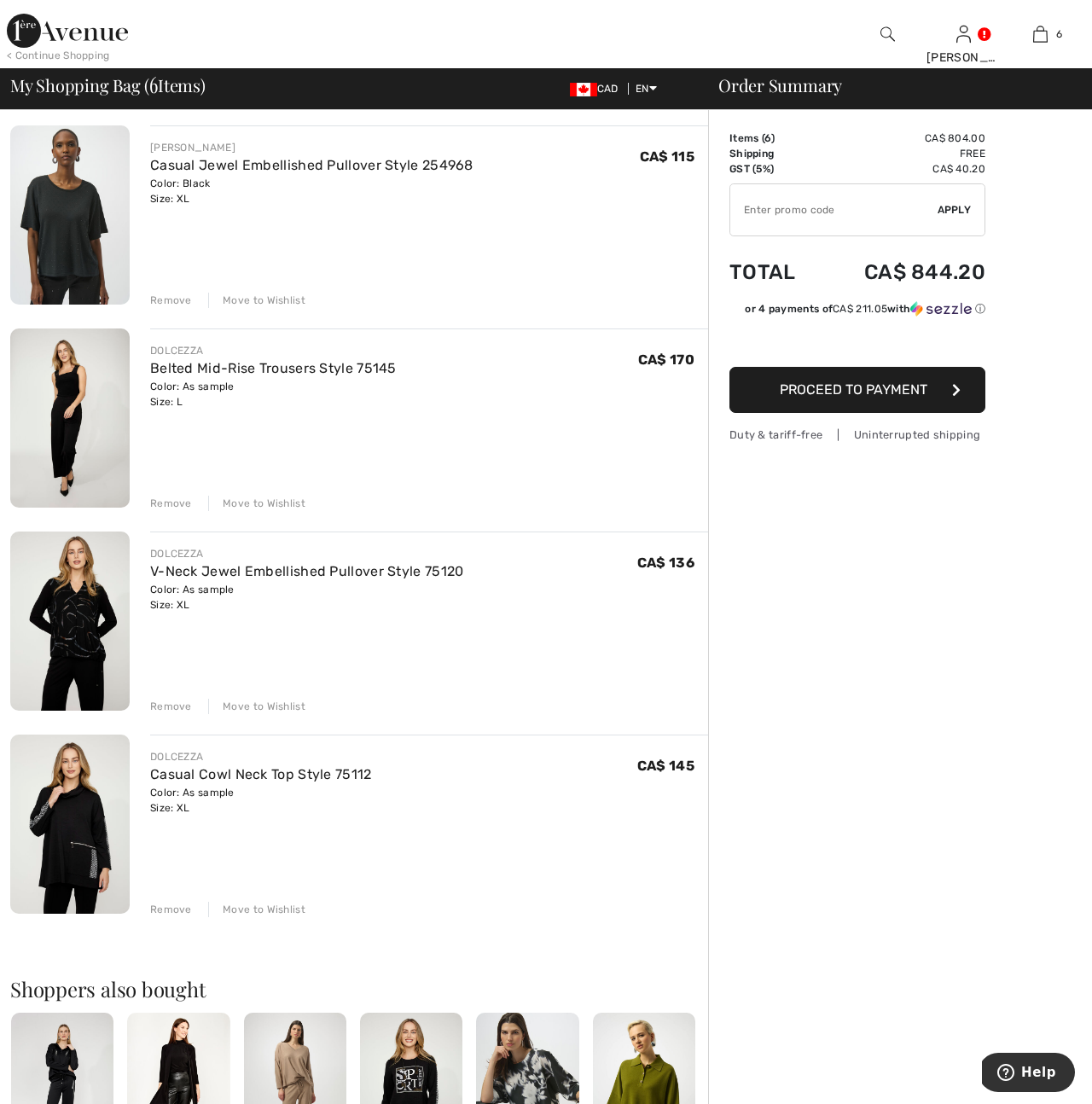
click at [160, 298] on div "Remove" at bounding box center [171, 301] width 41 height 16
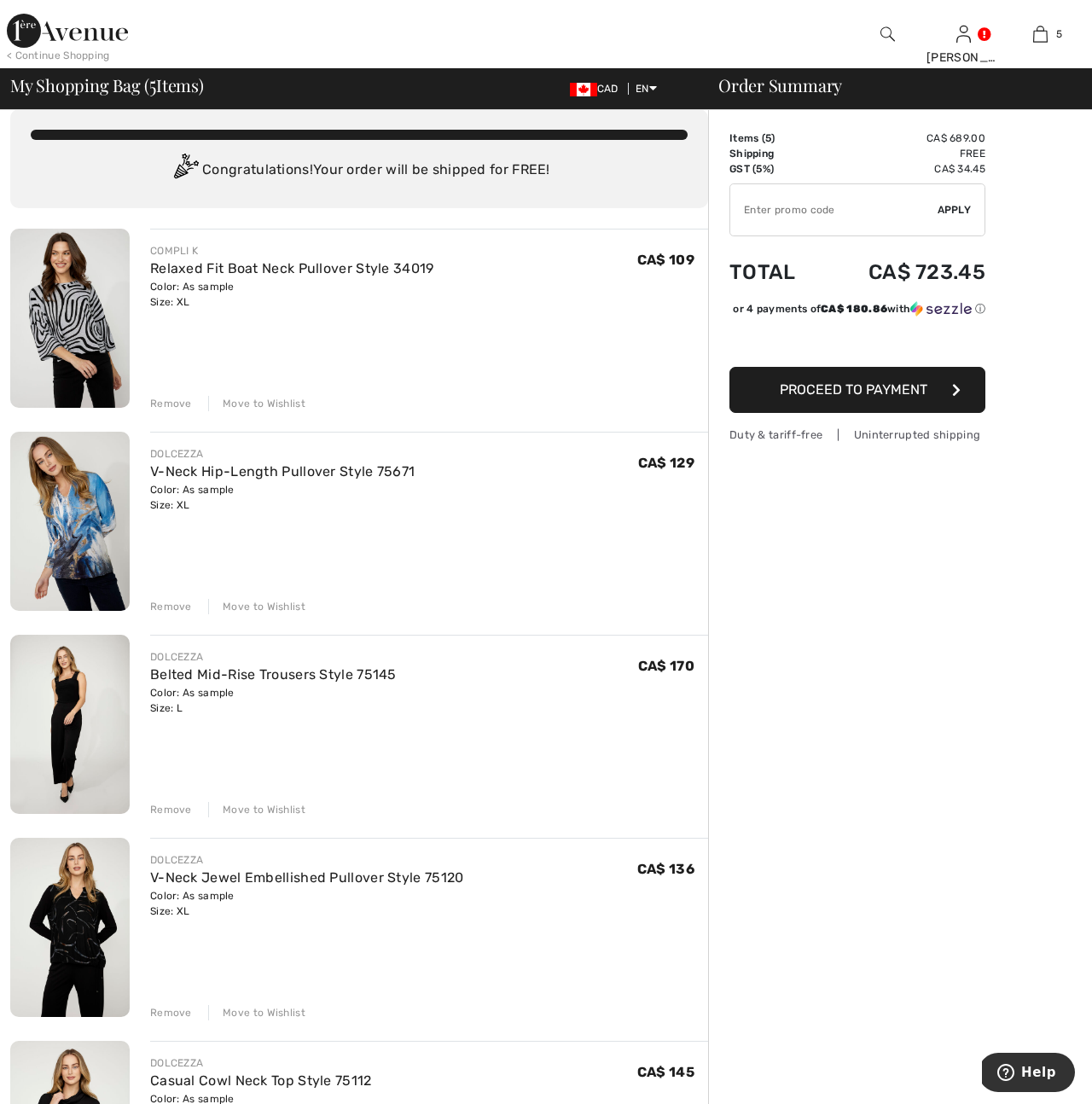
scroll to position [17, 0]
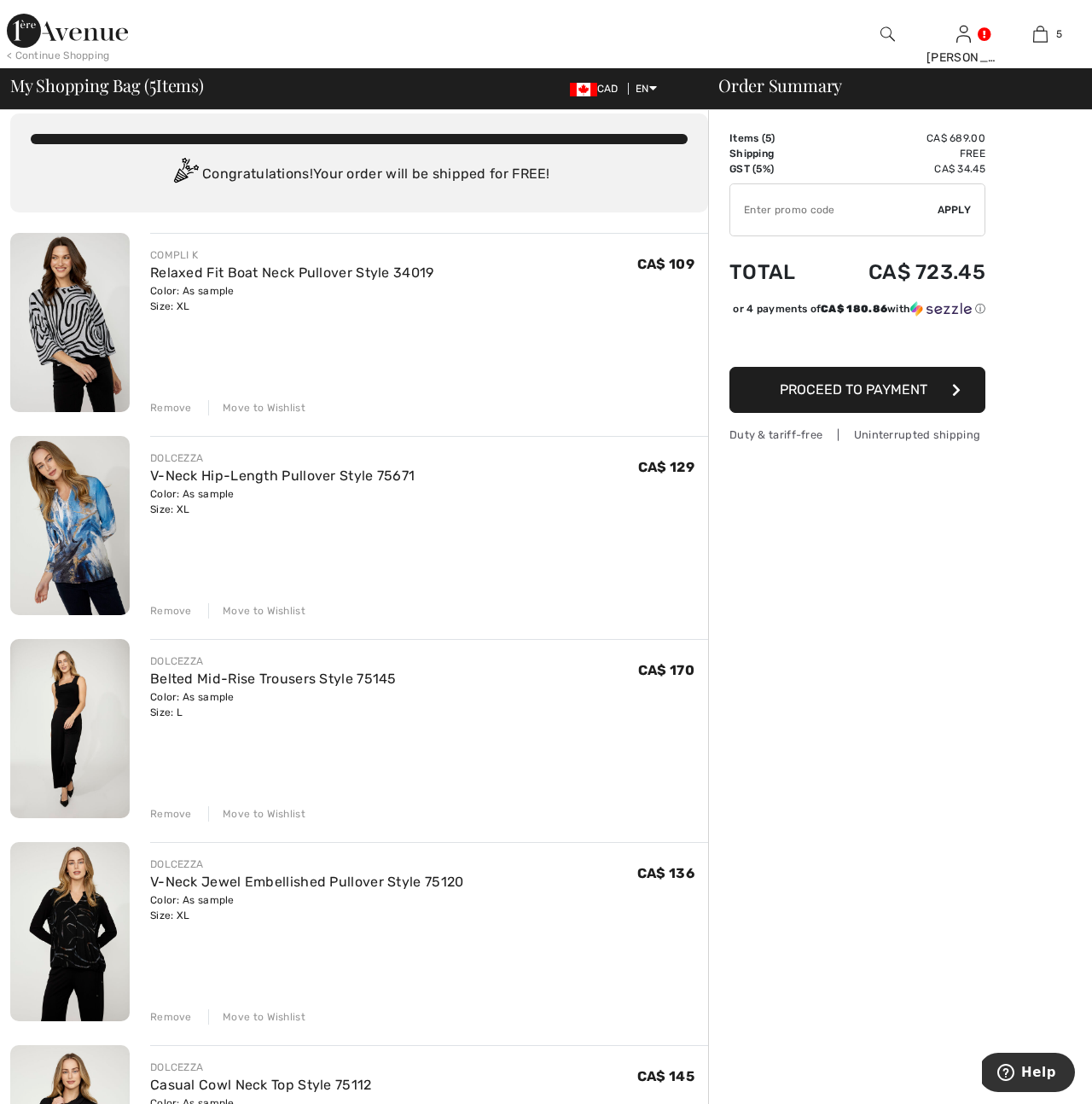
click at [161, 406] on div "Remove" at bounding box center [171, 408] width 41 height 16
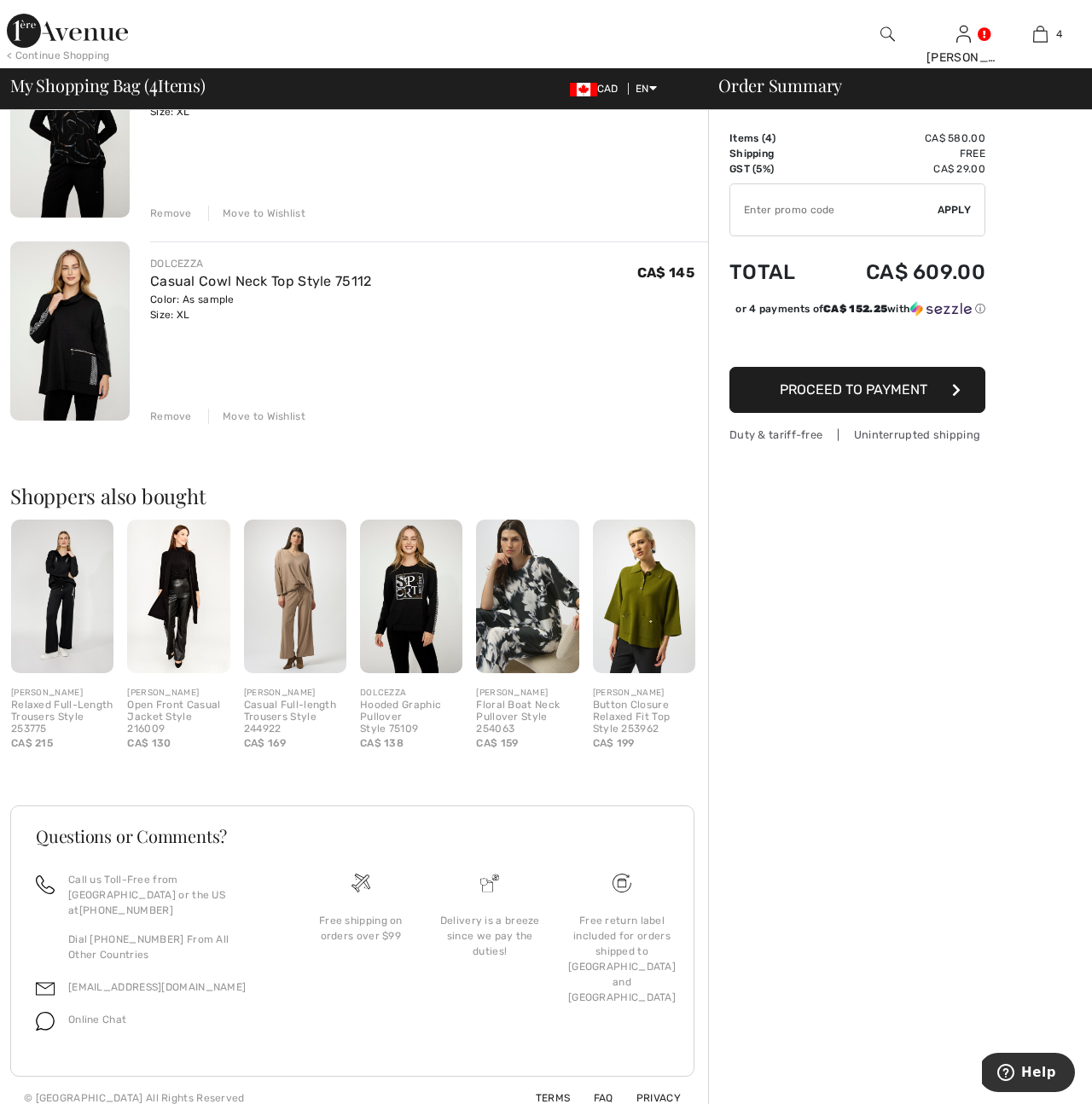
scroll to position [0, 0]
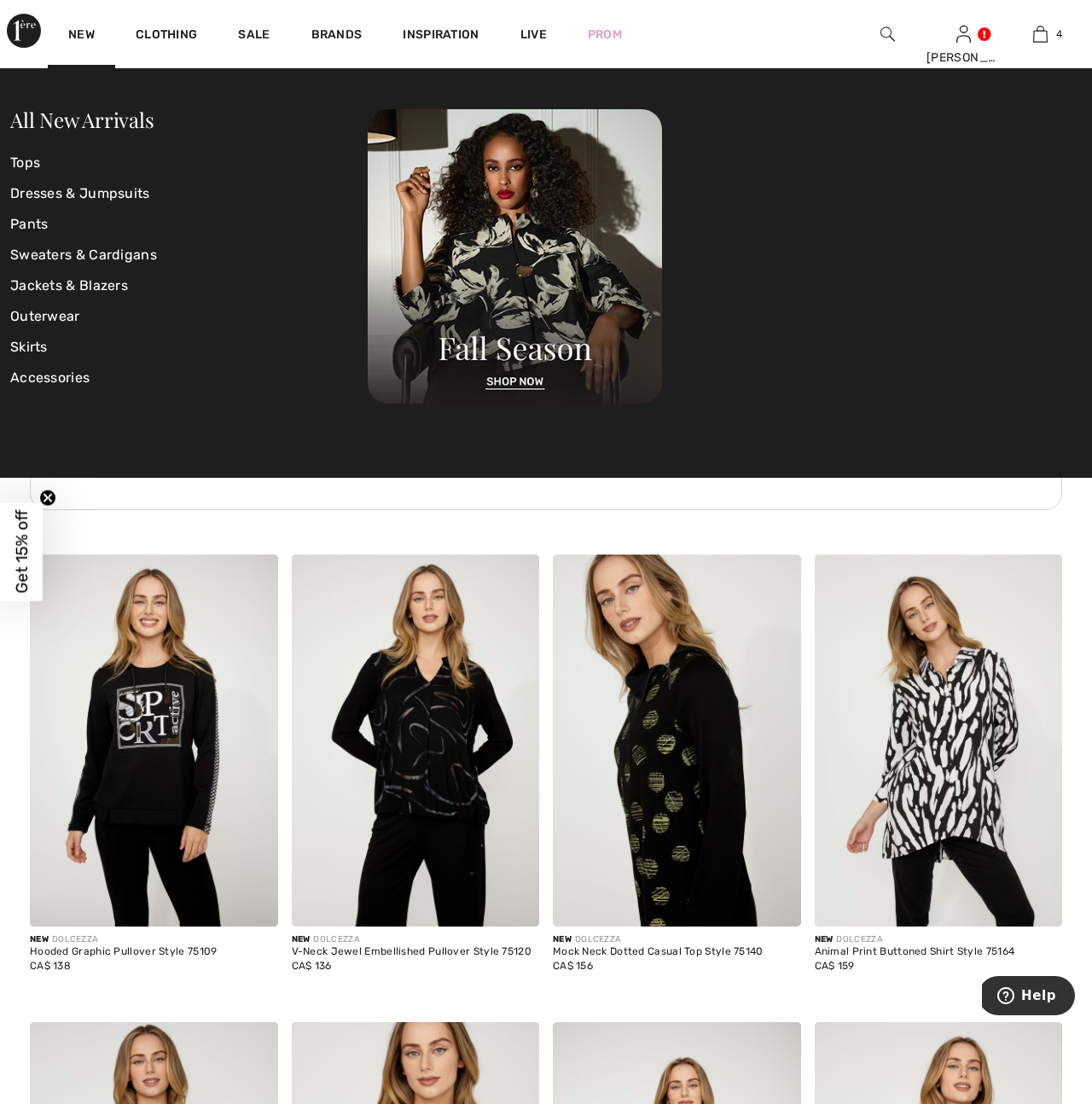
scroll to position [5413, 0]
click at [666, 791] on img at bounding box center [677, 739] width 249 height 372
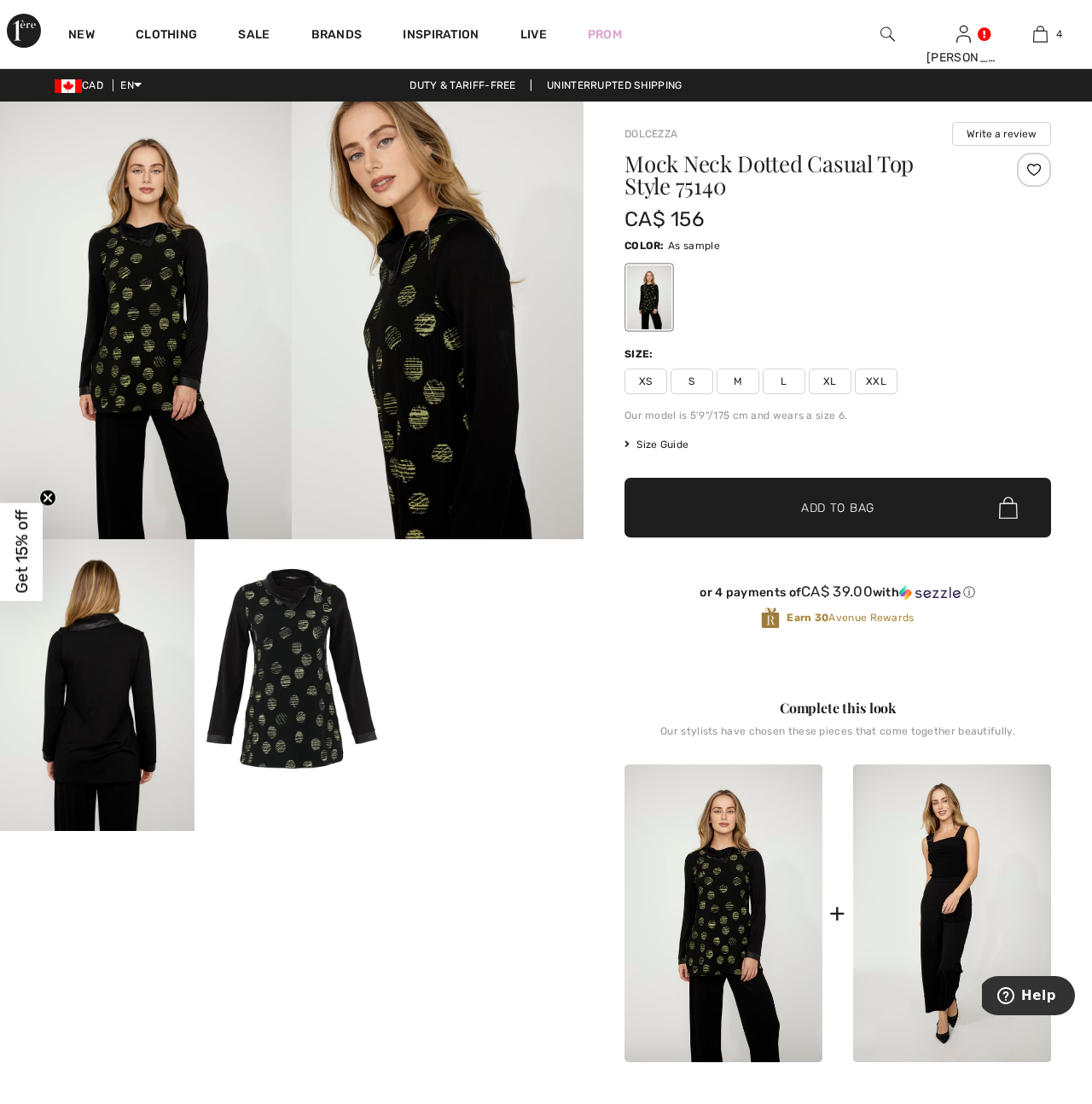
click at [303, 714] on img at bounding box center [291, 668] width 194 height 259
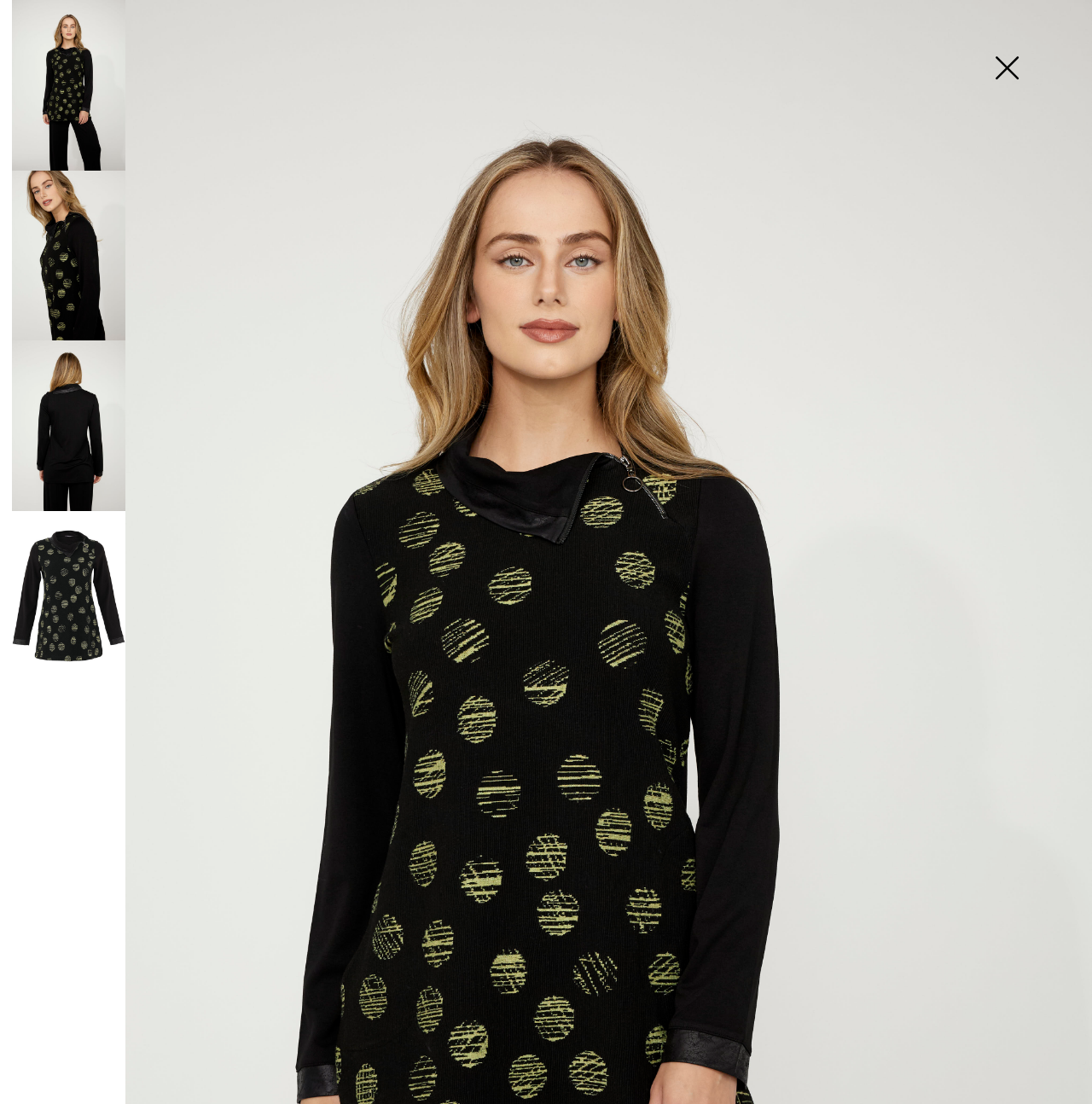
click at [1004, 66] on img at bounding box center [1006, 69] width 85 height 88
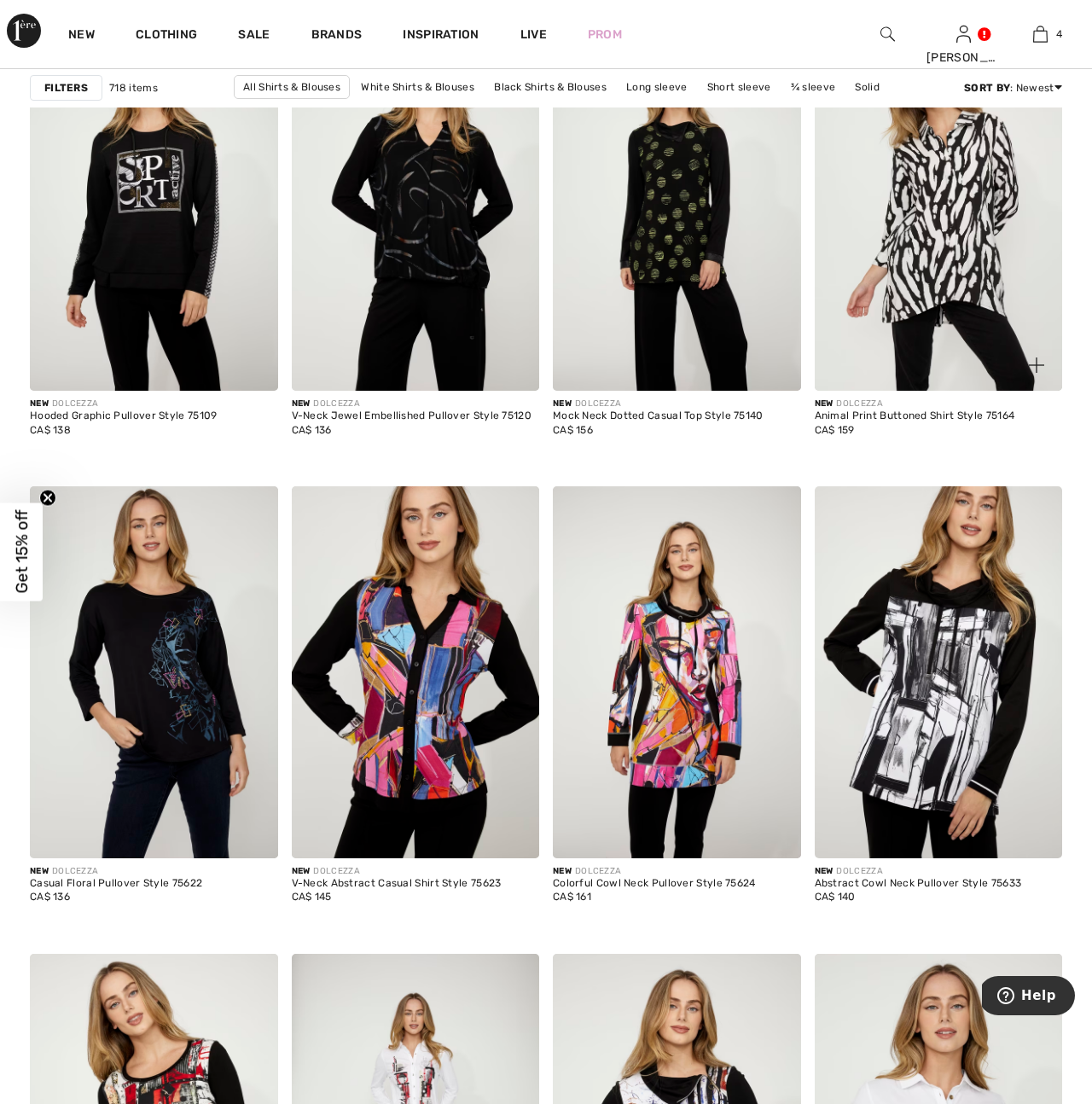
scroll to position [5949, 0]
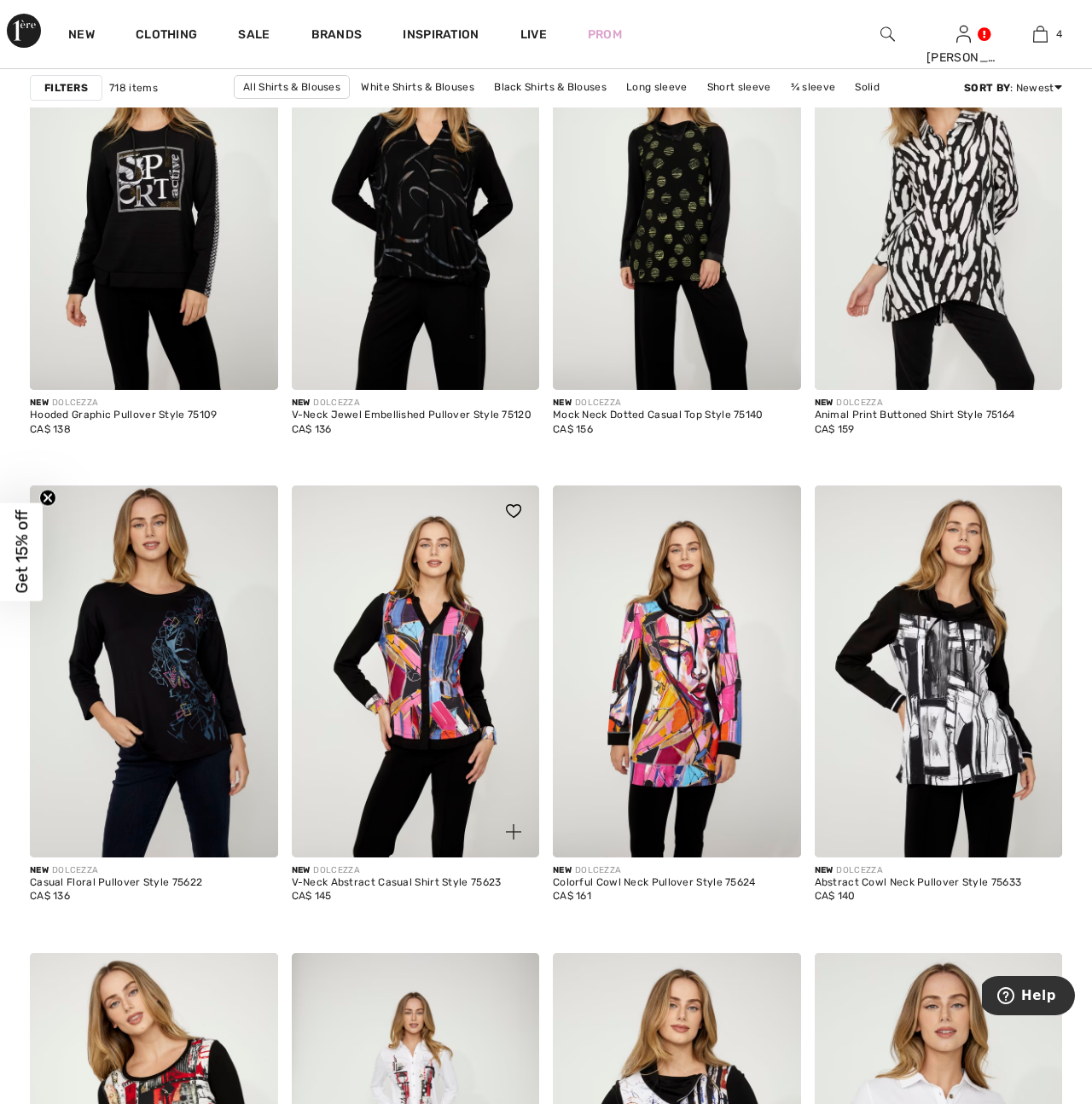
click at [427, 770] on img at bounding box center [416, 671] width 249 height 372
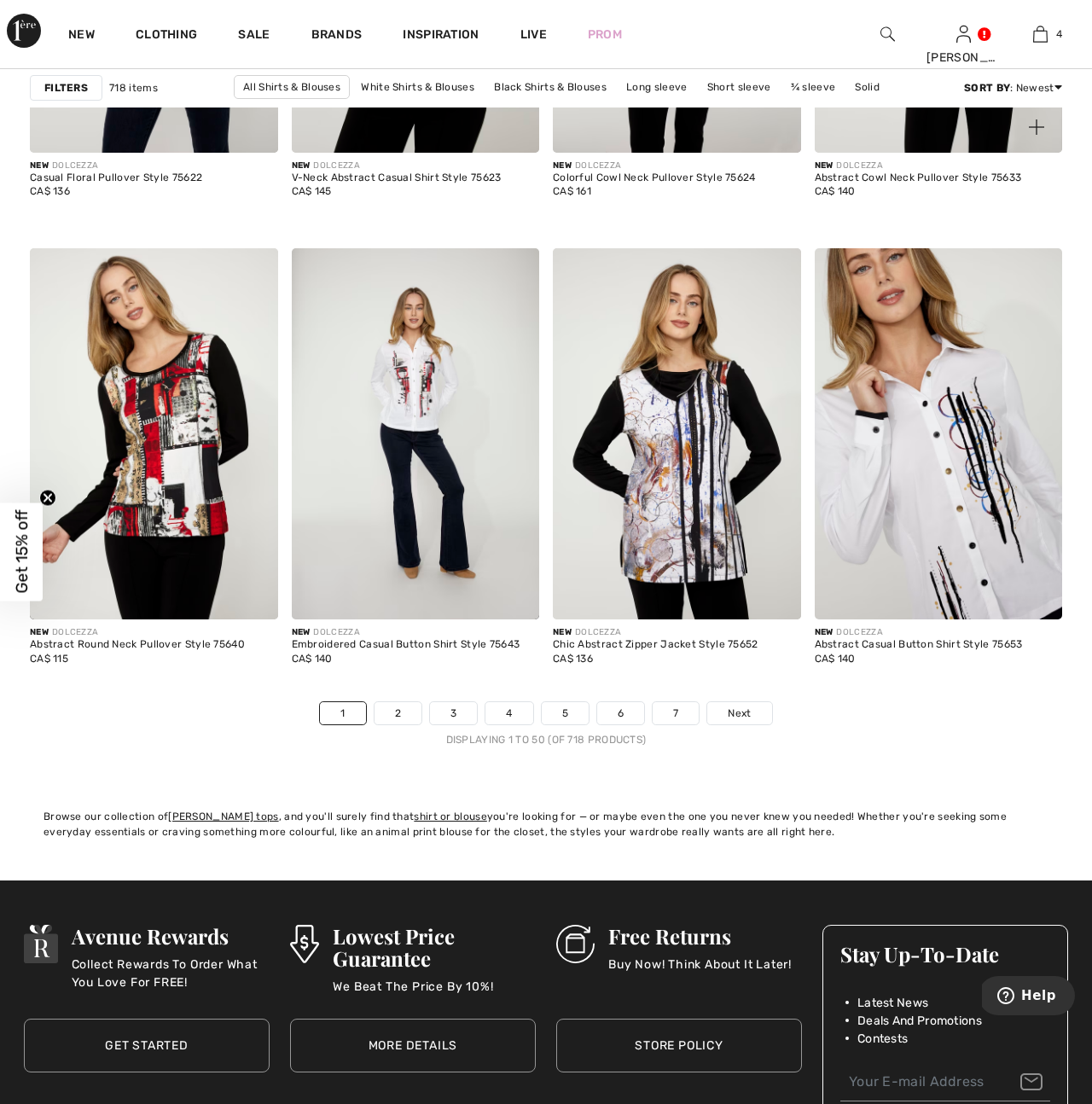
scroll to position [6662, 0]
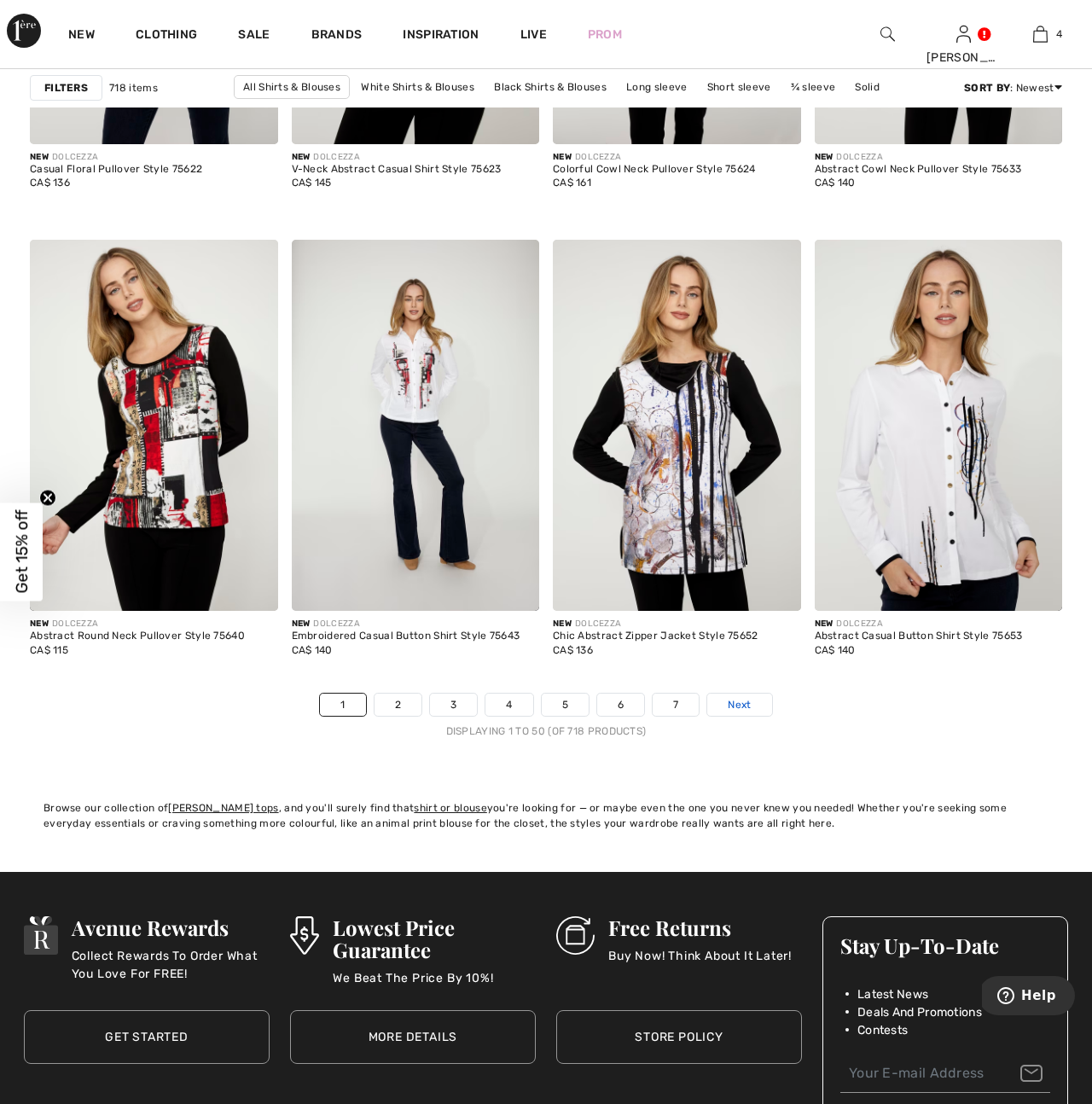
click at [743, 705] on span "Next" at bounding box center [739, 704] width 23 height 16
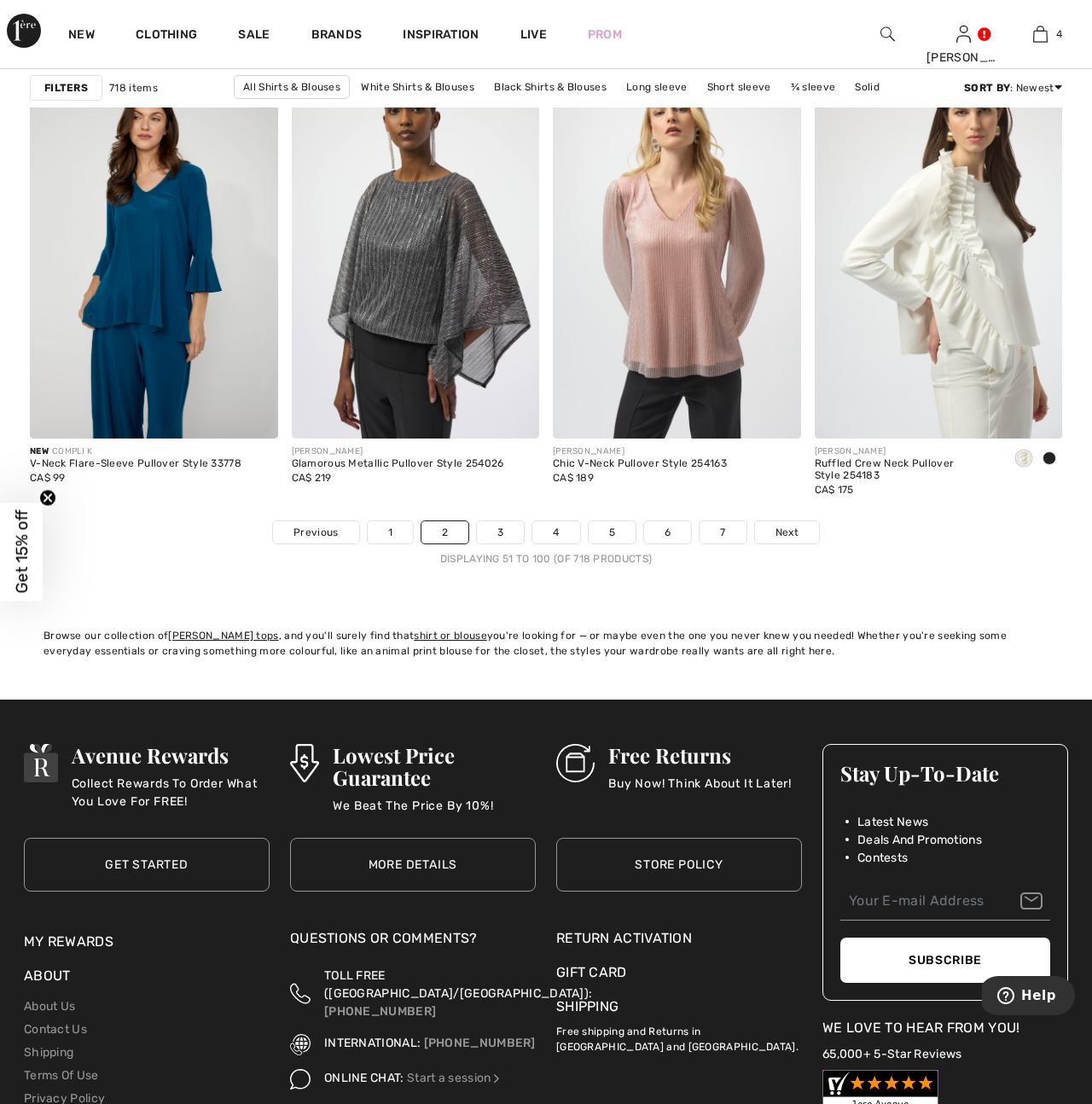
scroll to position [6843, 0]
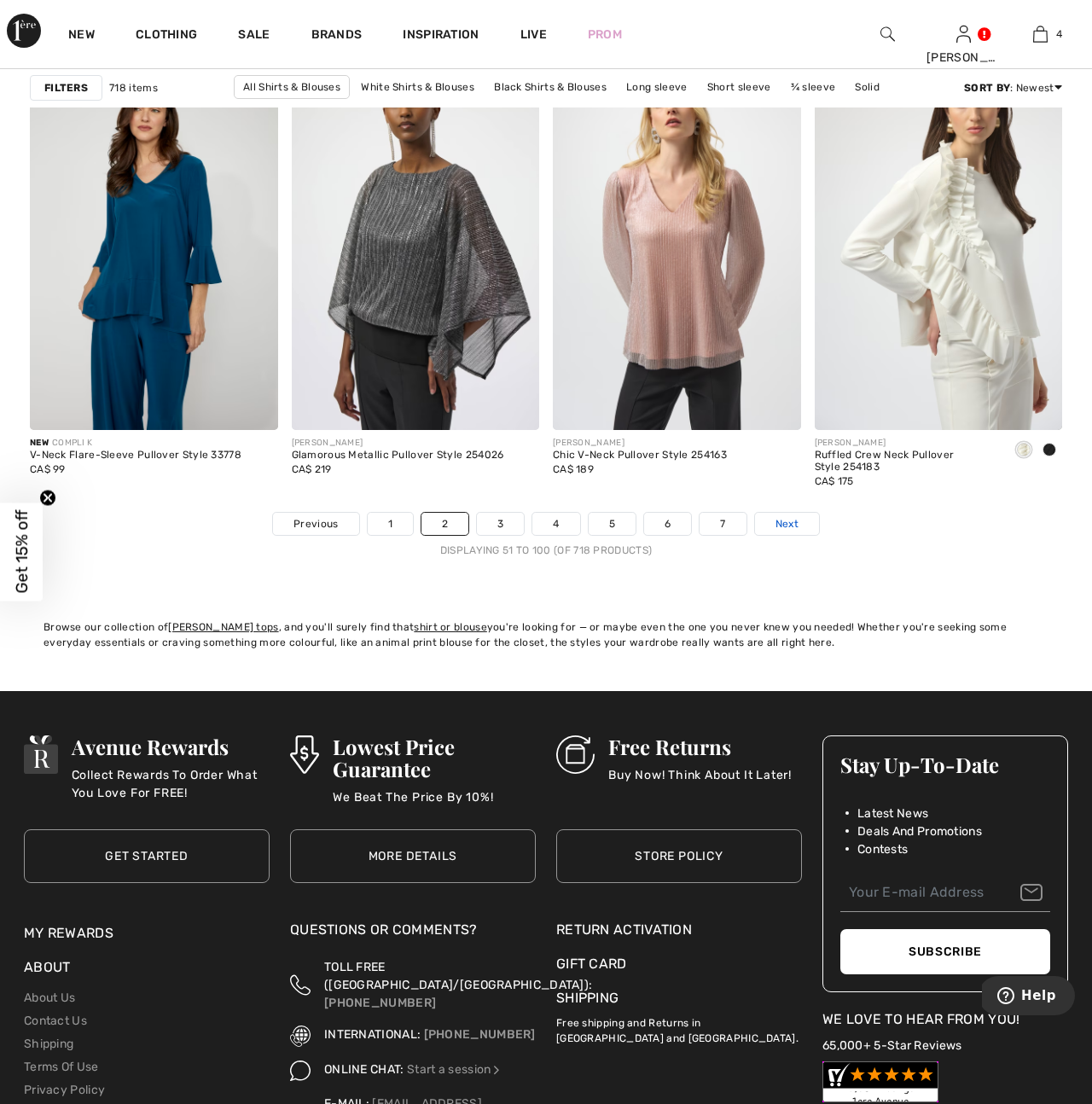
click at [780, 525] on span "Next" at bounding box center [786, 524] width 23 height 16
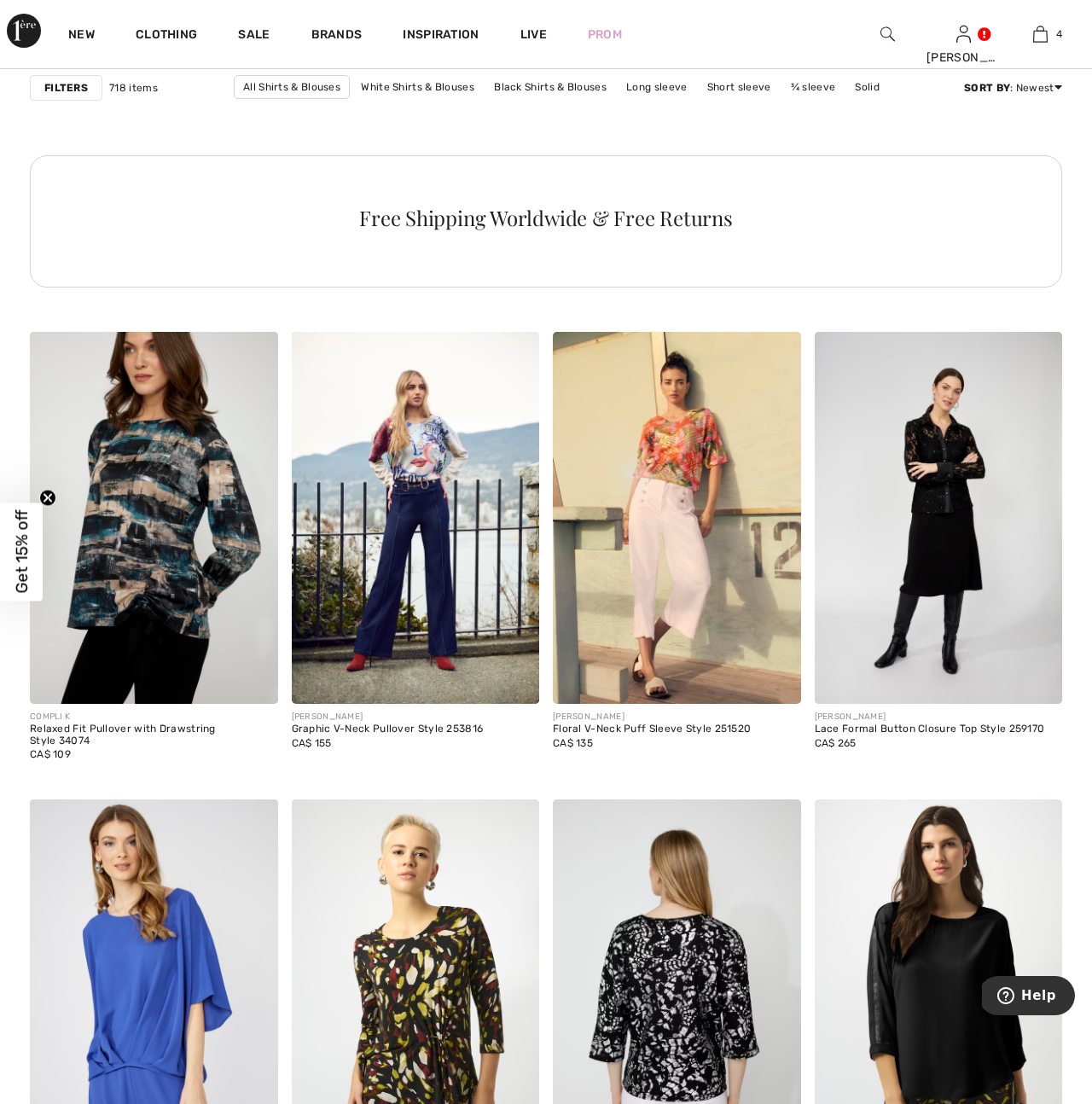
scroll to position [5636, 0]
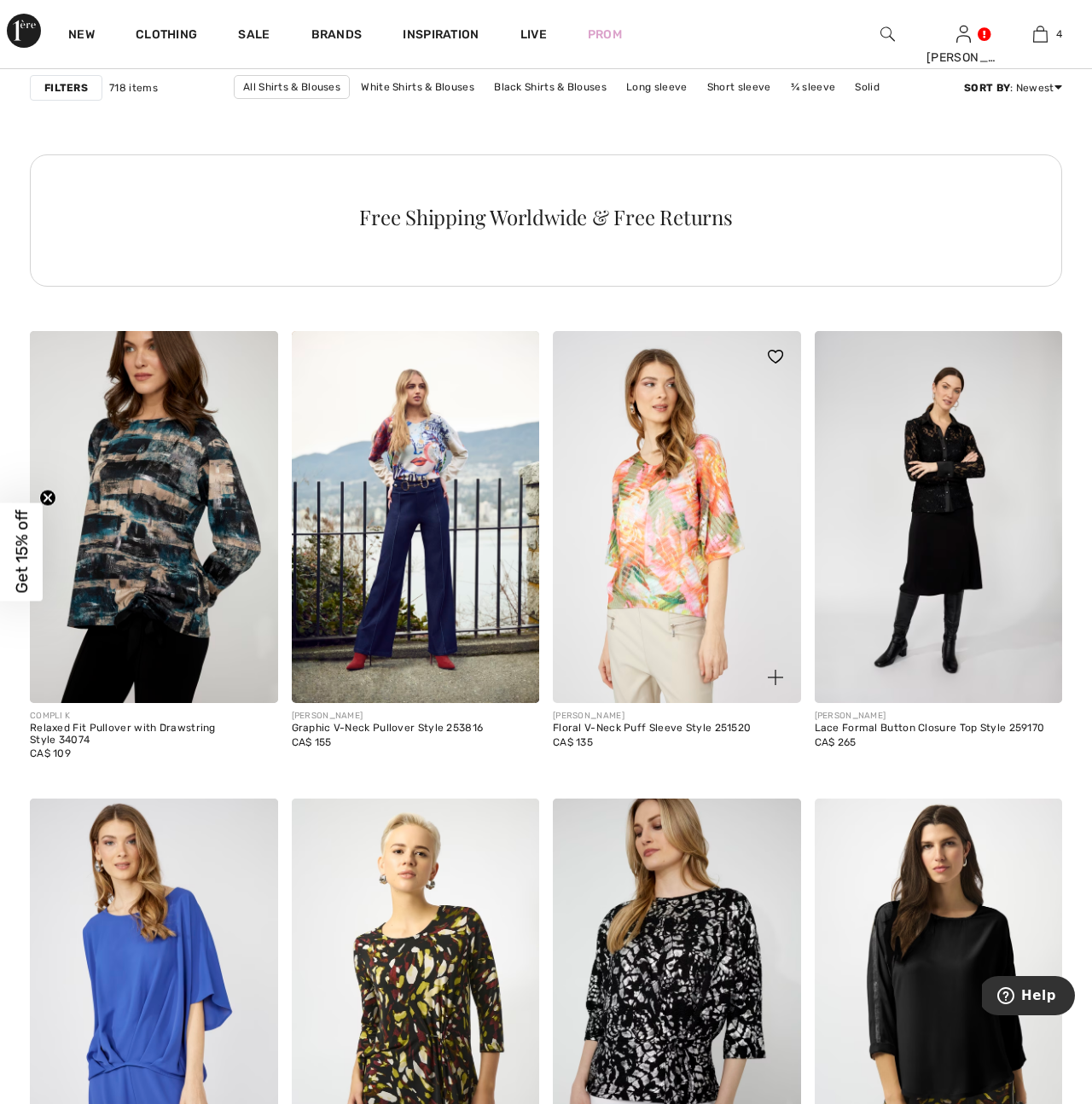
click at [668, 572] on img at bounding box center [677, 516] width 249 height 372
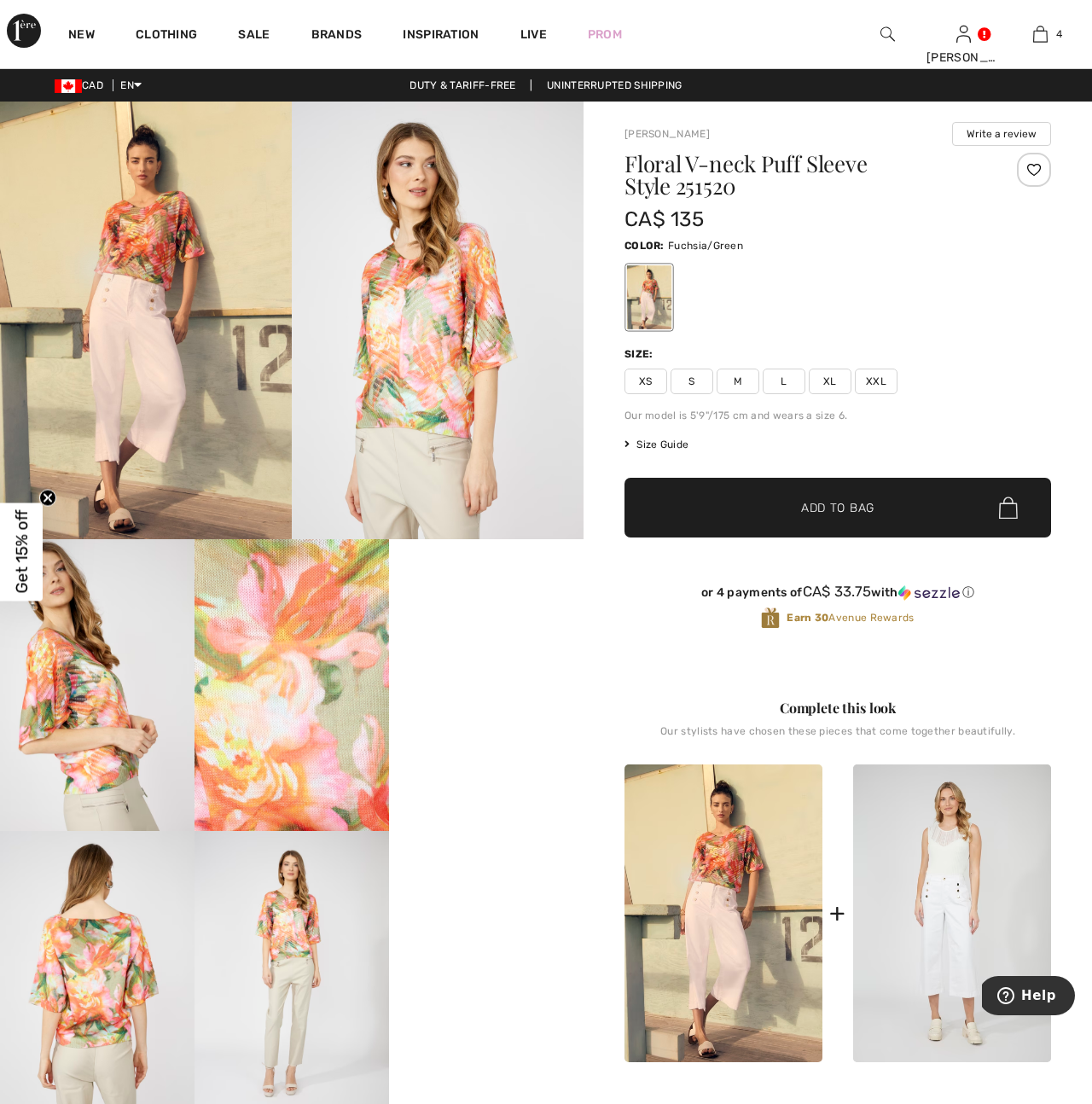
click at [125, 993] on img at bounding box center [97, 977] width 194 height 292
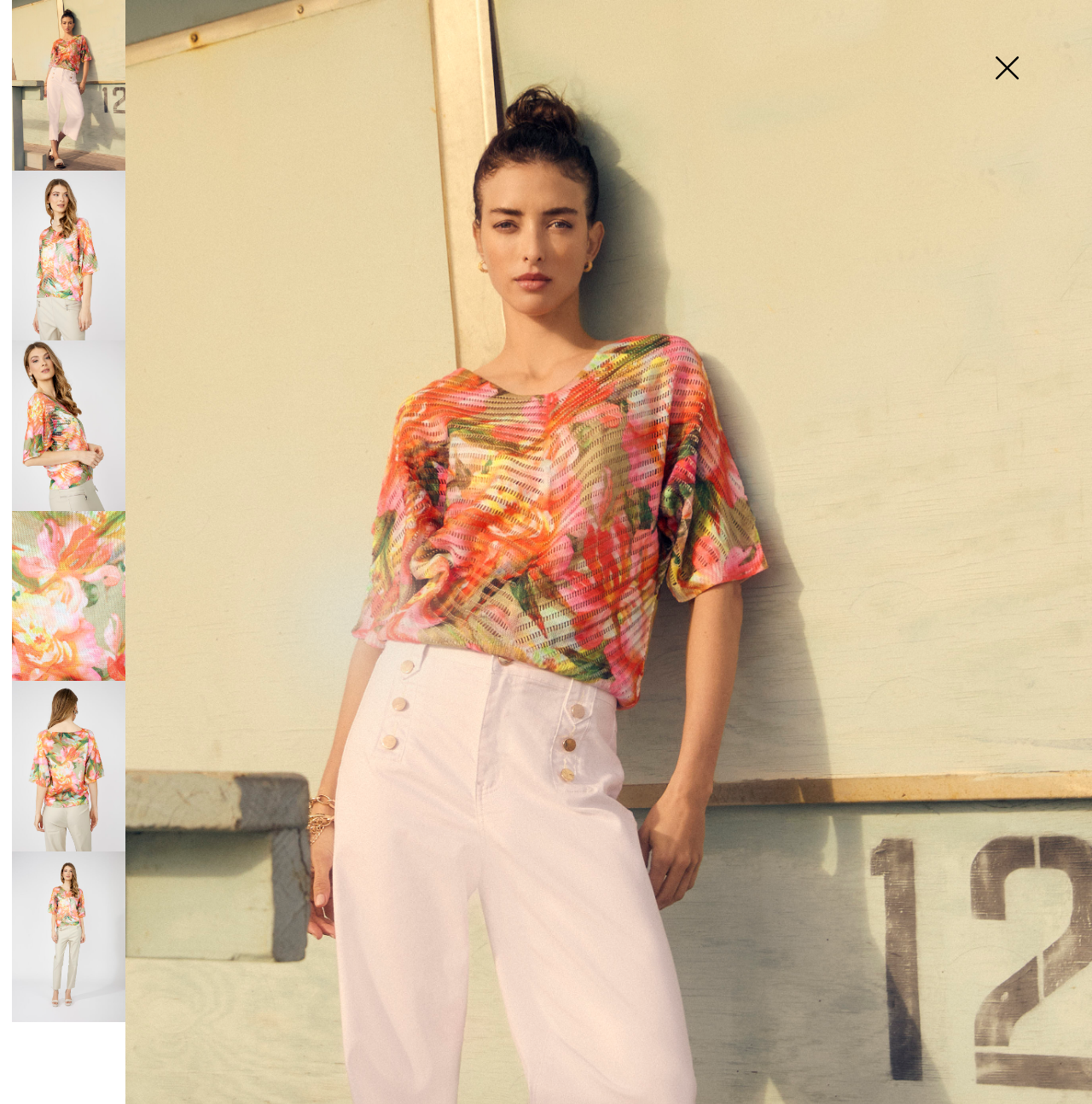
click at [47, 779] on img at bounding box center [68, 766] width 113 height 171
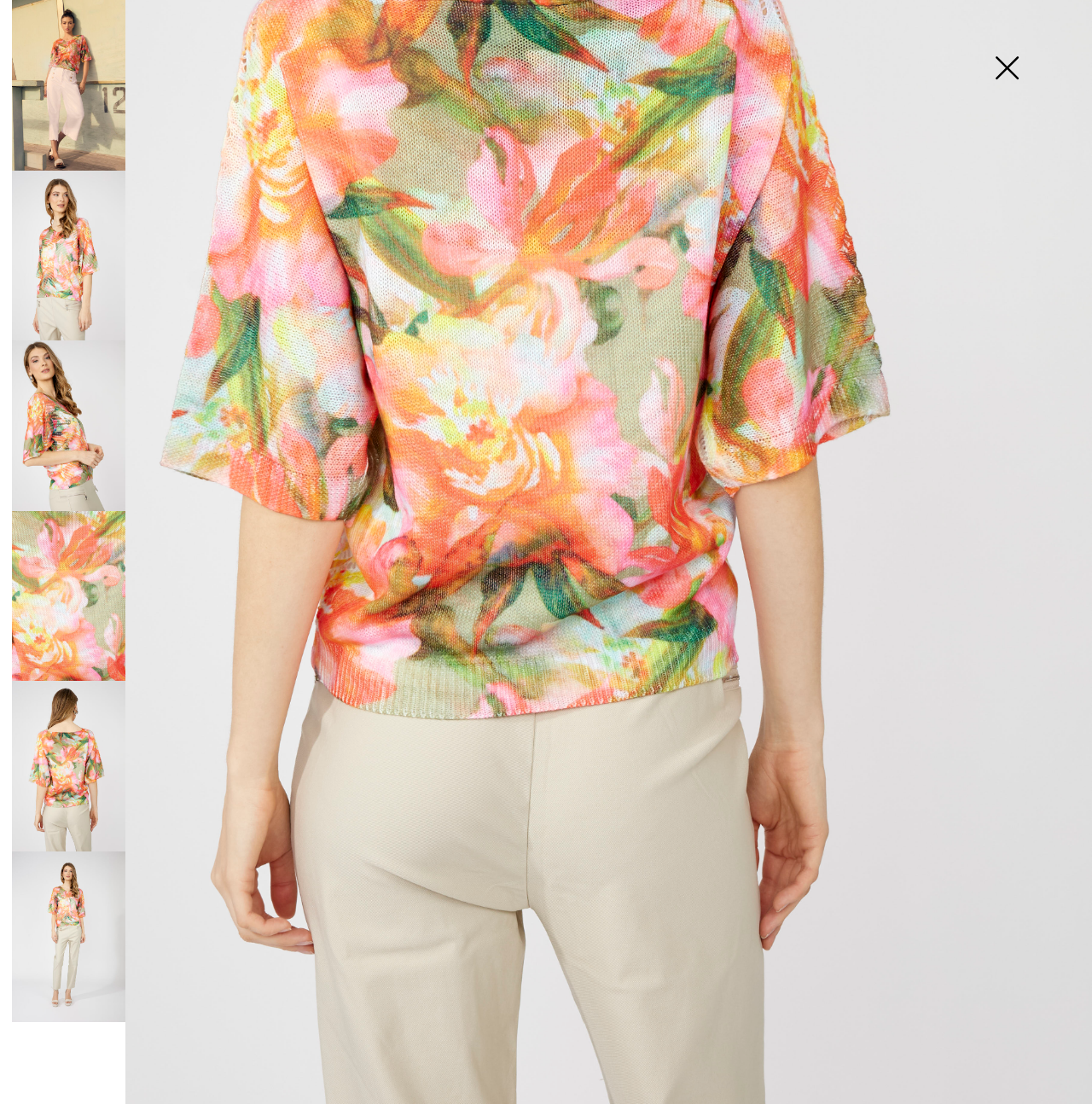
scroll to position [534, 0]
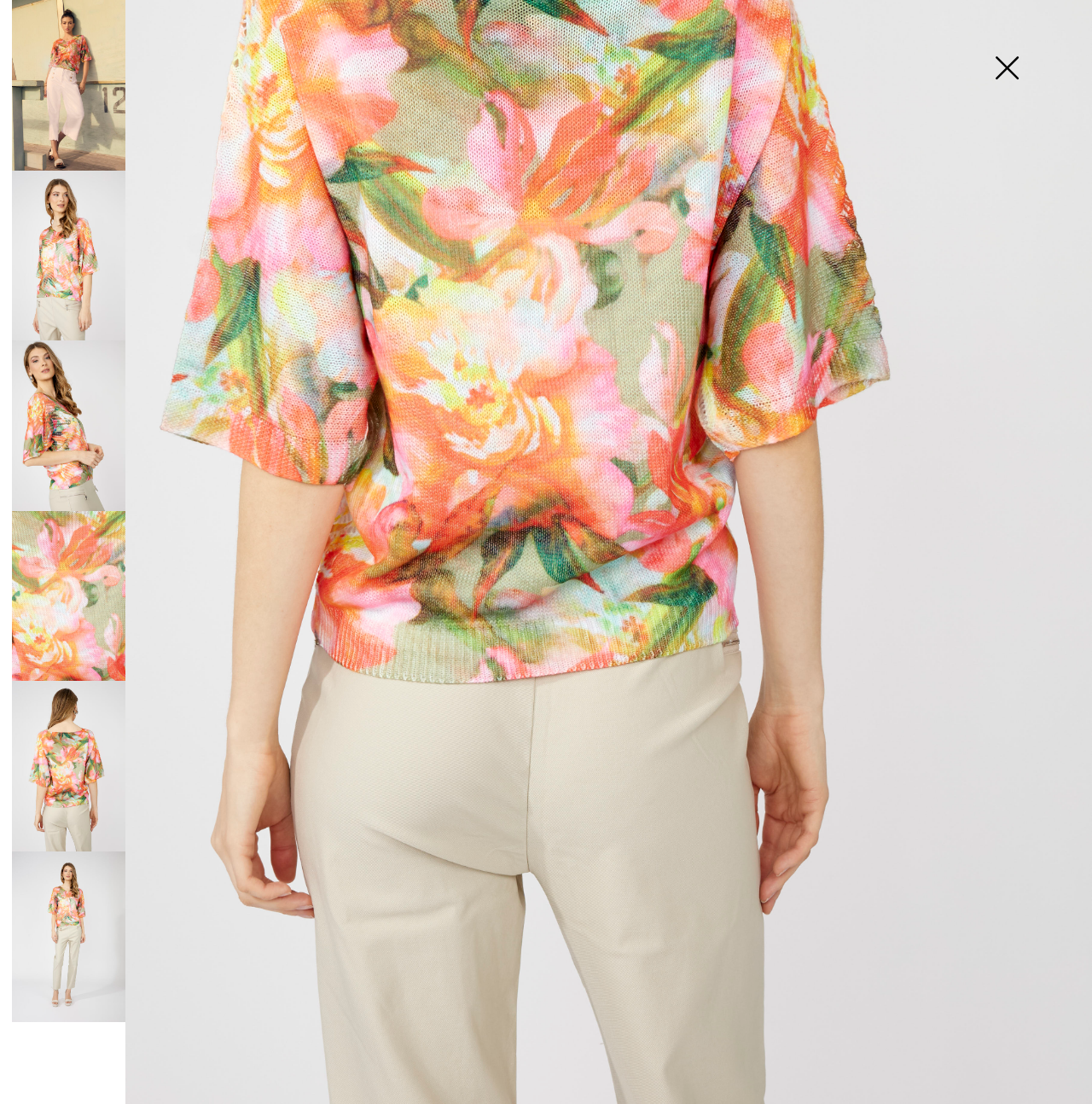
click at [81, 925] on img at bounding box center [68, 936] width 113 height 171
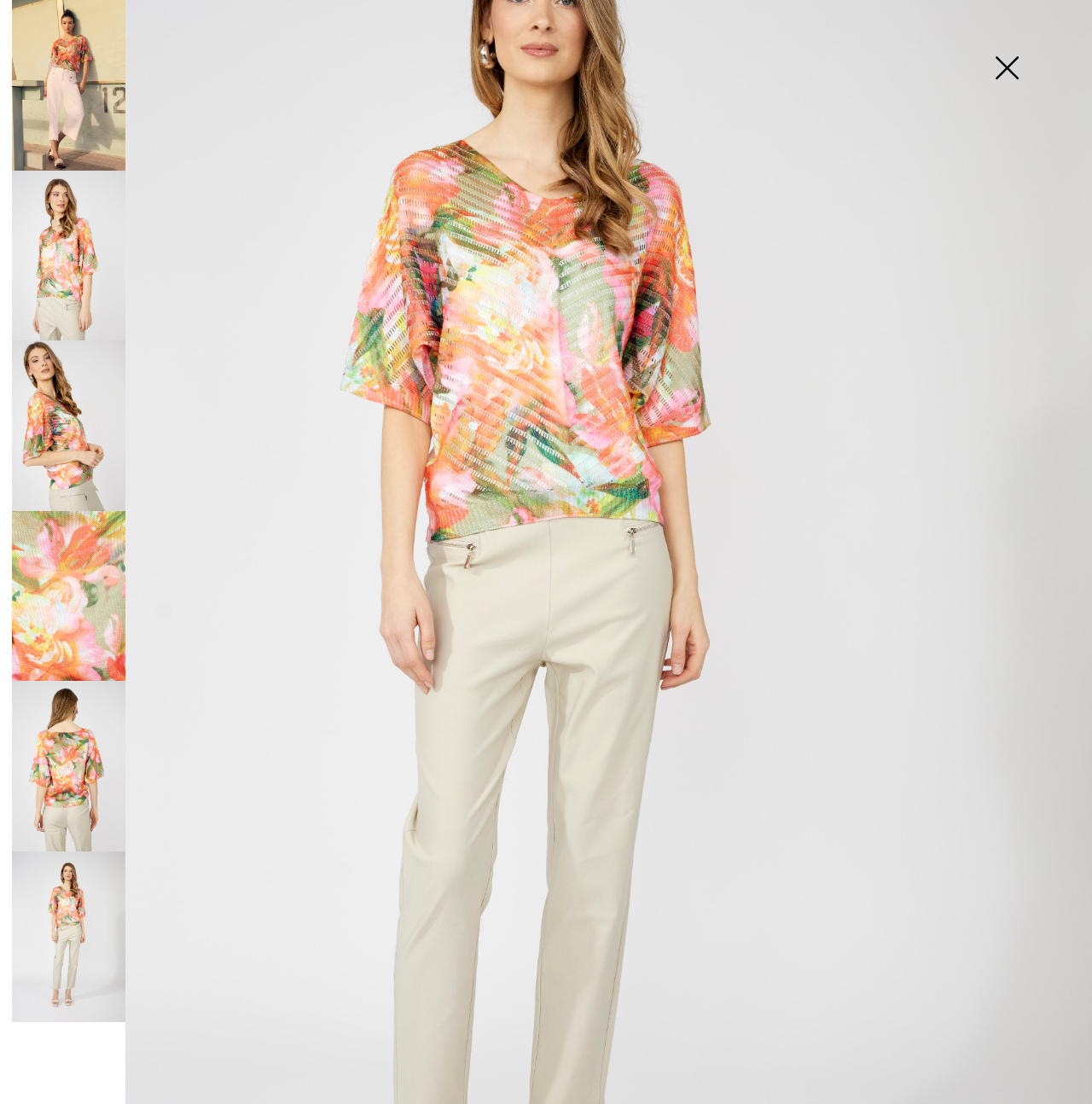
scroll to position [187, 0]
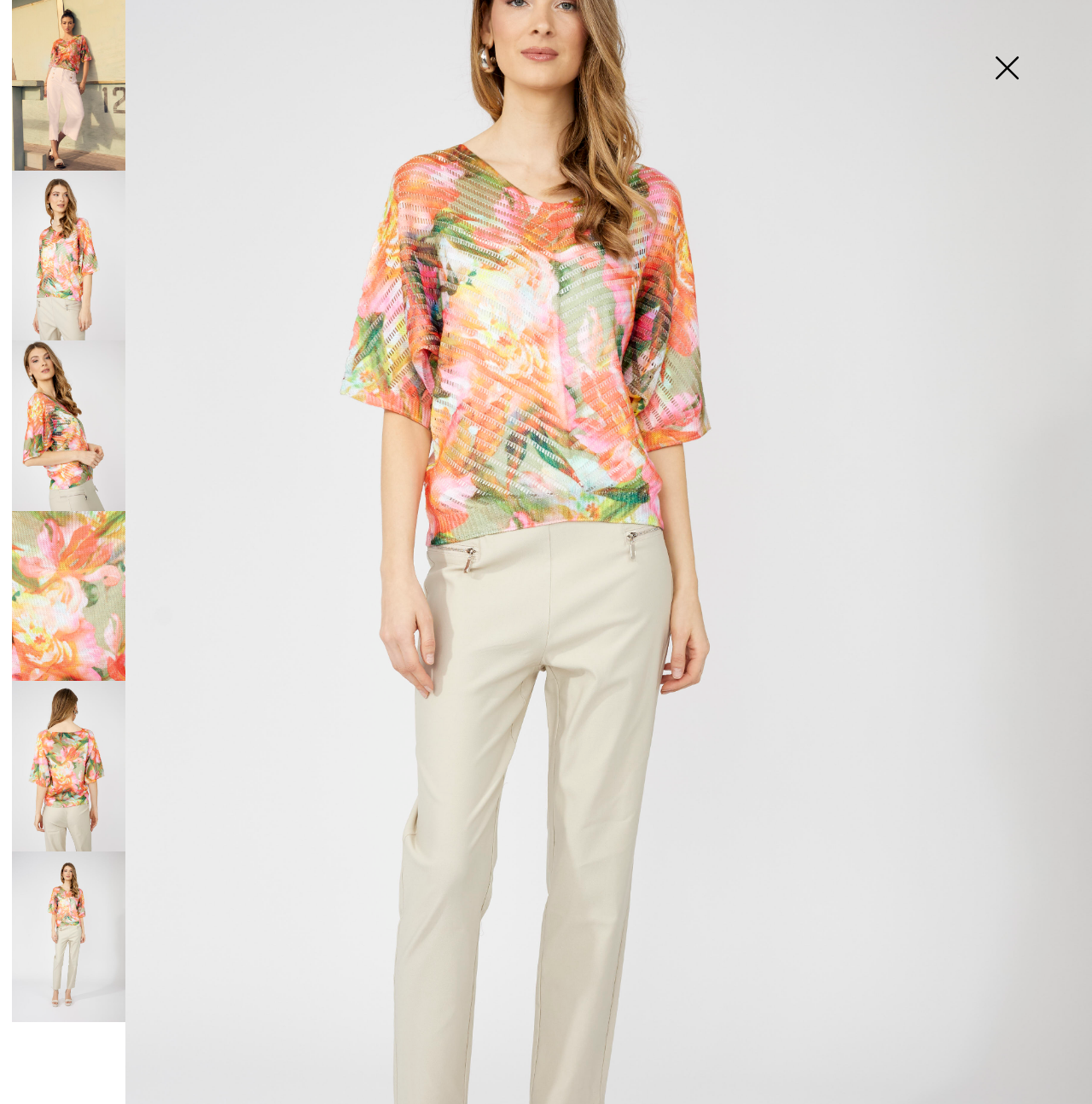
click at [1007, 72] on img at bounding box center [1006, 69] width 85 height 88
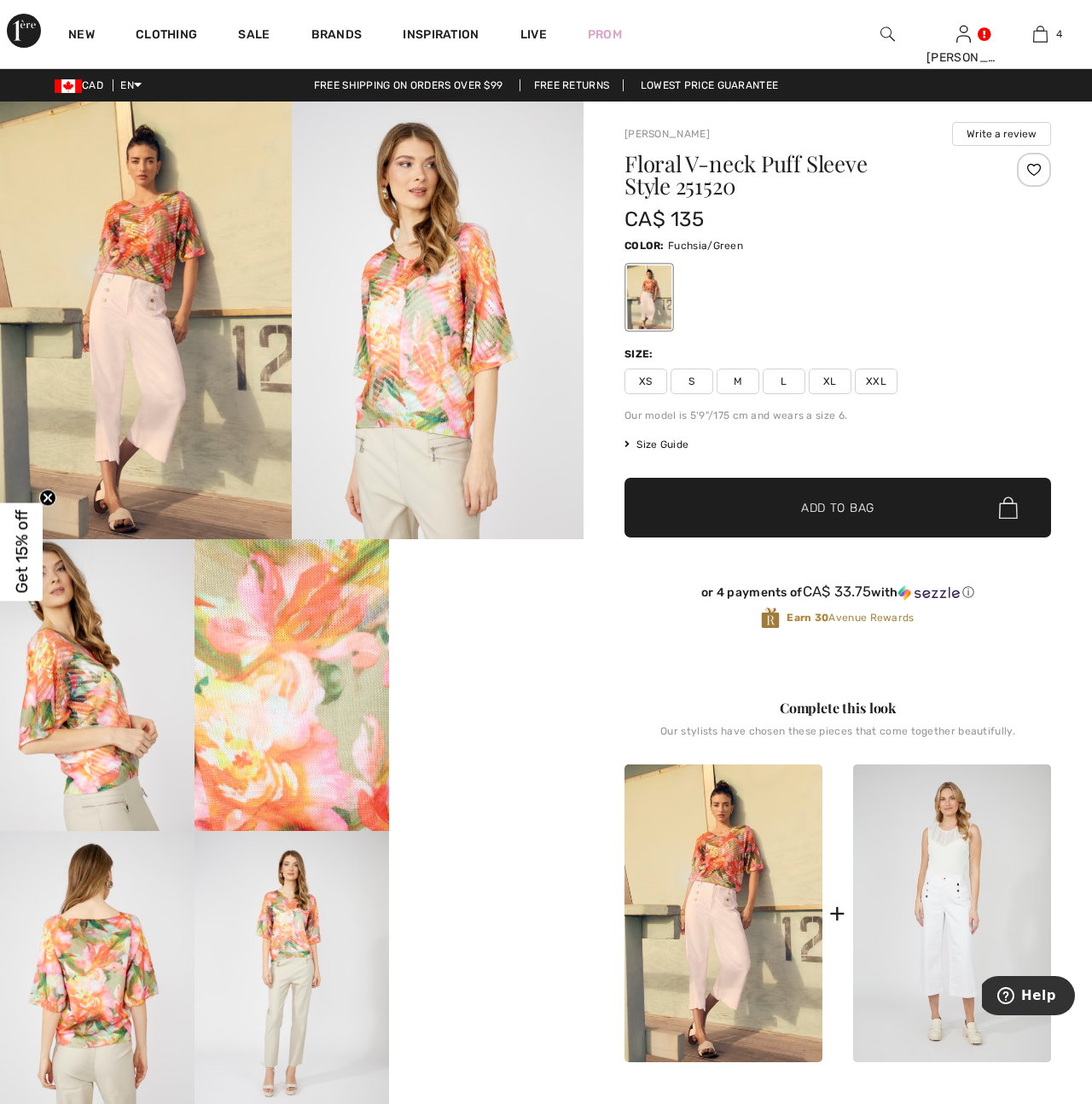
click at [879, 381] on span "XXL" at bounding box center [875, 382] width 42 height 26
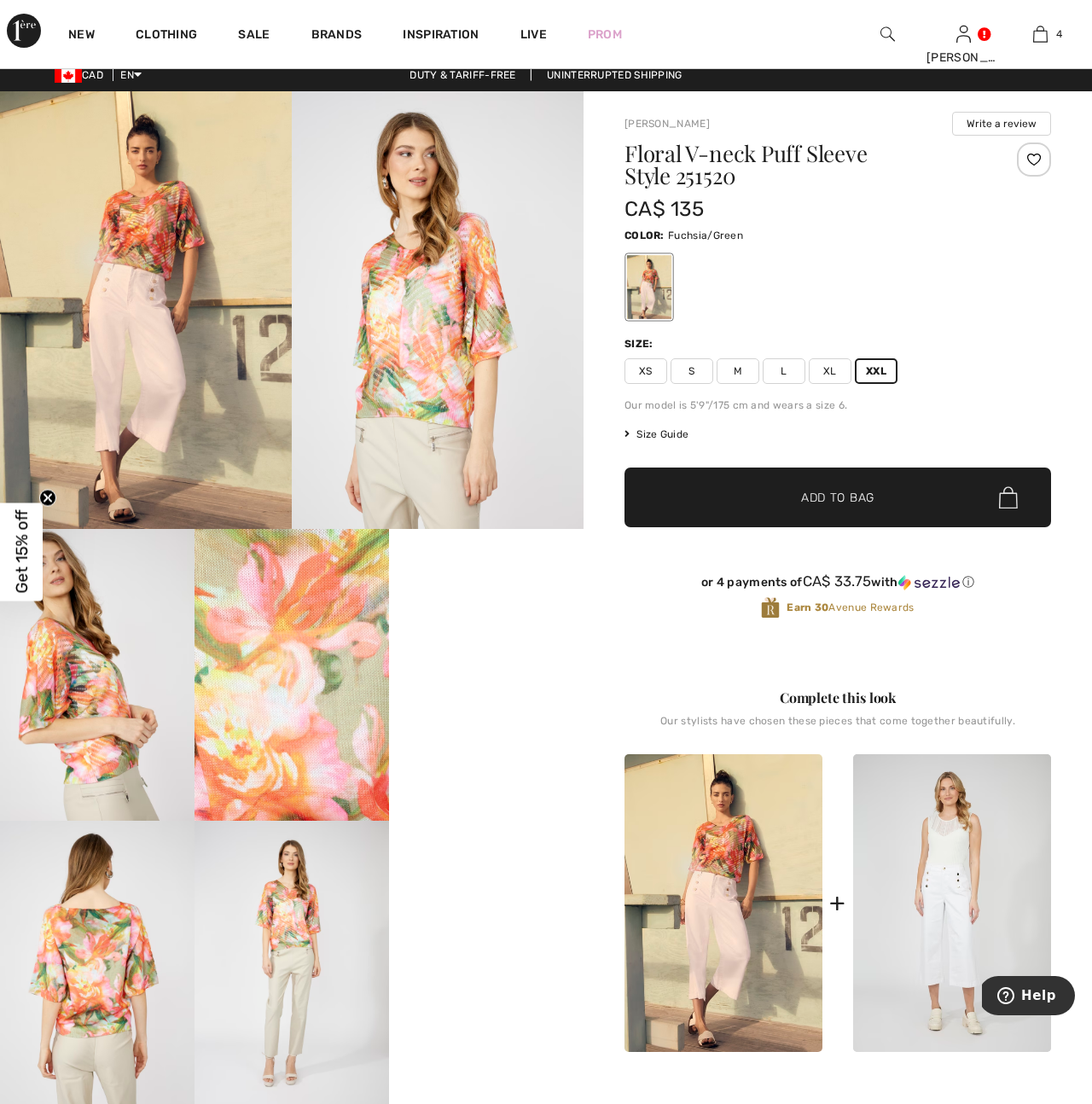
scroll to position [0, 0]
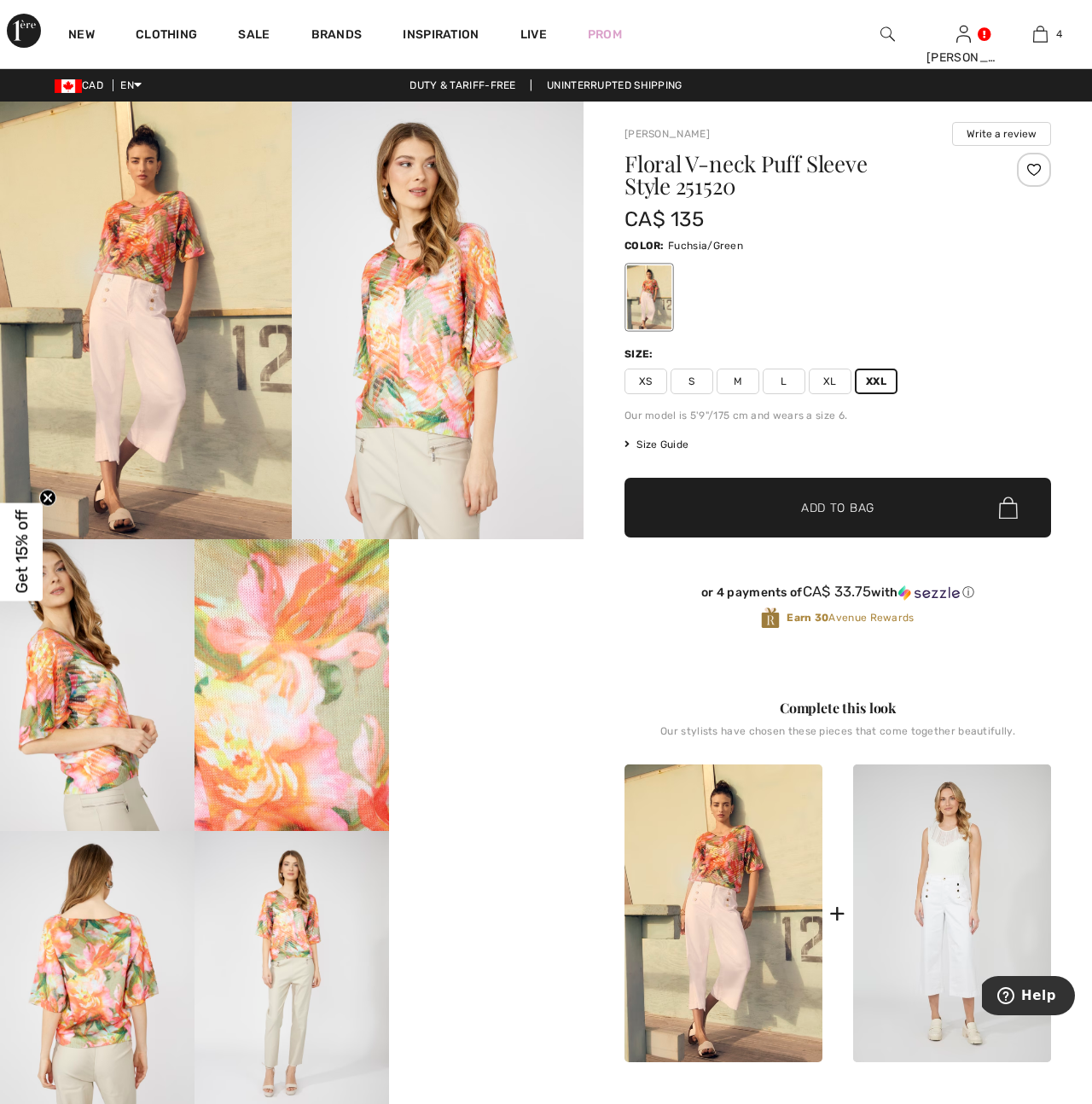
click at [816, 511] on span "Add to Bag" at bounding box center [837, 508] width 73 height 18
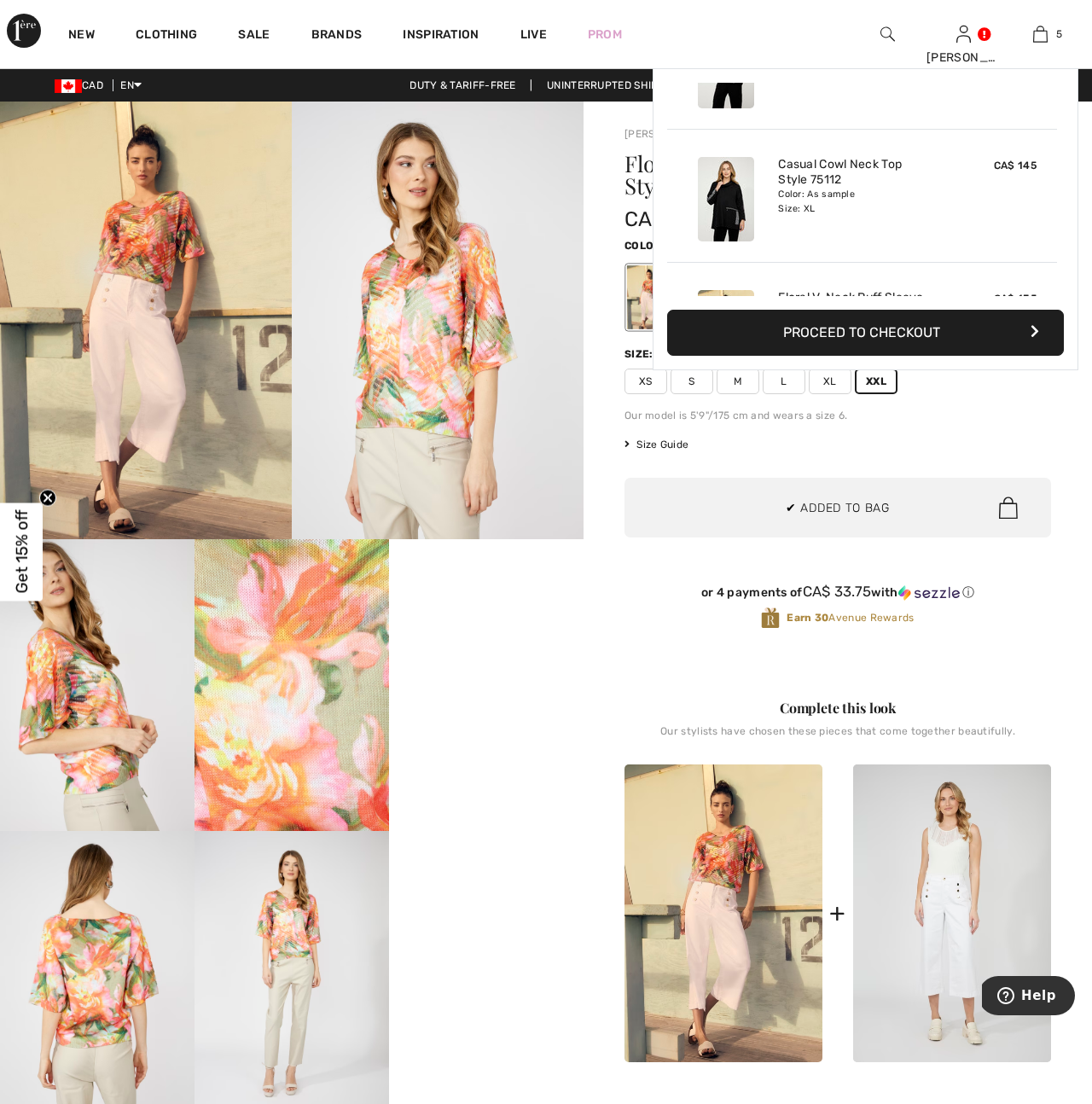
scroll to position [452, 0]
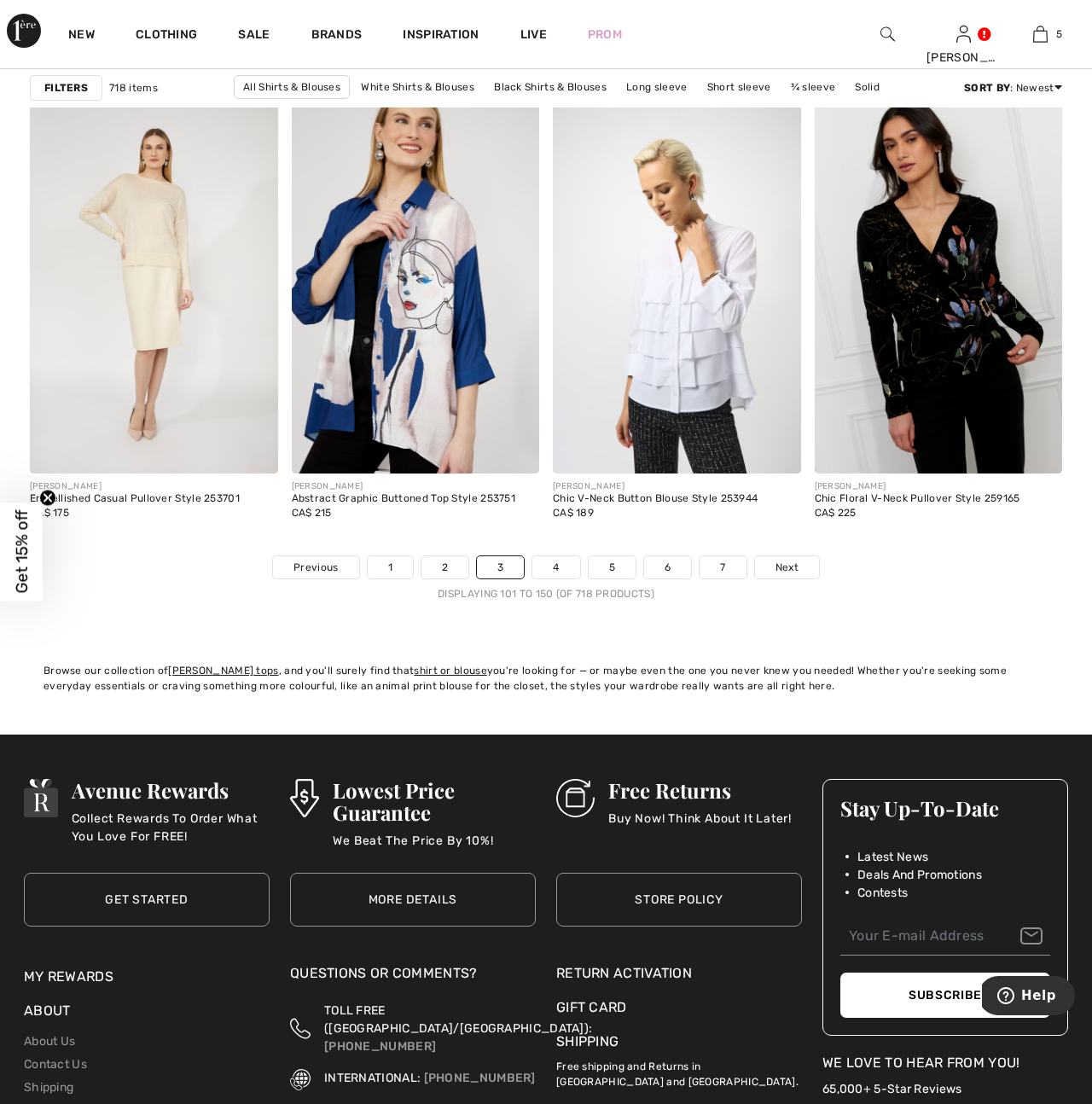
scroll to position [6802, 0]
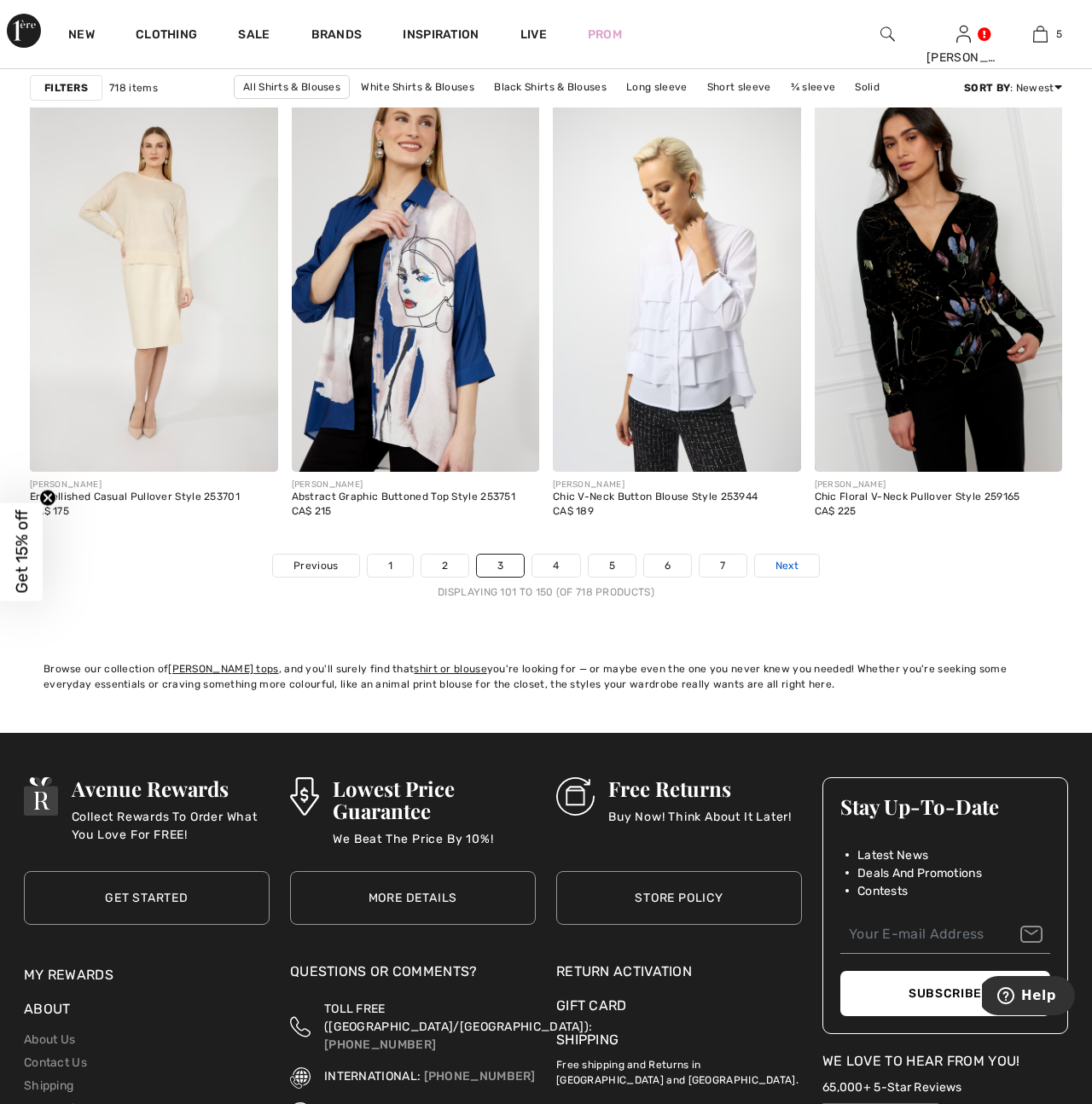
click at [787, 561] on span "Next" at bounding box center [786, 565] width 23 height 16
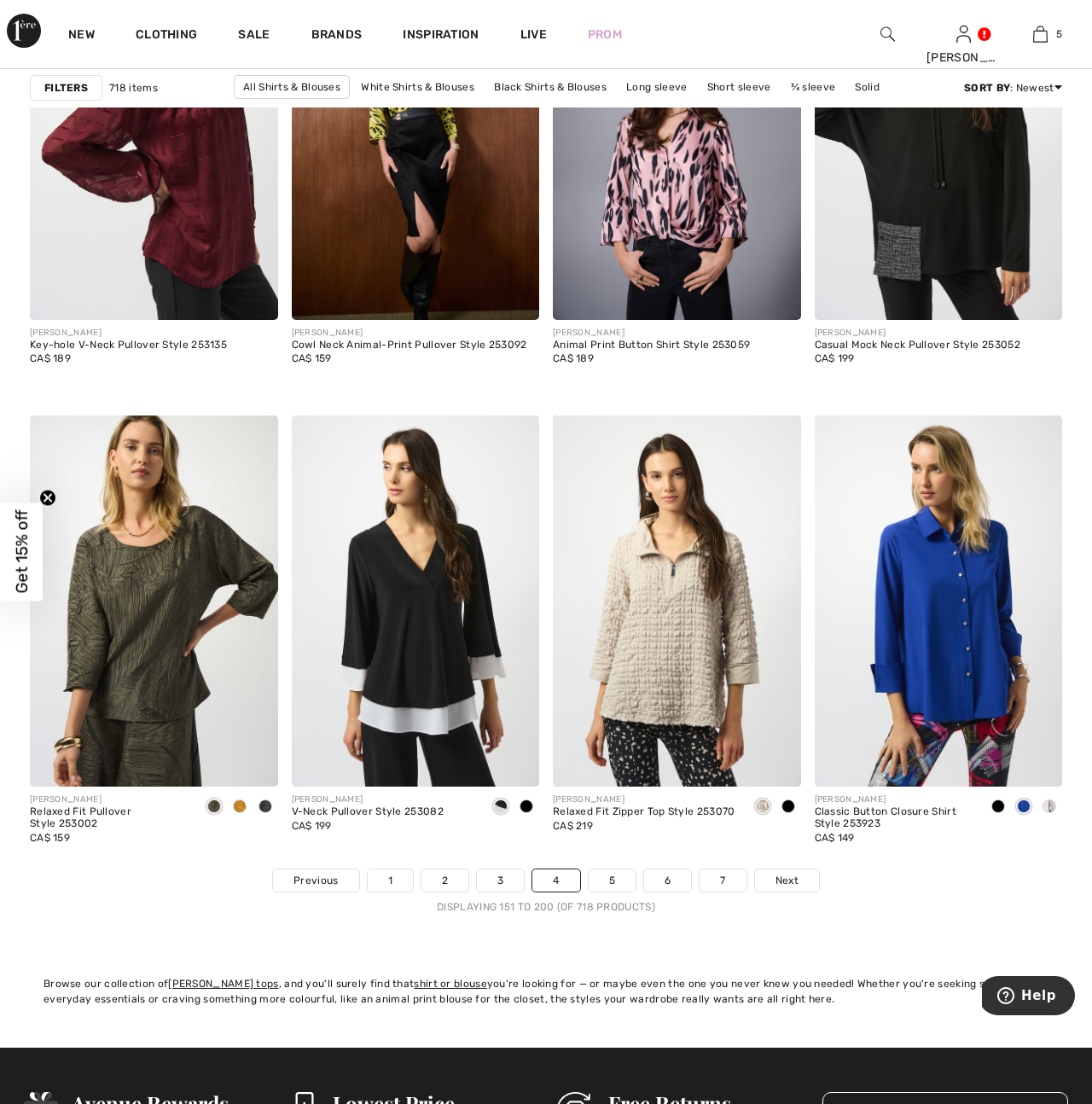
scroll to position [6487, 0]
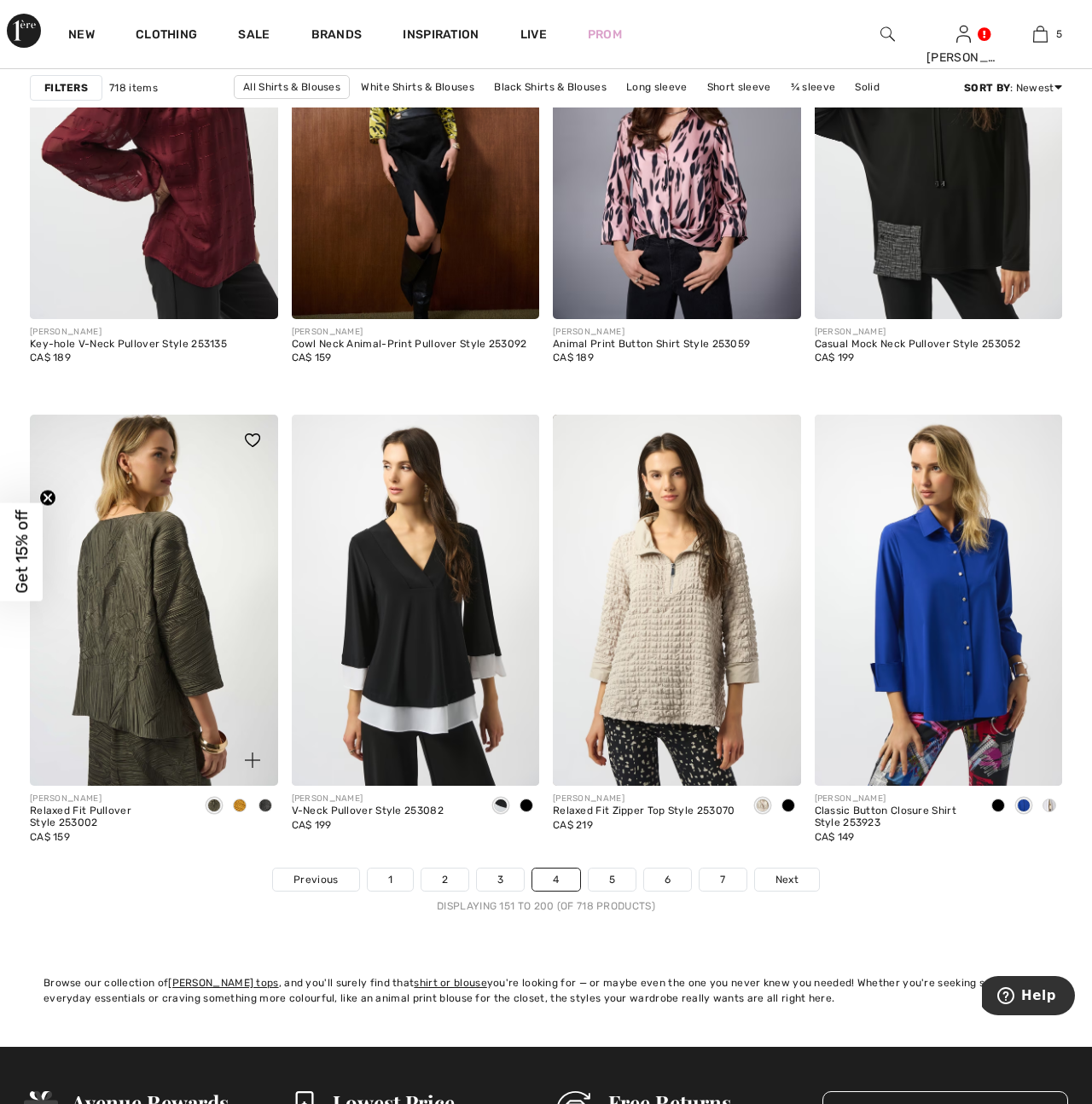
click at [167, 632] on img at bounding box center [154, 600] width 249 height 372
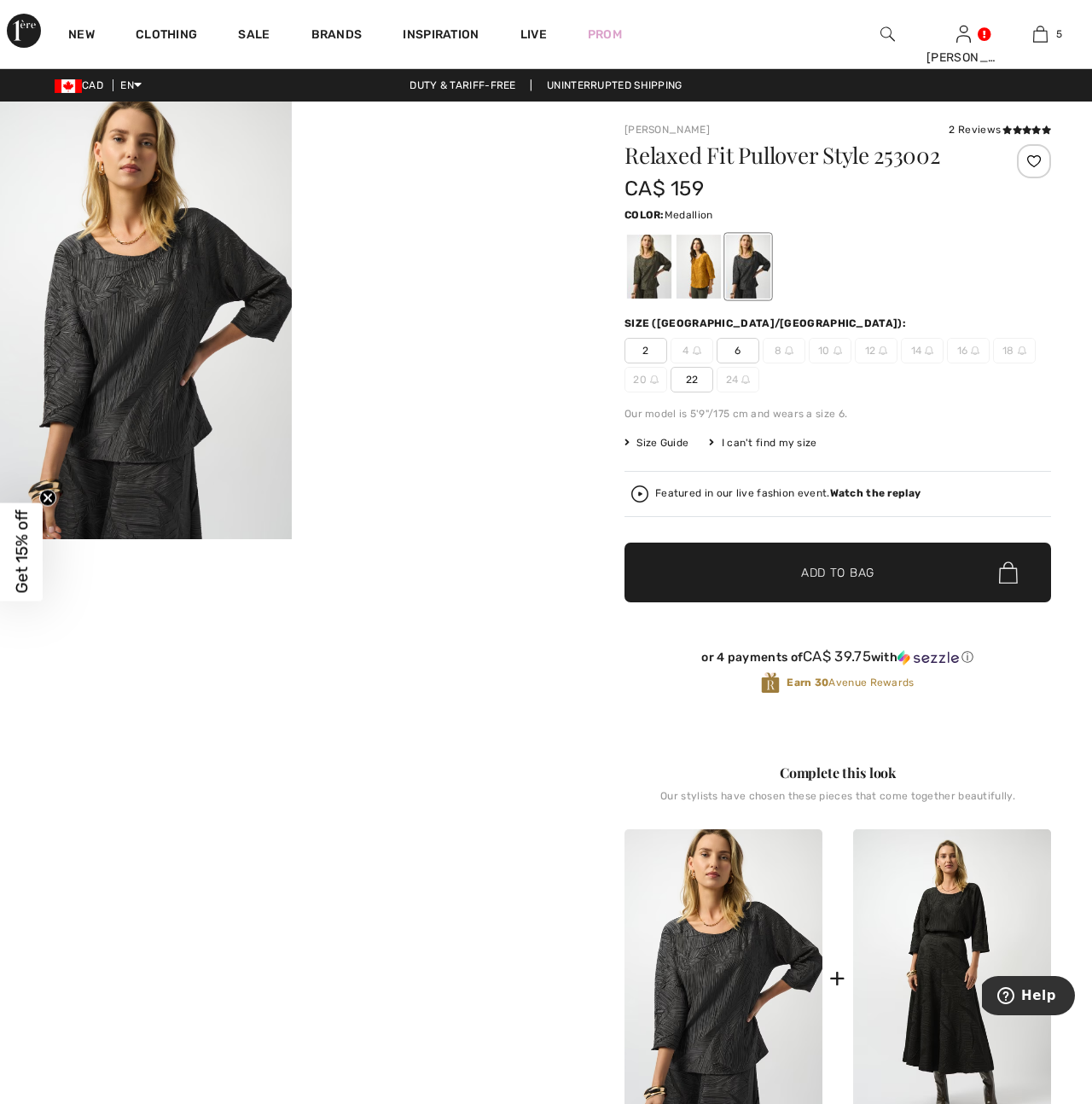
click at [704, 268] on div at bounding box center [698, 266] width 44 height 64
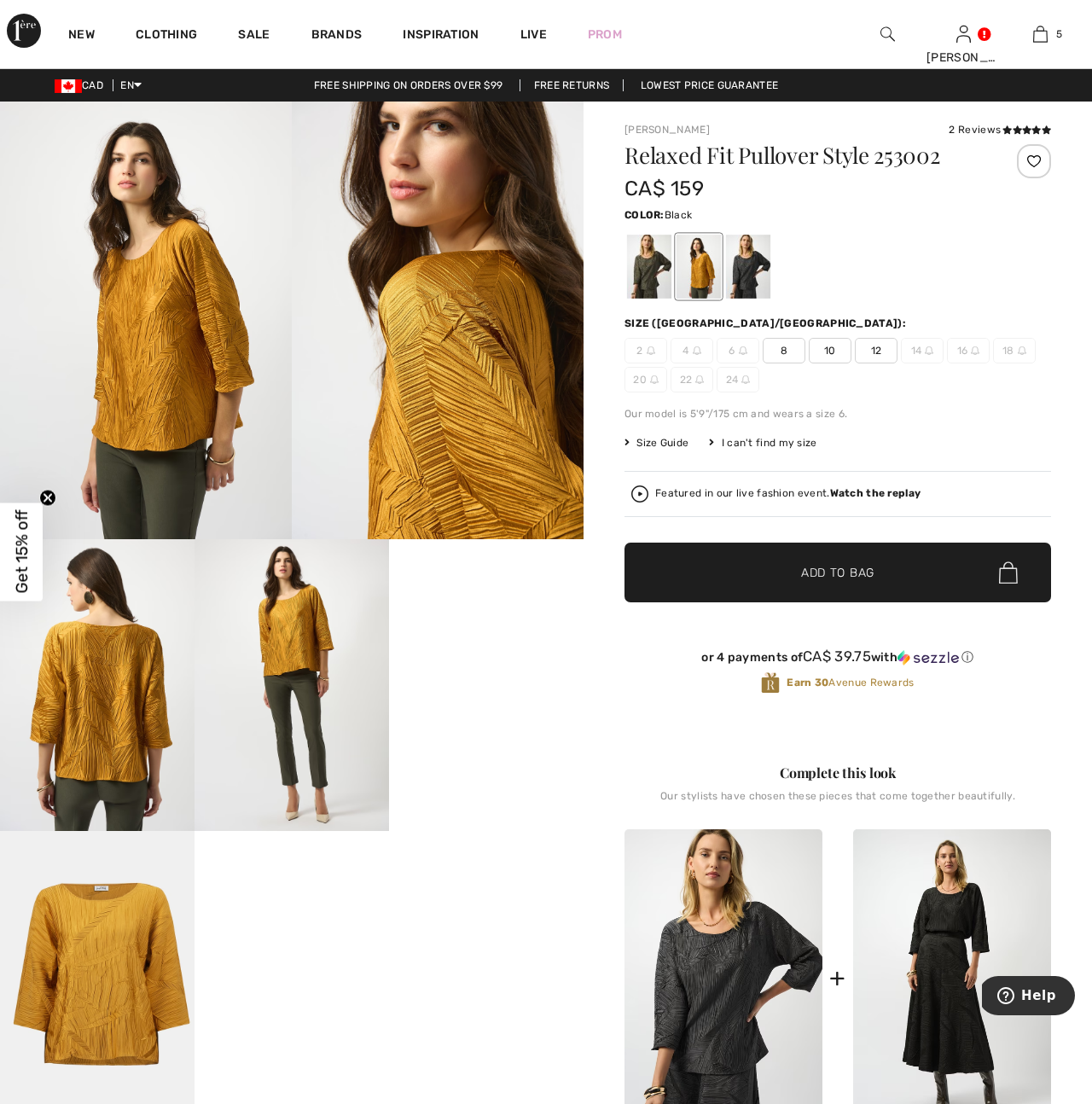
click at [753, 272] on div at bounding box center [748, 266] width 44 height 64
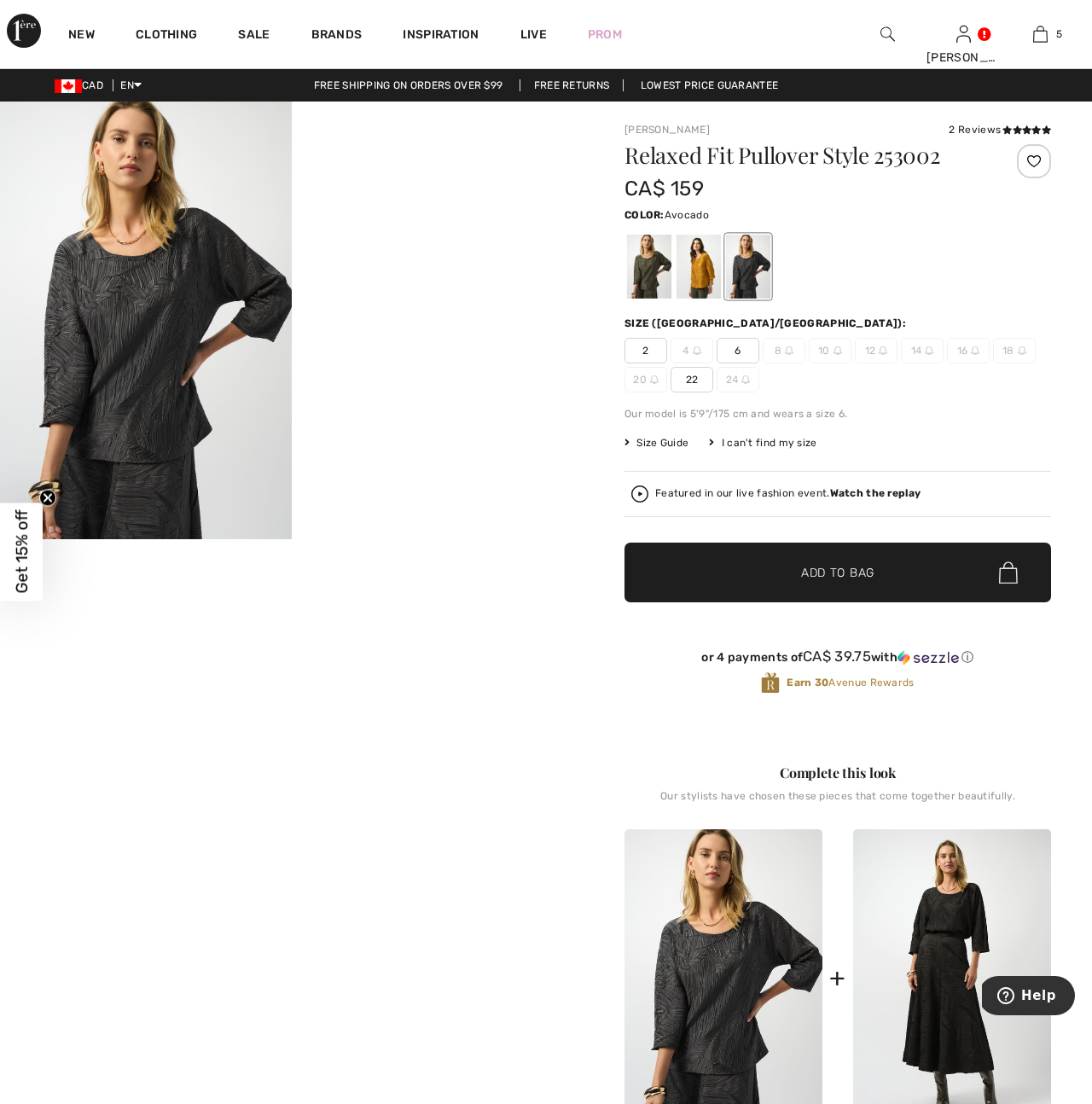
click at [639, 273] on div at bounding box center [649, 266] width 44 height 64
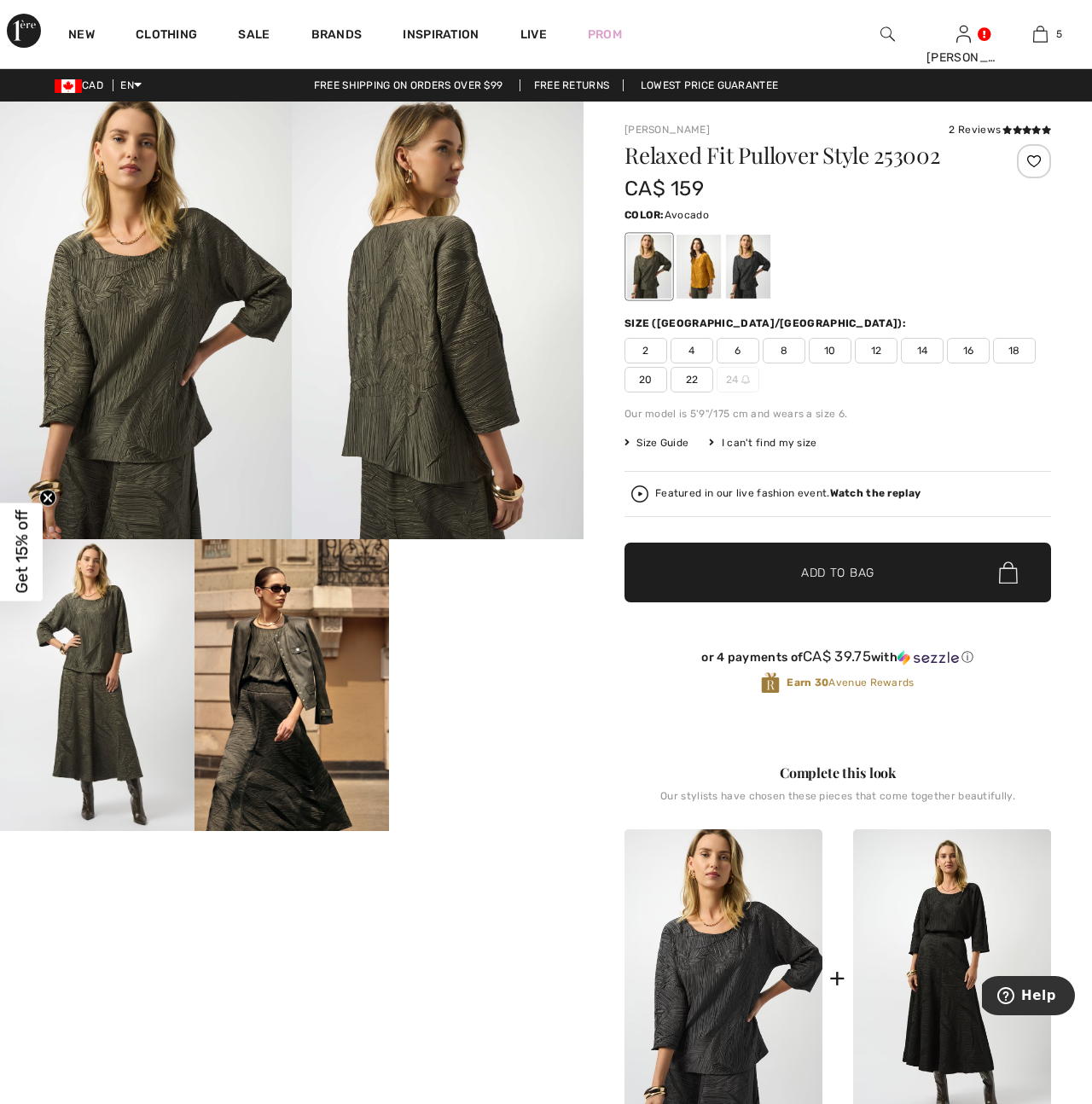
click at [155, 357] on img at bounding box center [146, 321] width 292 height 438
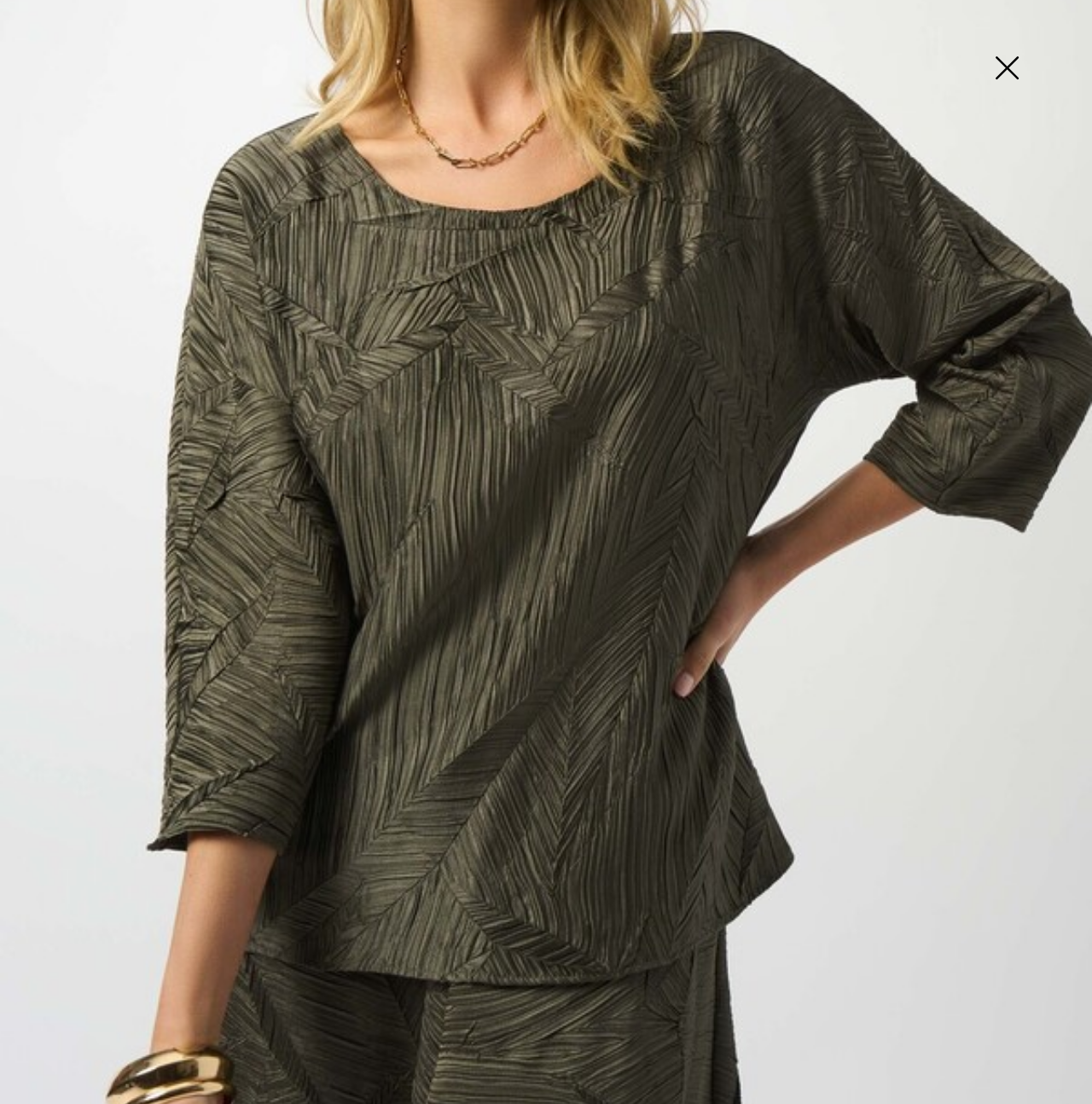
scroll to position [361, 0]
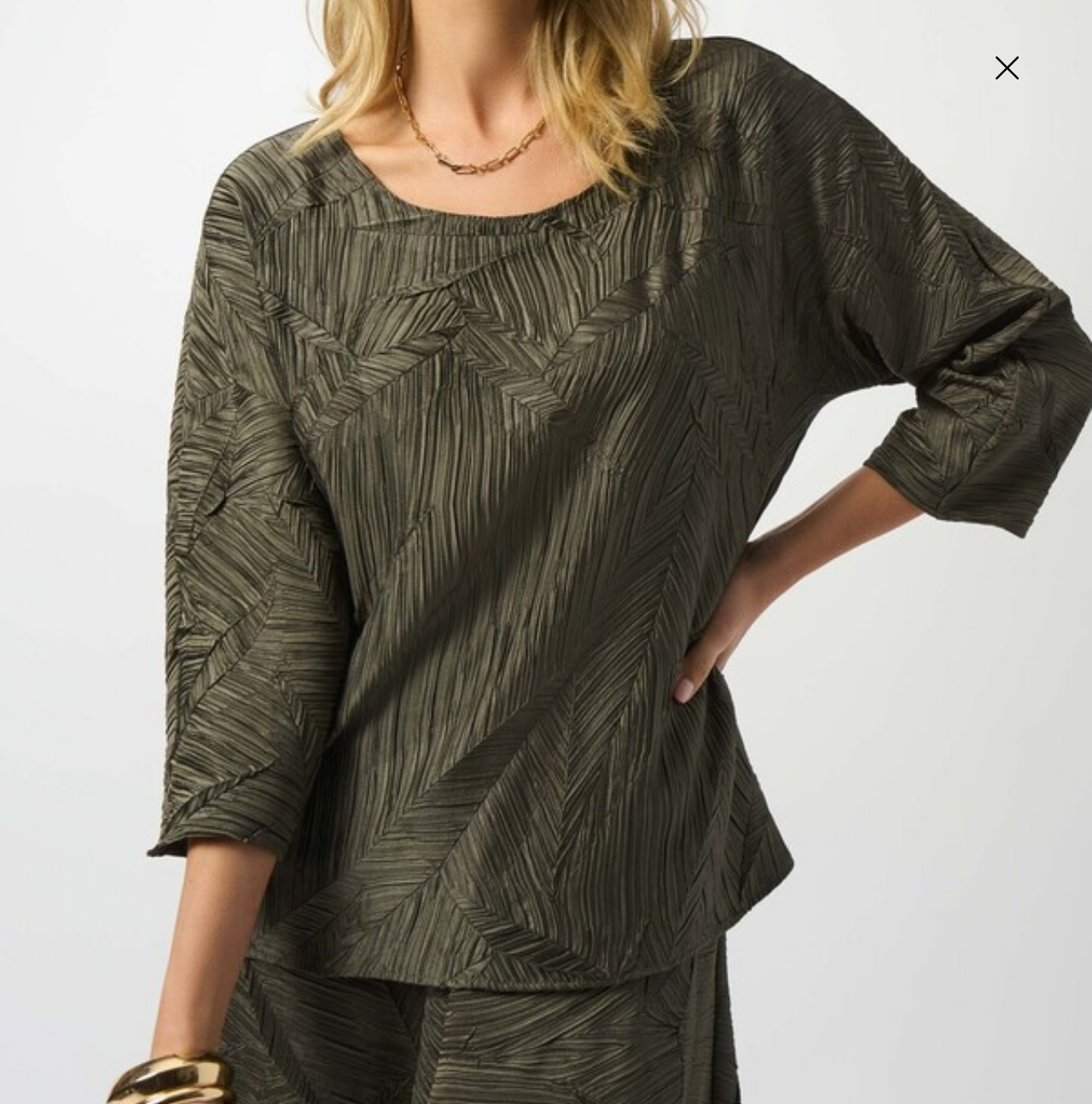
click at [1005, 72] on img at bounding box center [1006, 69] width 85 height 88
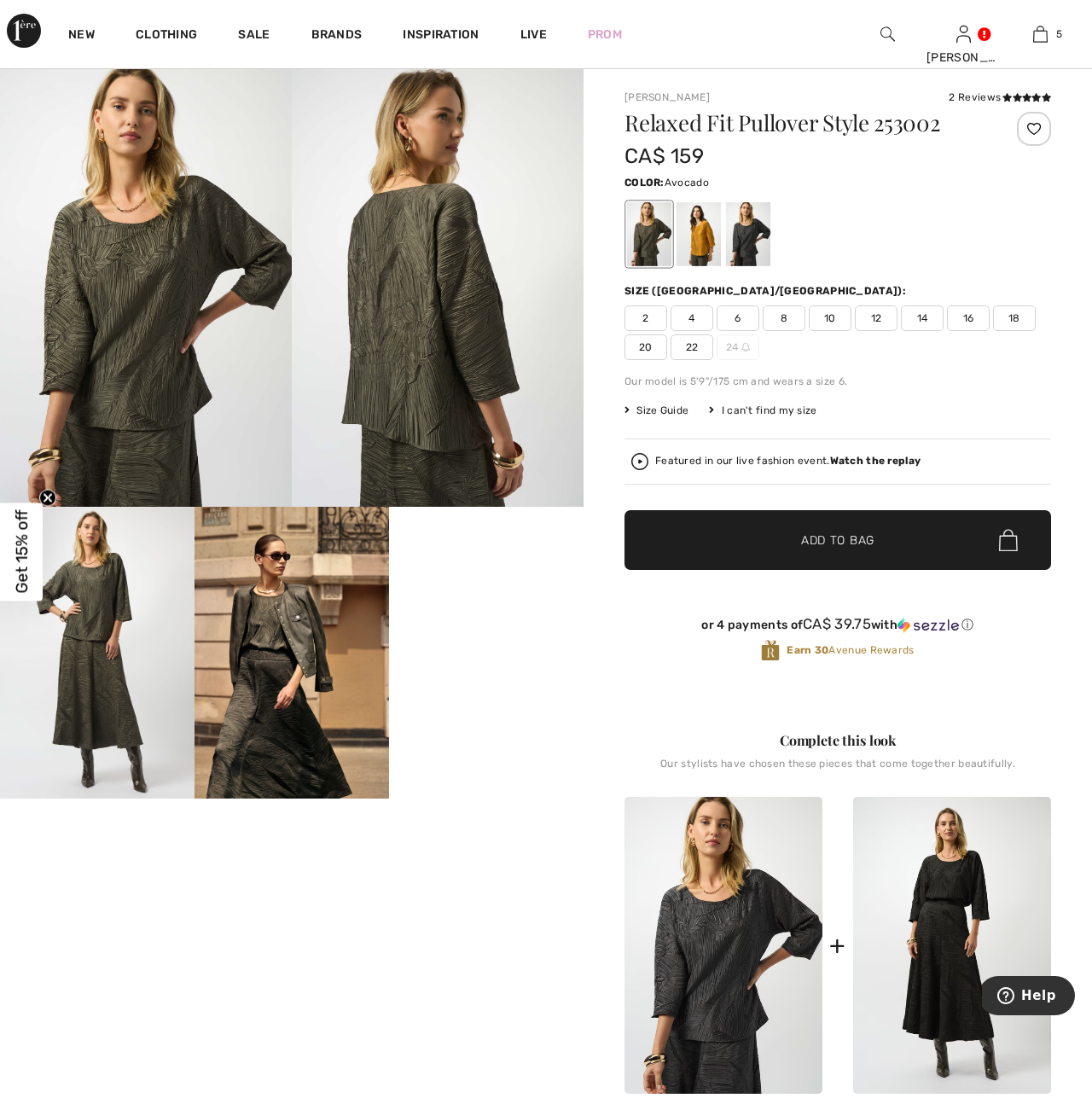
scroll to position [0, 0]
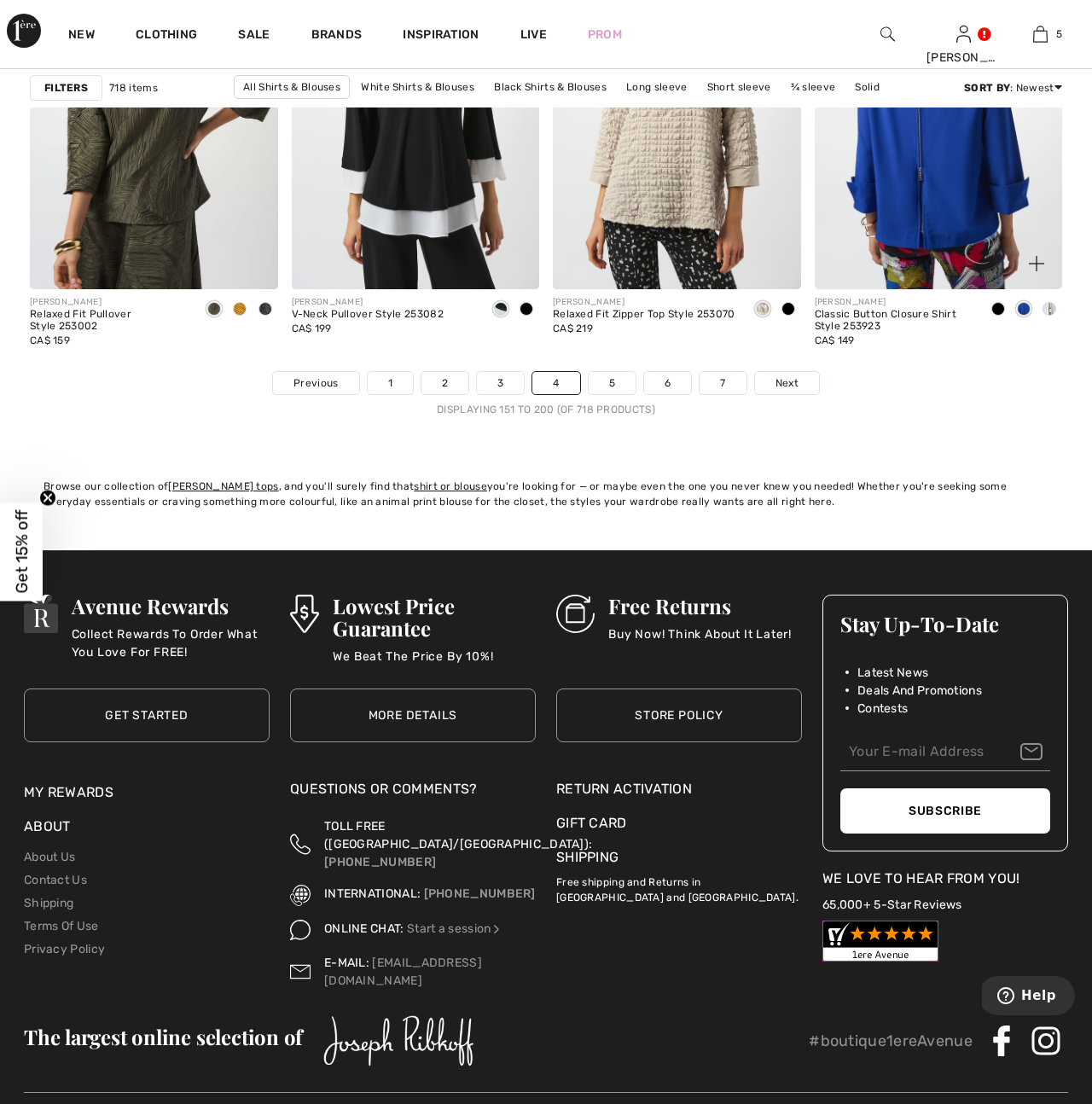
scroll to position [7057, 0]
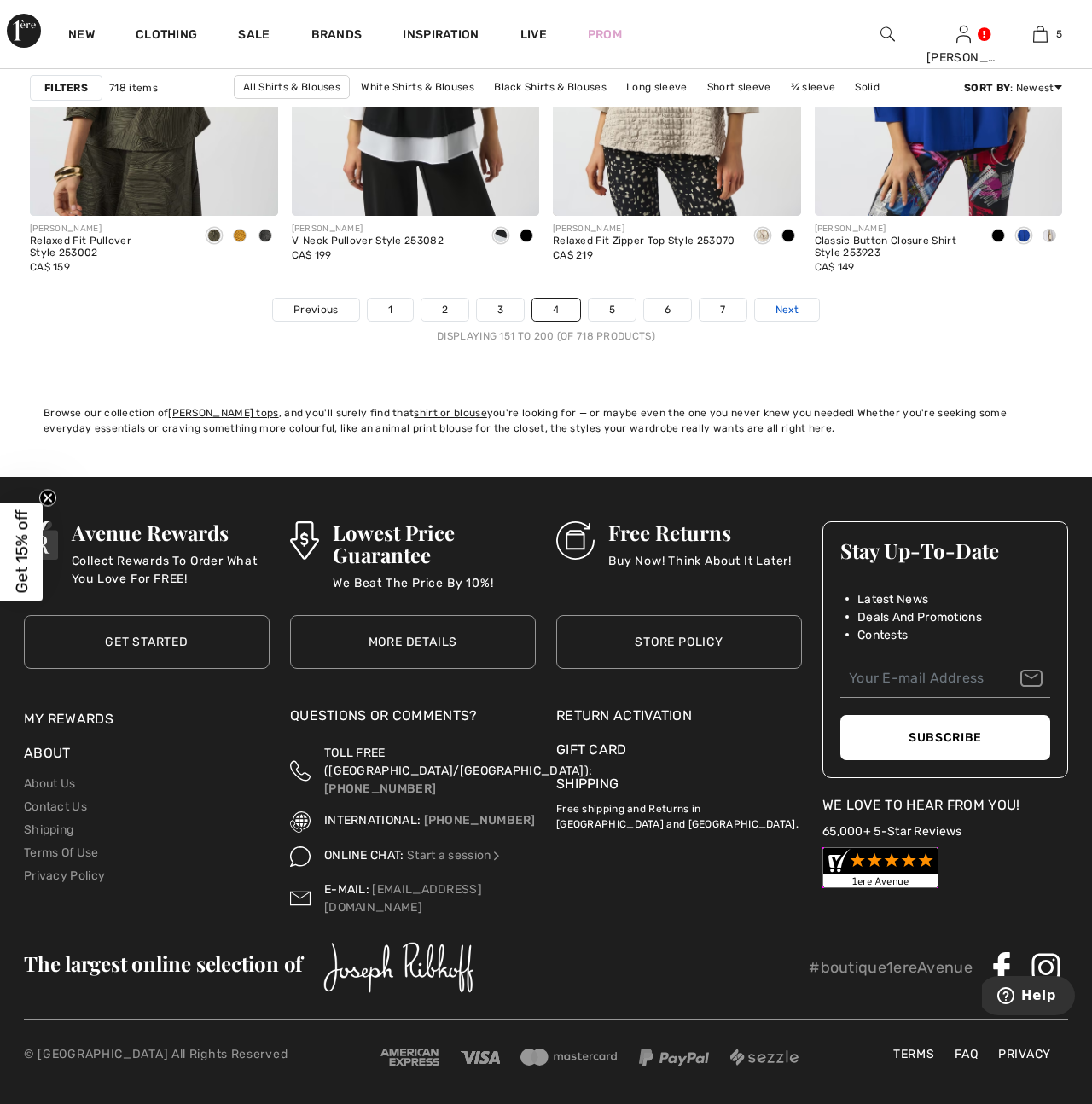
click at [791, 311] on span "Next" at bounding box center [786, 310] width 23 height 16
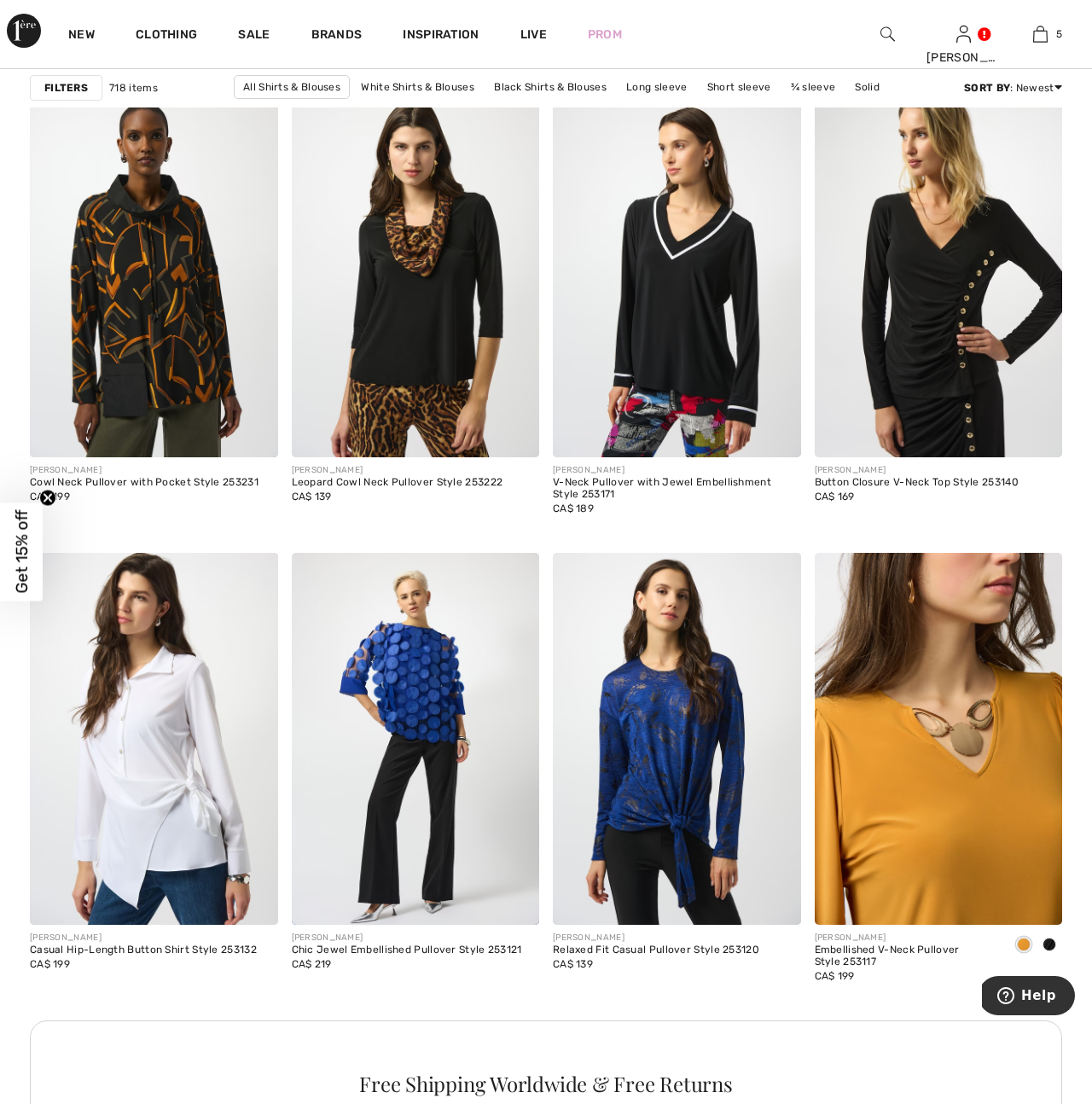
scroll to position [893, 0]
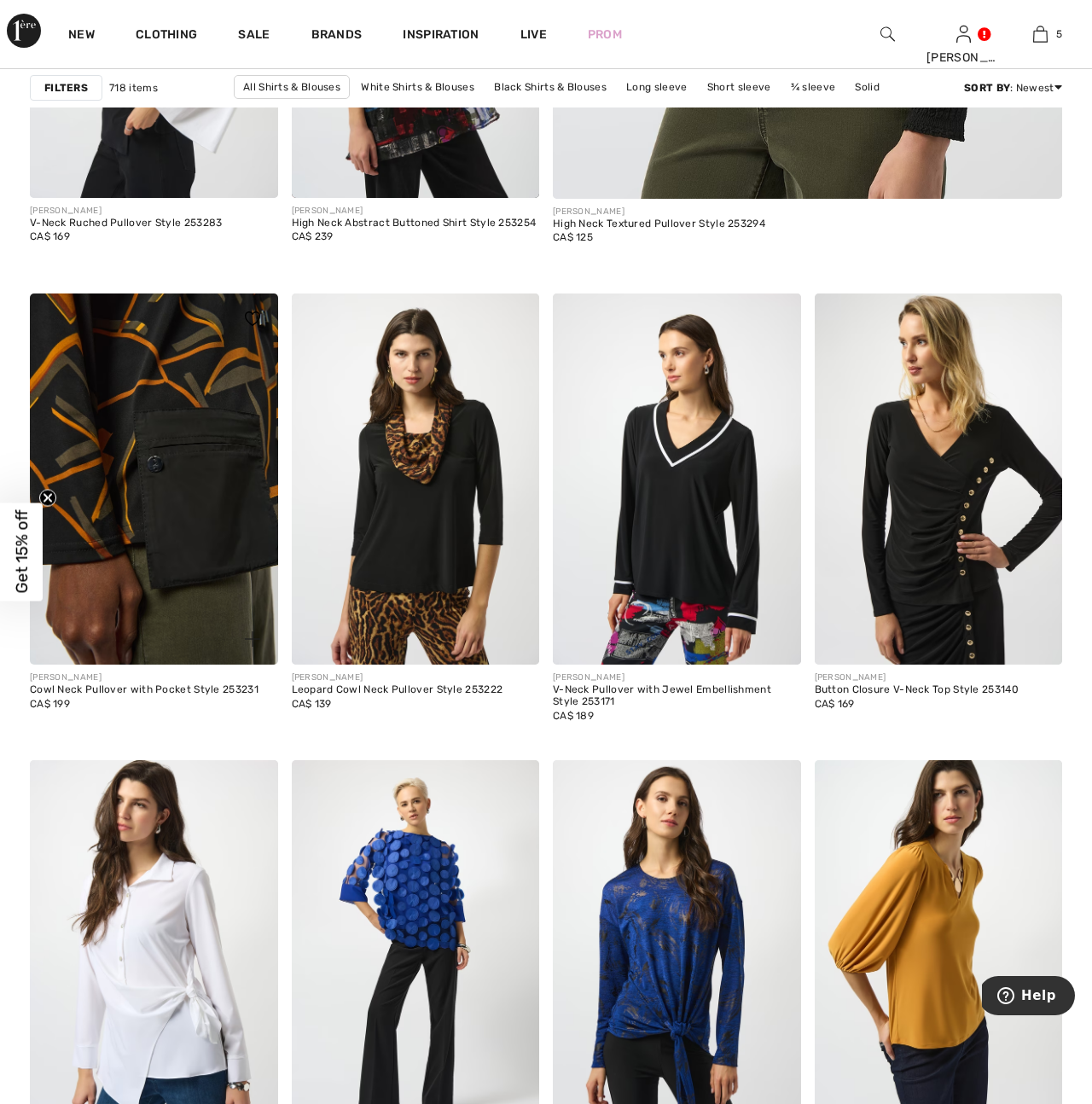
click at [173, 487] on img at bounding box center [154, 478] width 249 height 372
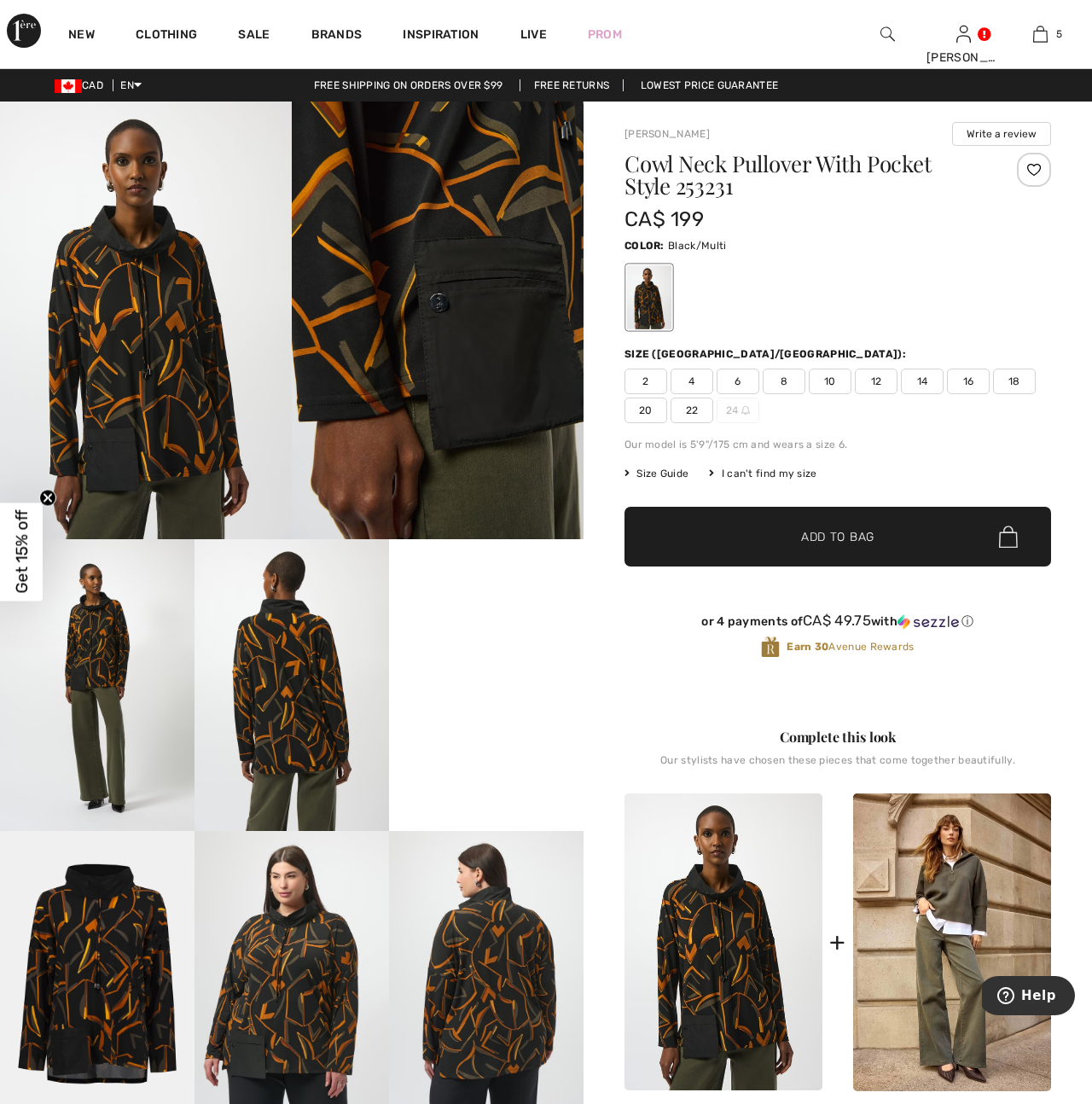
click at [507, 337] on img at bounding box center [438, 321] width 292 height 438
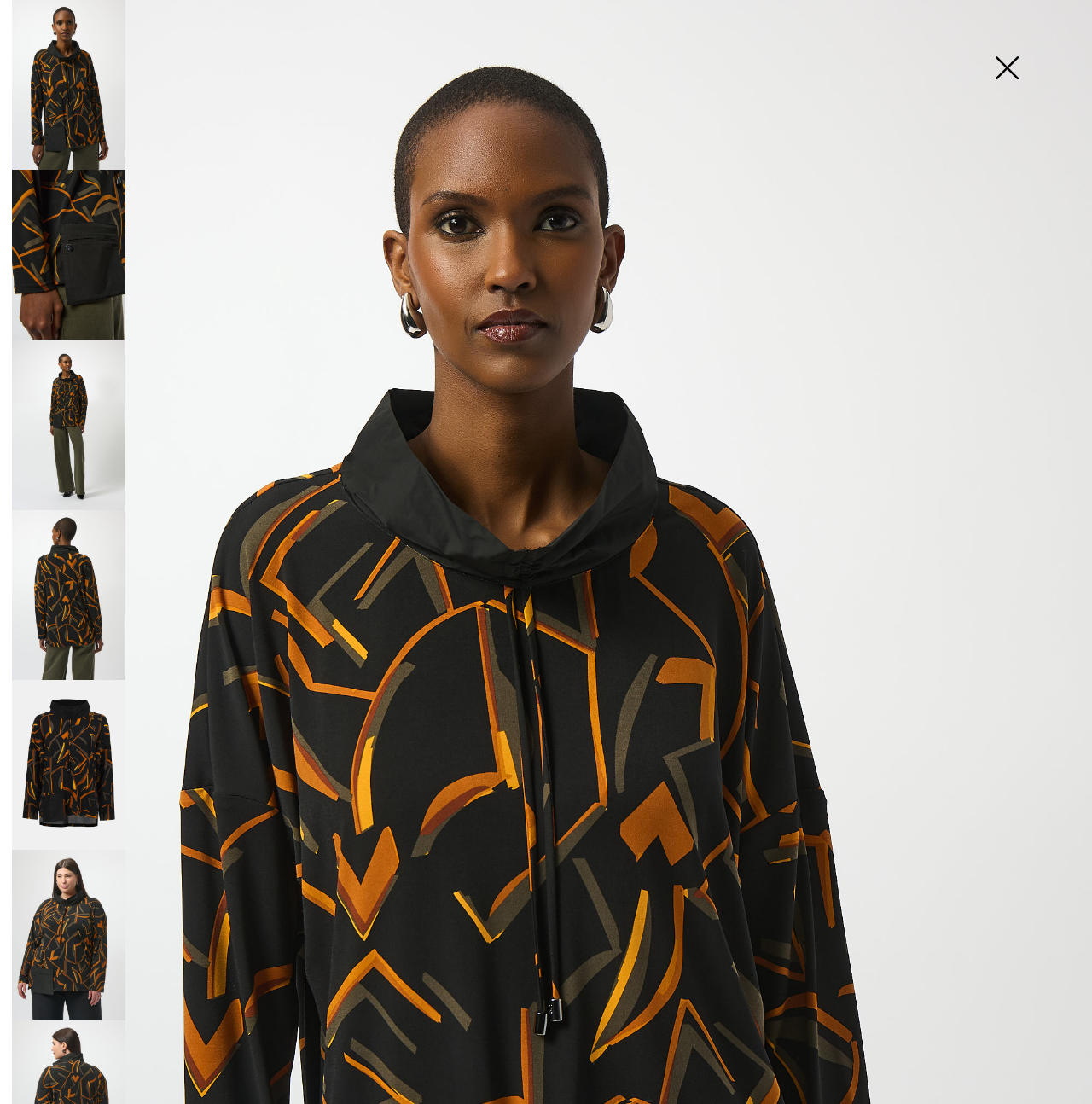
click at [1015, 79] on img at bounding box center [1006, 69] width 85 height 88
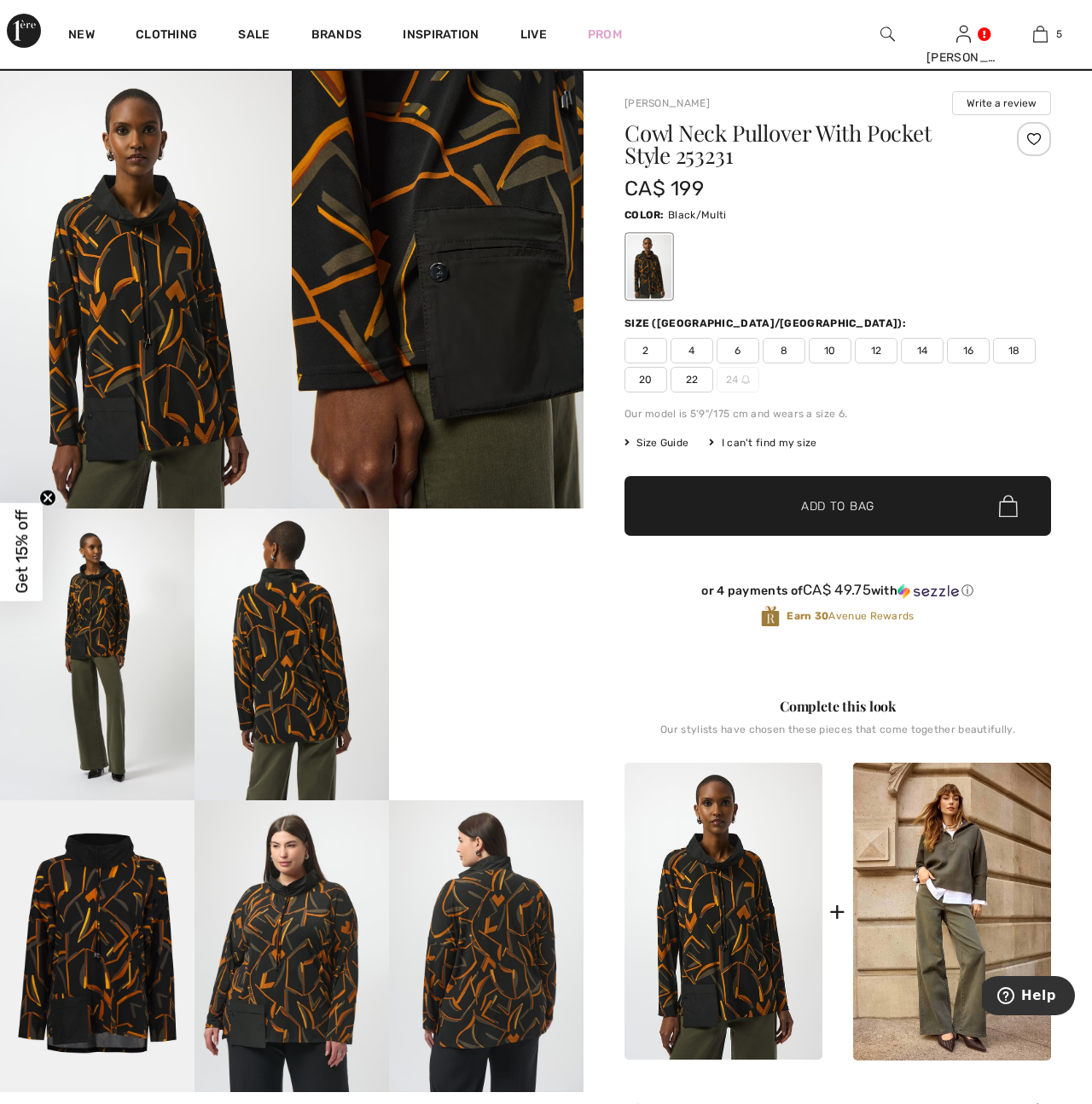
scroll to position [36, 0]
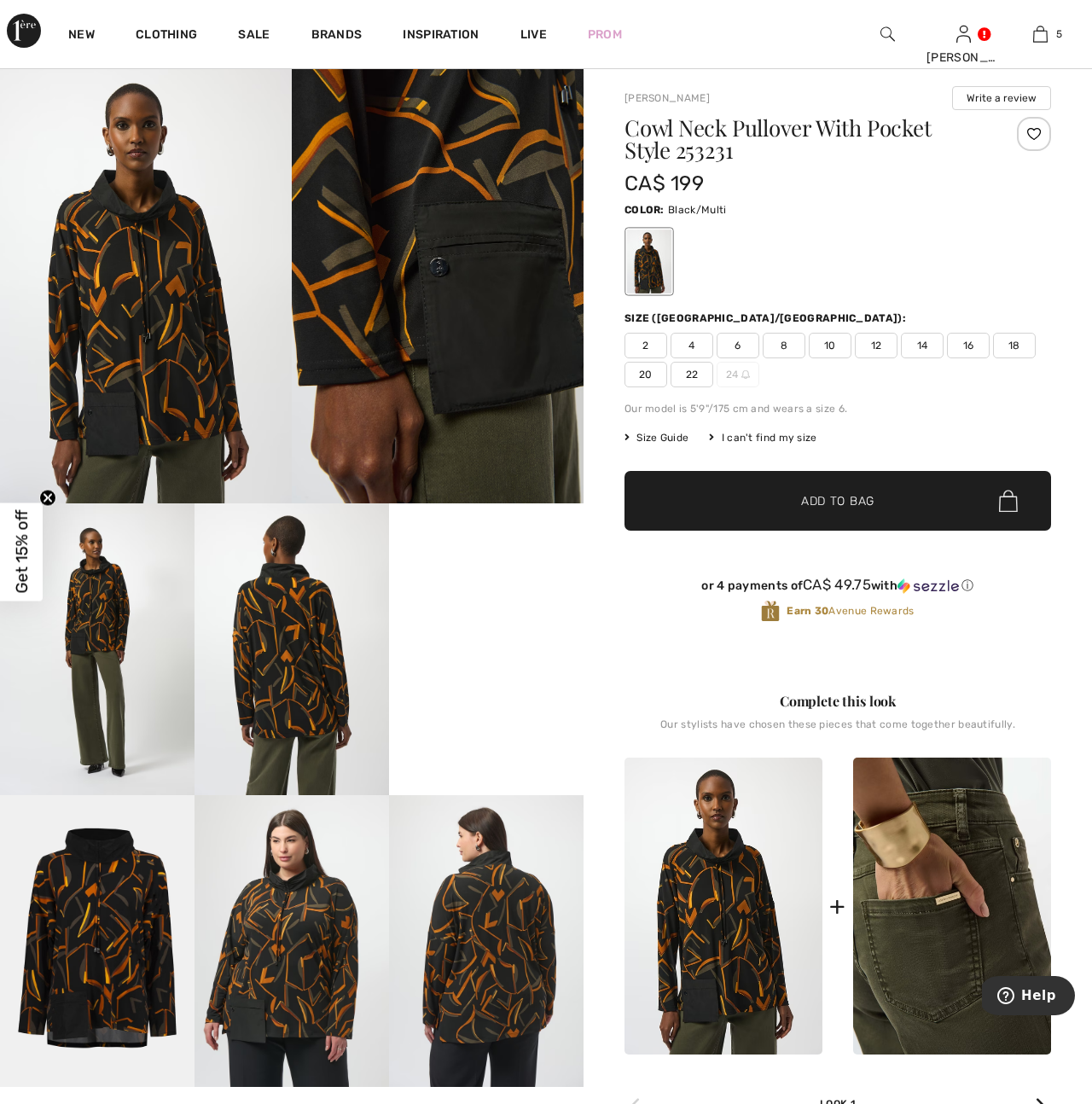
click at [978, 927] on img at bounding box center [952, 907] width 198 height 298
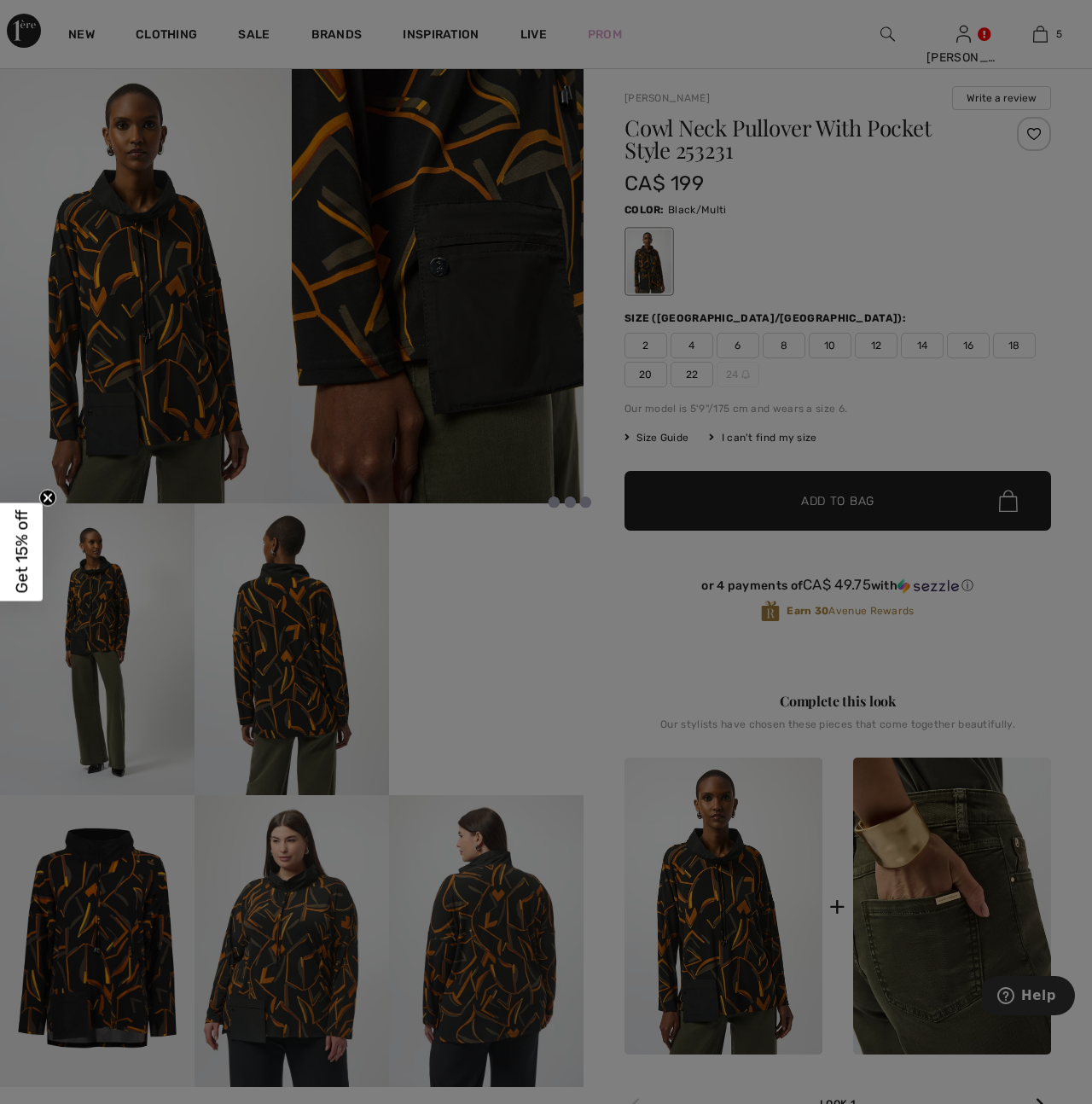
scroll to position [37, 0]
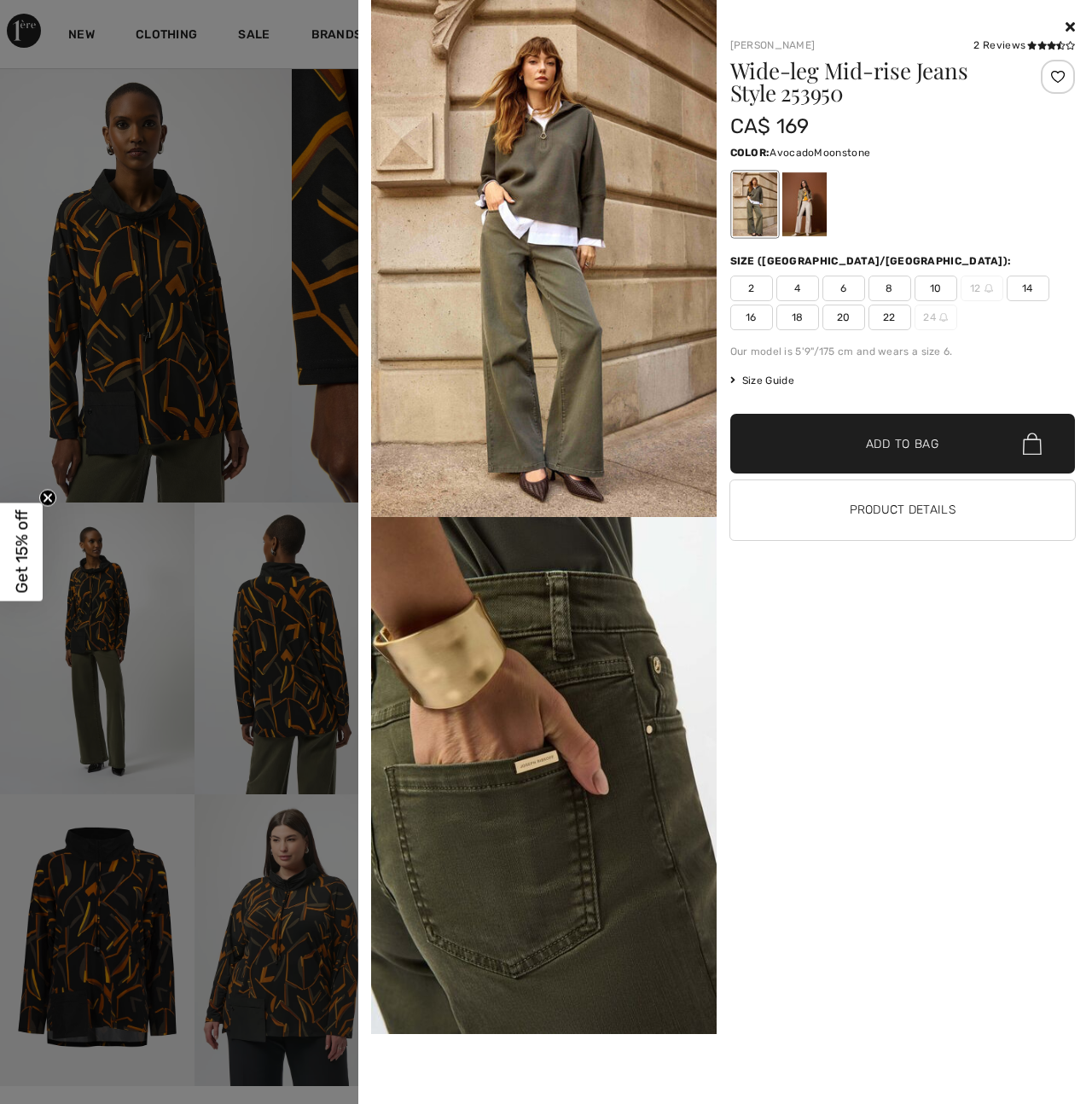
click at [803, 205] on div at bounding box center [803, 204] width 44 height 64
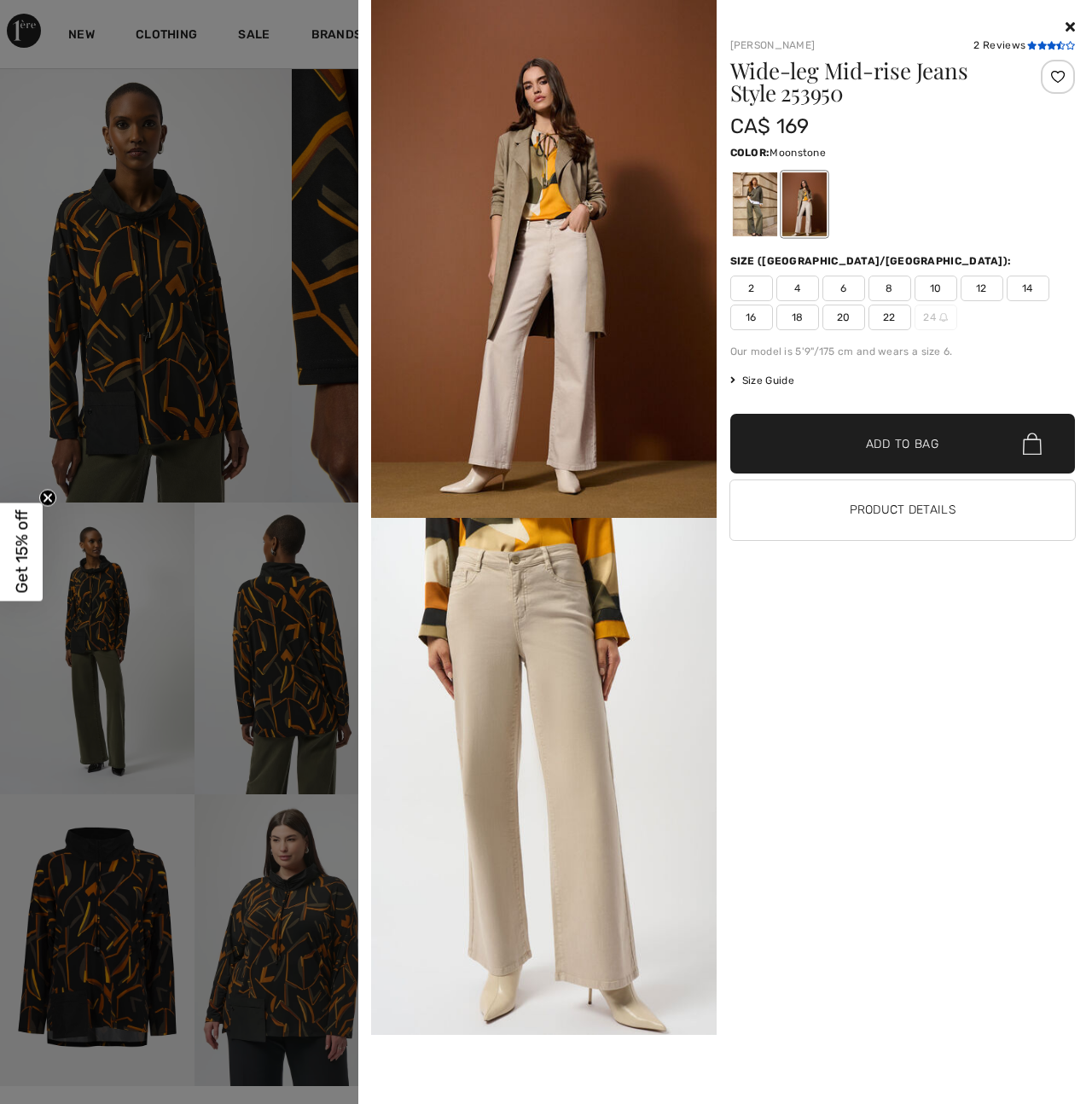
click at [1048, 43] on icon at bounding box center [1052, 45] width 10 height 9
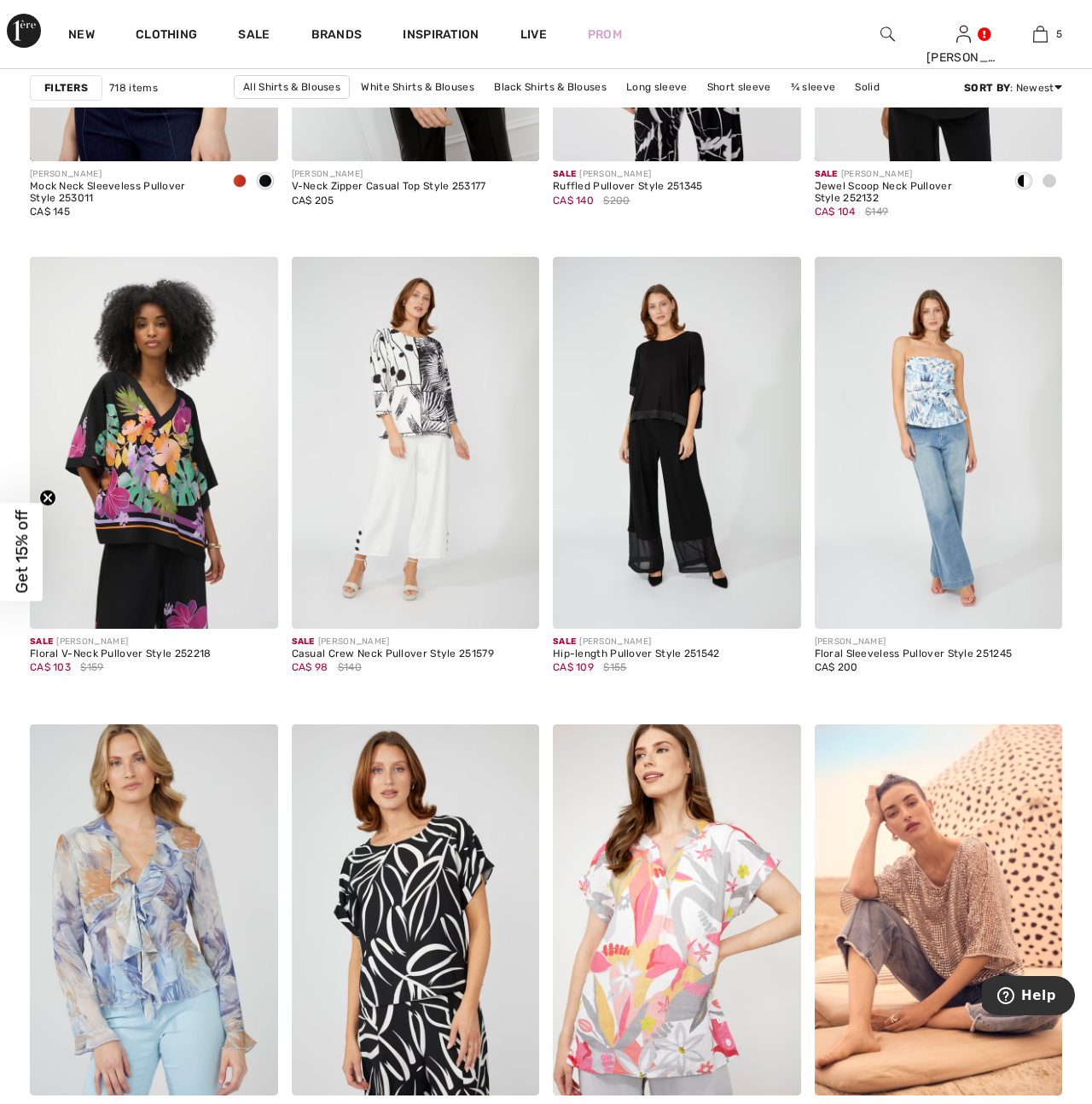
scroll to position [6183, 0]
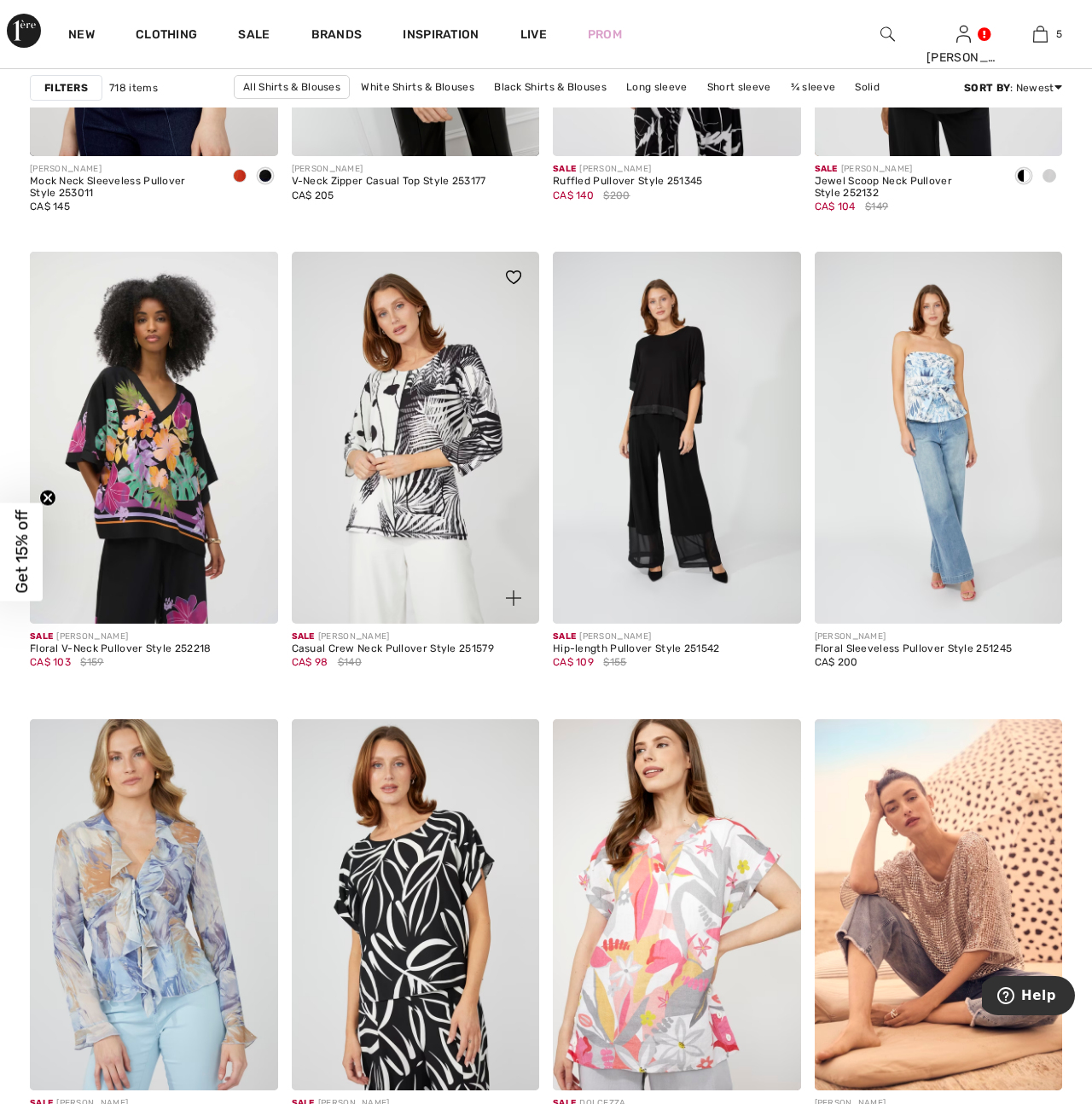
click at [430, 449] on img at bounding box center [416, 437] width 249 height 372
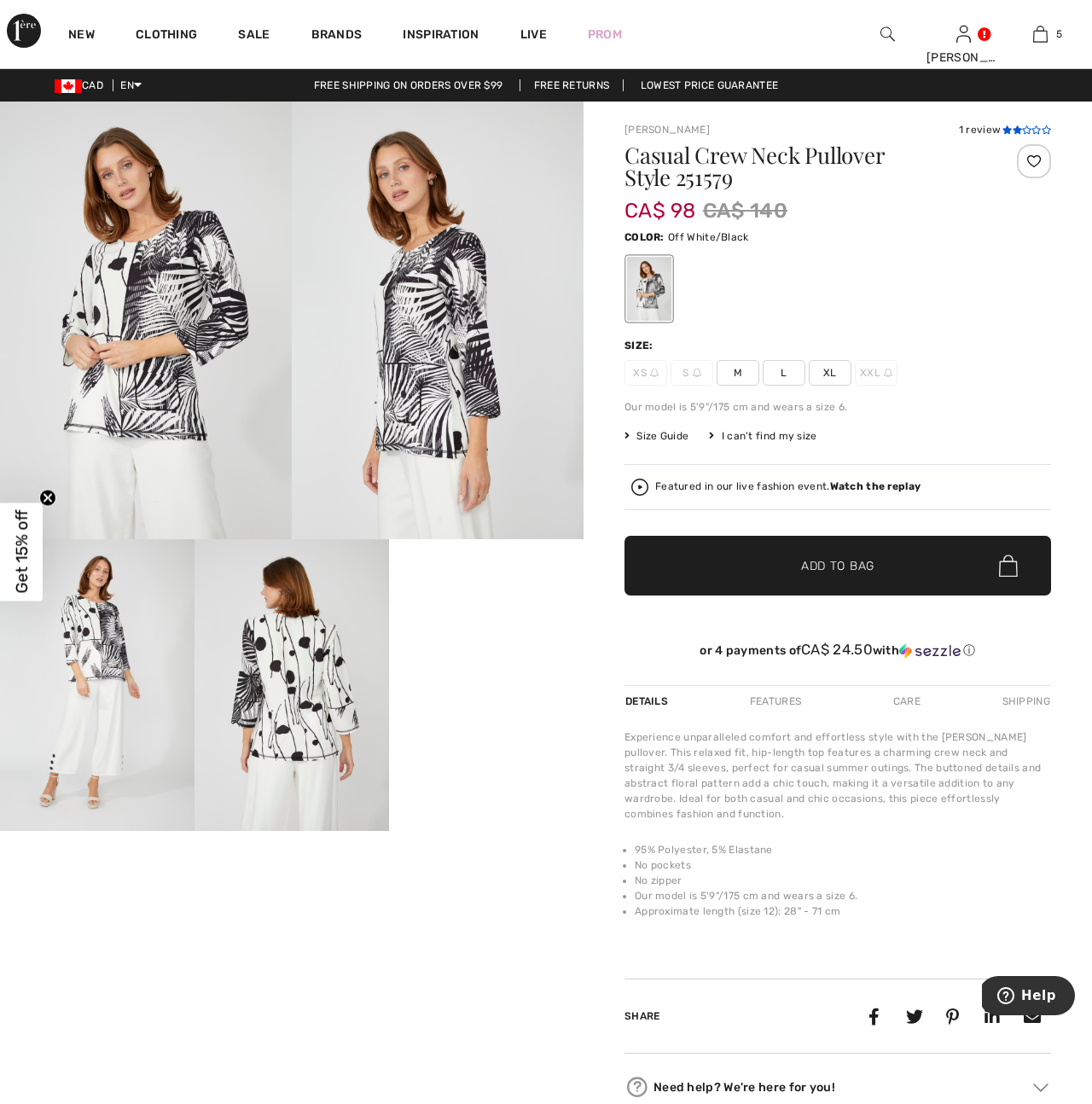
click at [1008, 129] on icon at bounding box center [1007, 129] width 10 height 9
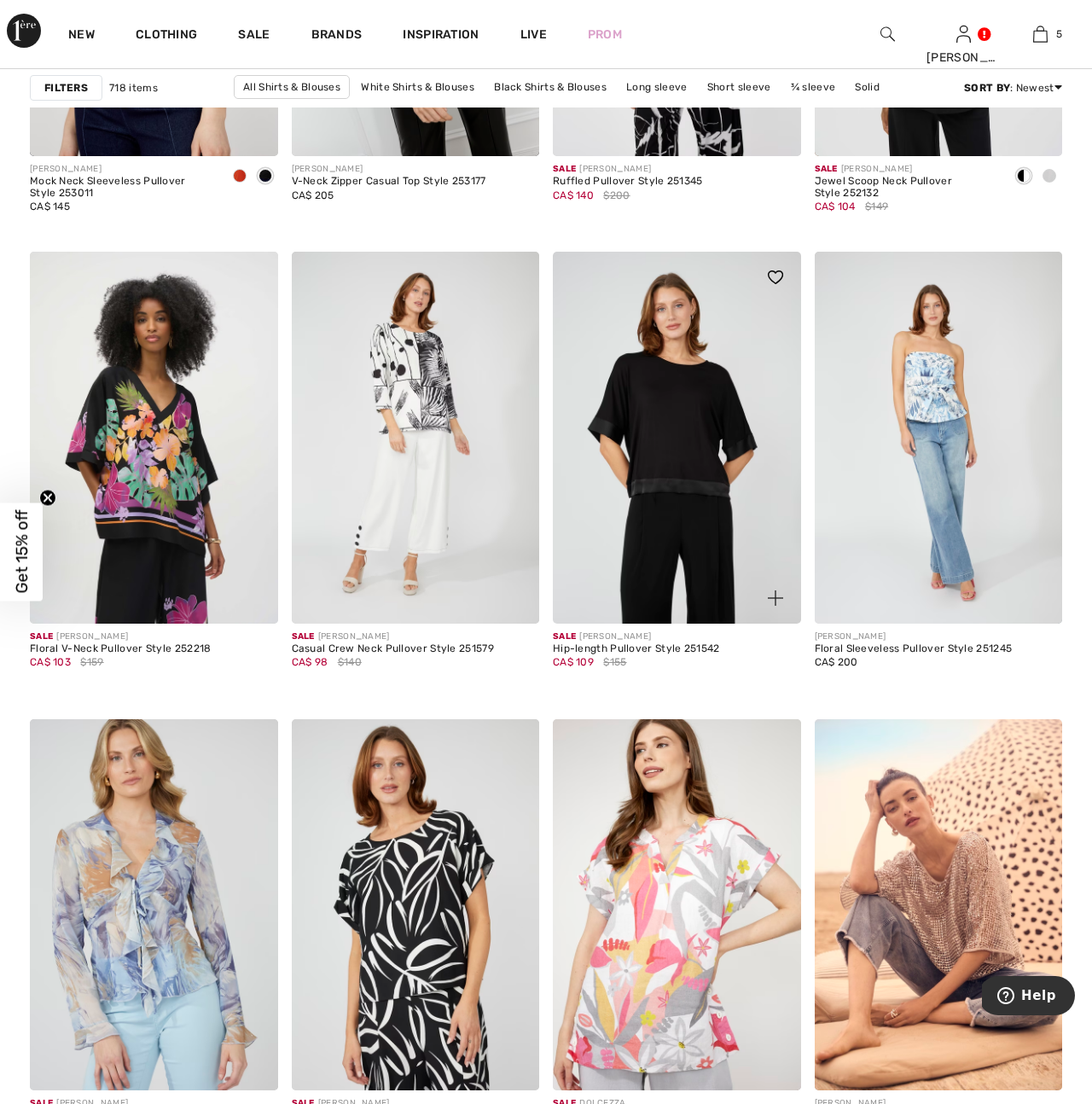
click at [690, 473] on img at bounding box center [677, 437] width 249 height 372
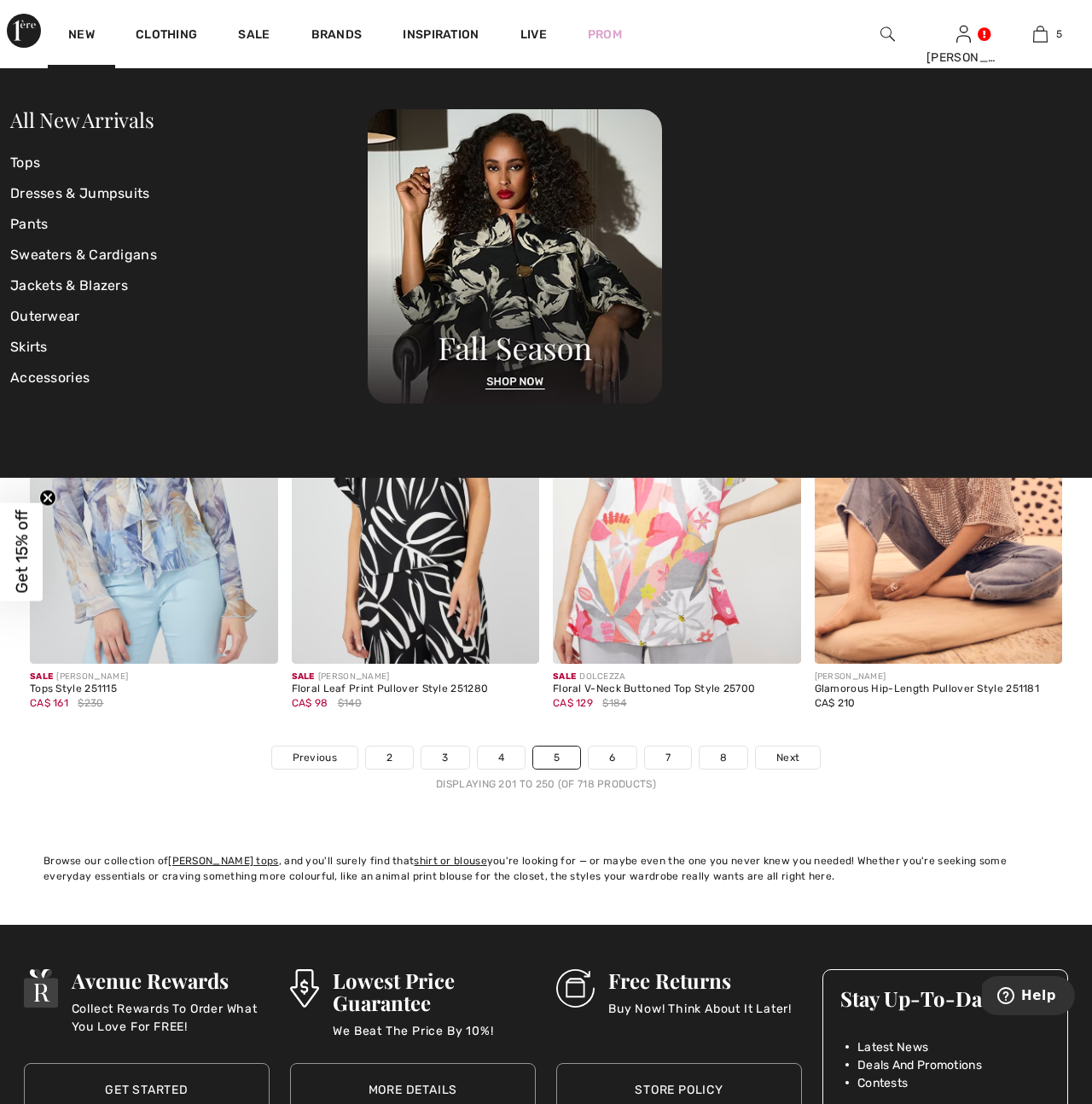
scroll to position [6612, 0]
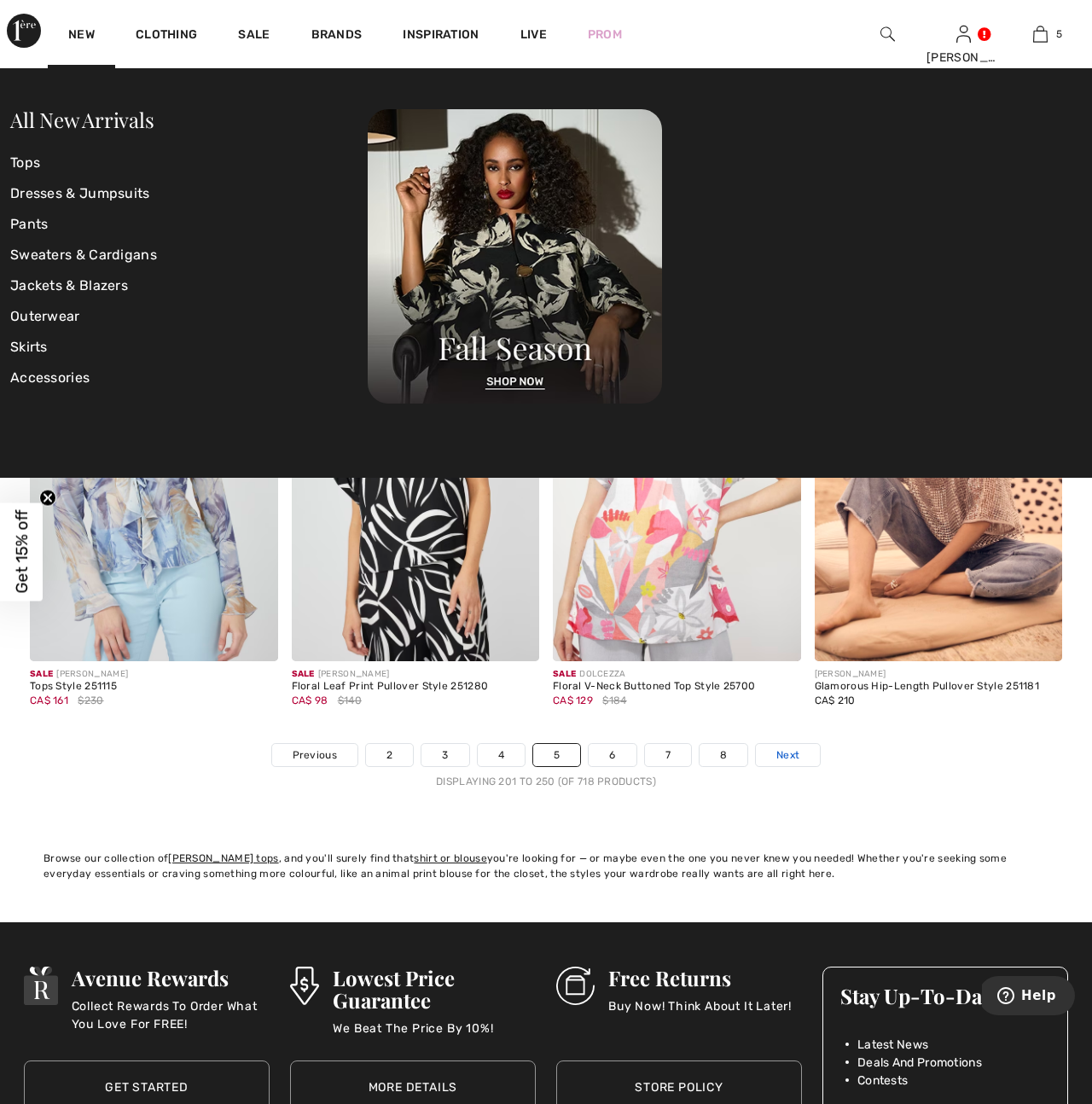
click at [778, 754] on span "Next" at bounding box center [787, 755] width 23 height 16
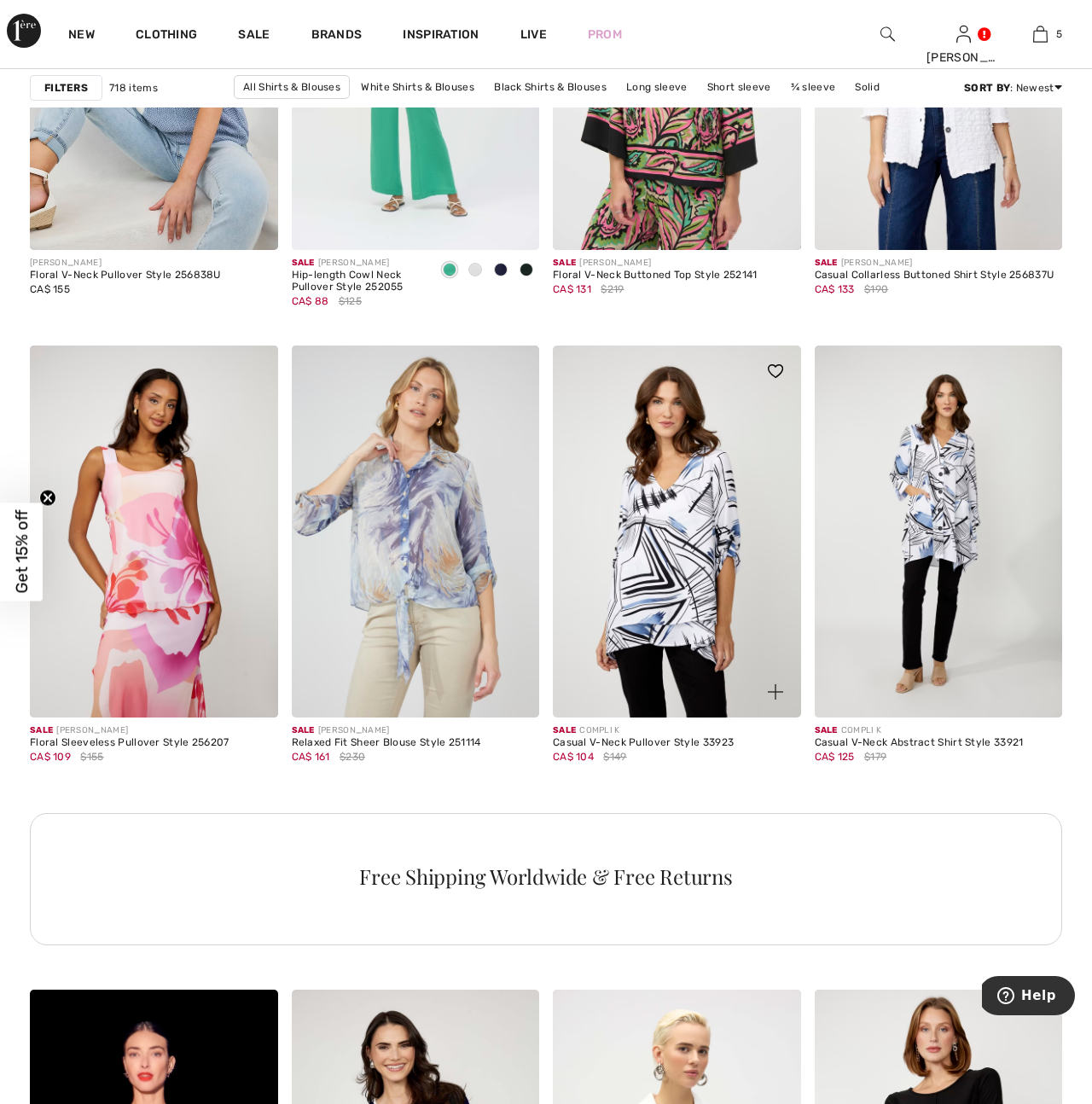
scroll to position [1310, 0]
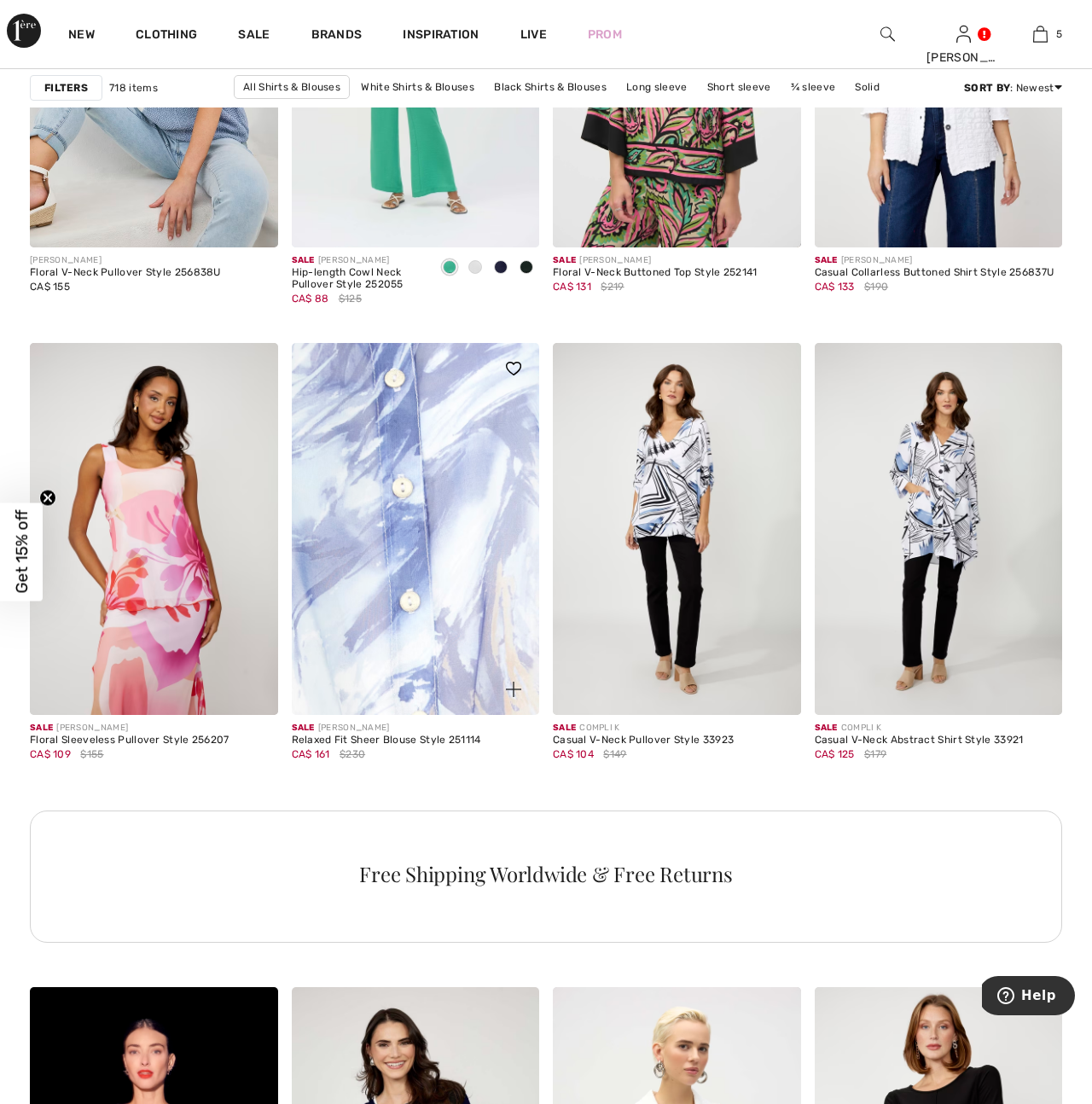
click at [390, 583] on img at bounding box center [416, 529] width 249 height 372
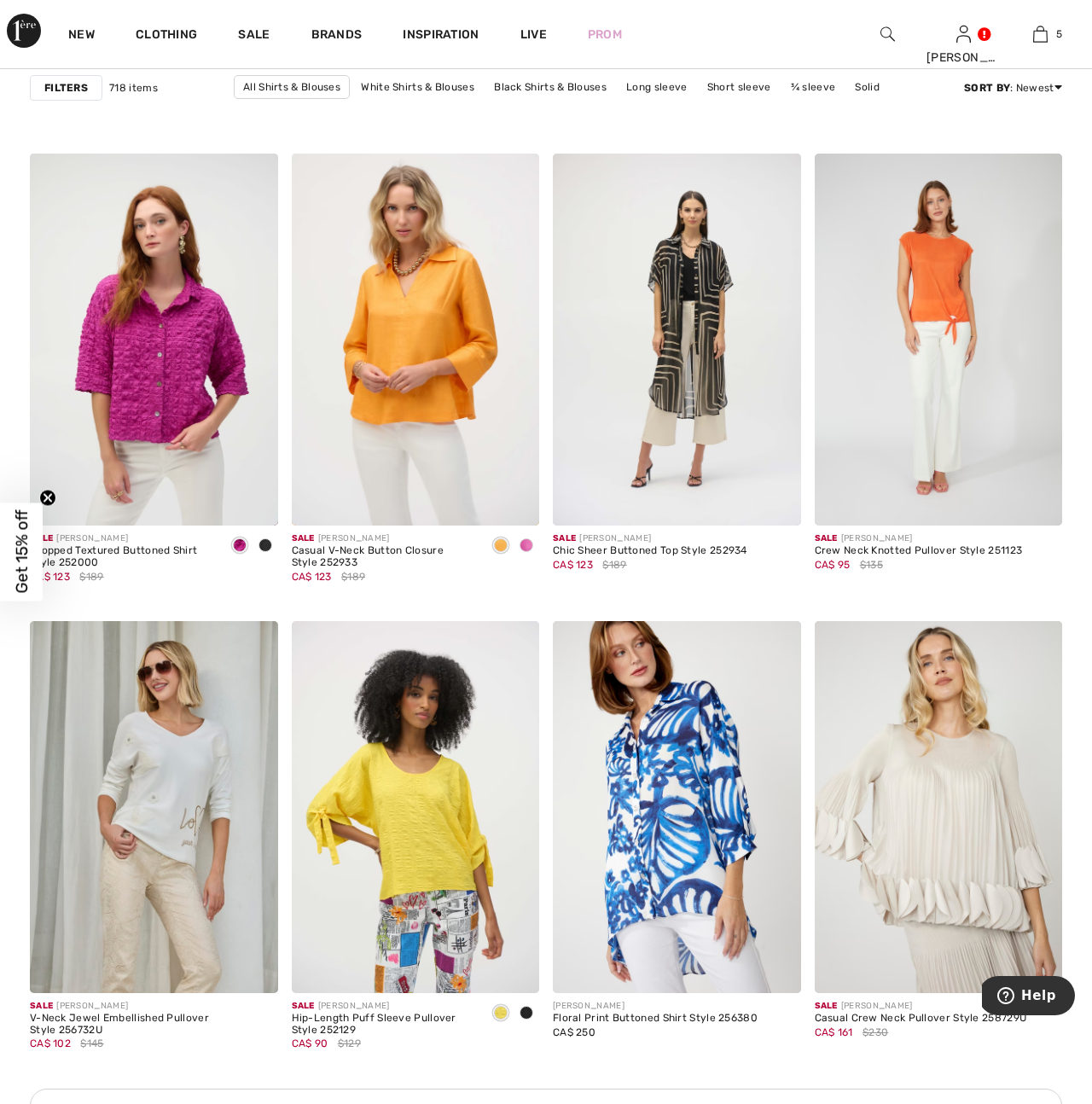
scroll to position [4704, 0]
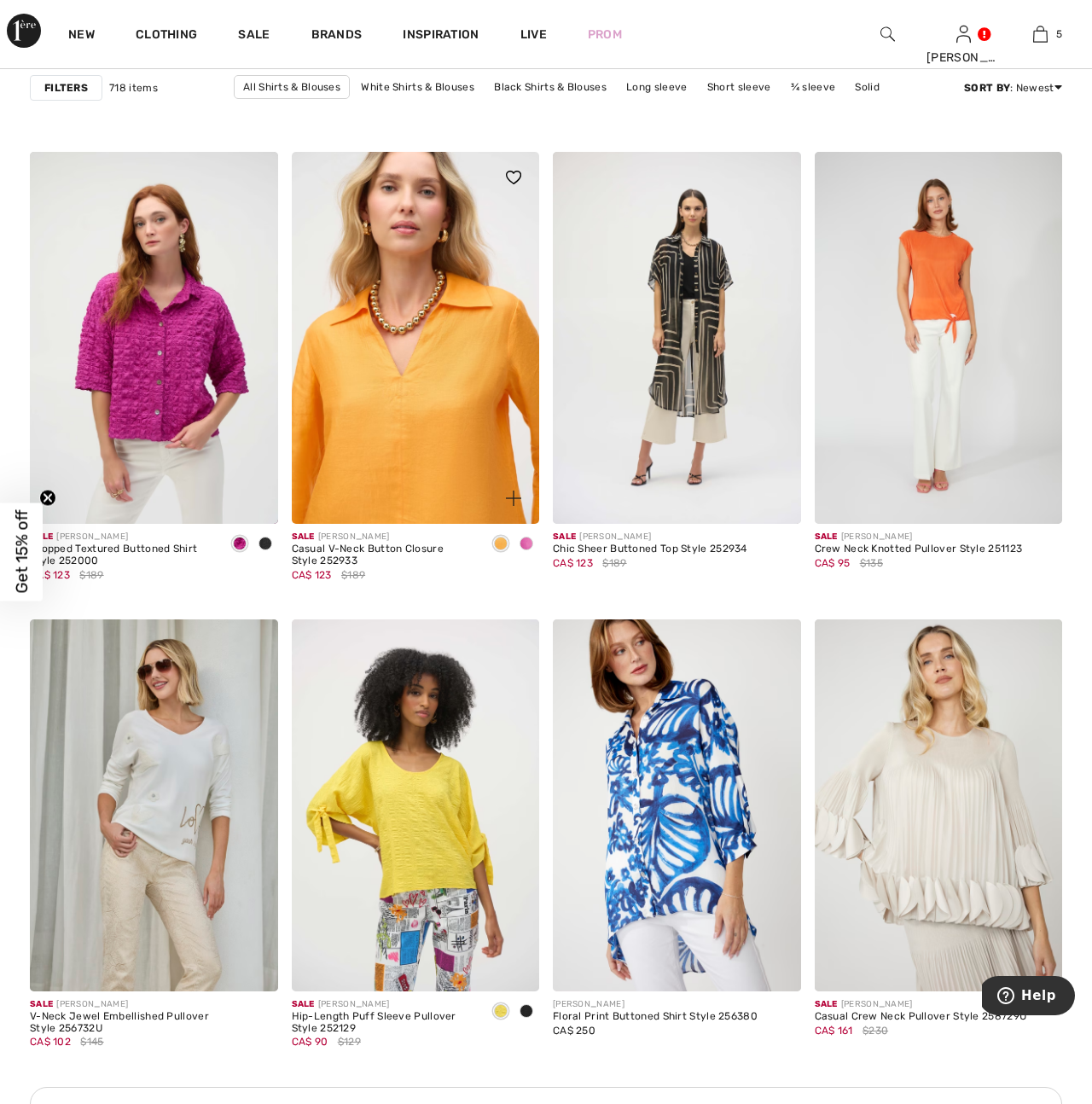
click at [419, 432] on img at bounding box center [416, 337] width 249 height 372
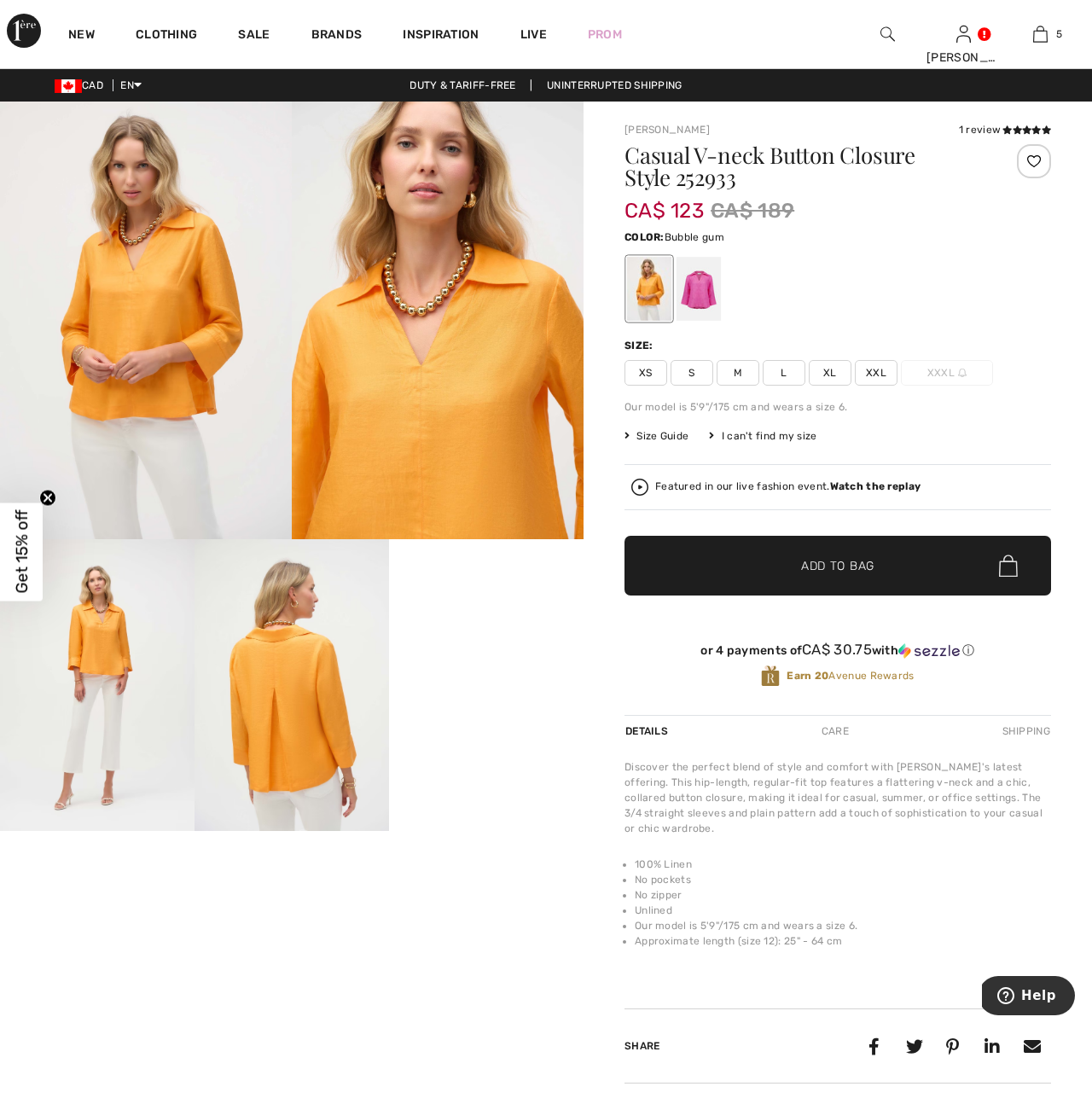
click at [703, 295] on div at bounding box center [698, 288] width 44 height 64
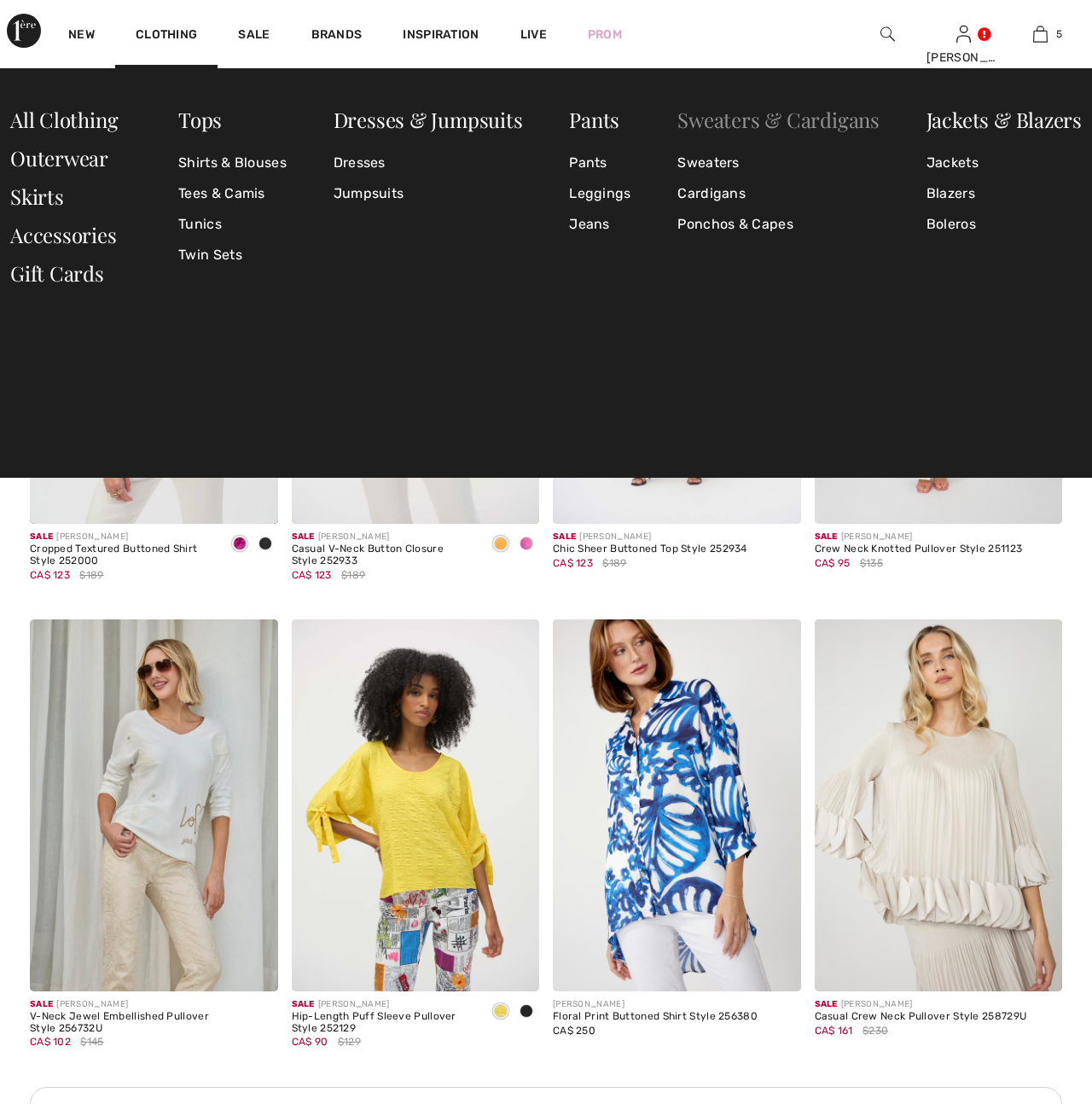
scroll to position [4704, 0]
